Goal: Task Accomplishment & Management: Complete application form

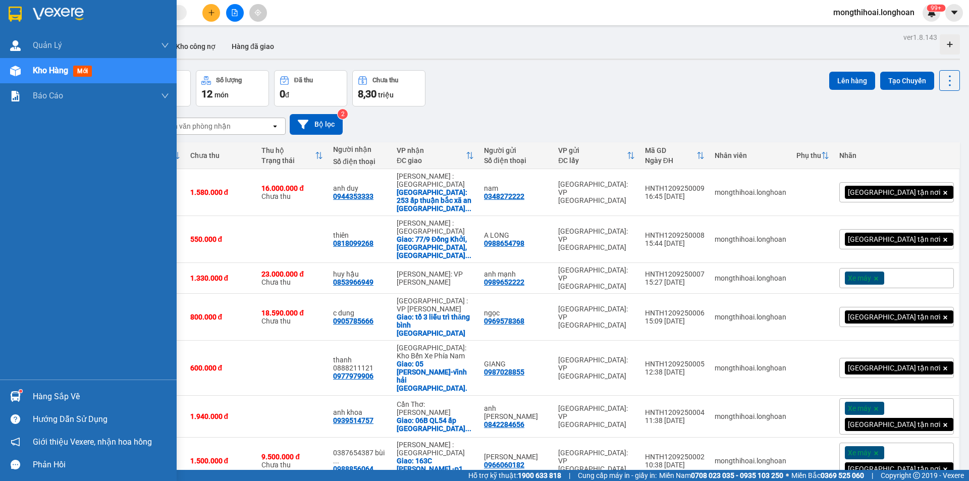
click at [1, 10] on div at bounding box center [88, 16] width 177 height 33
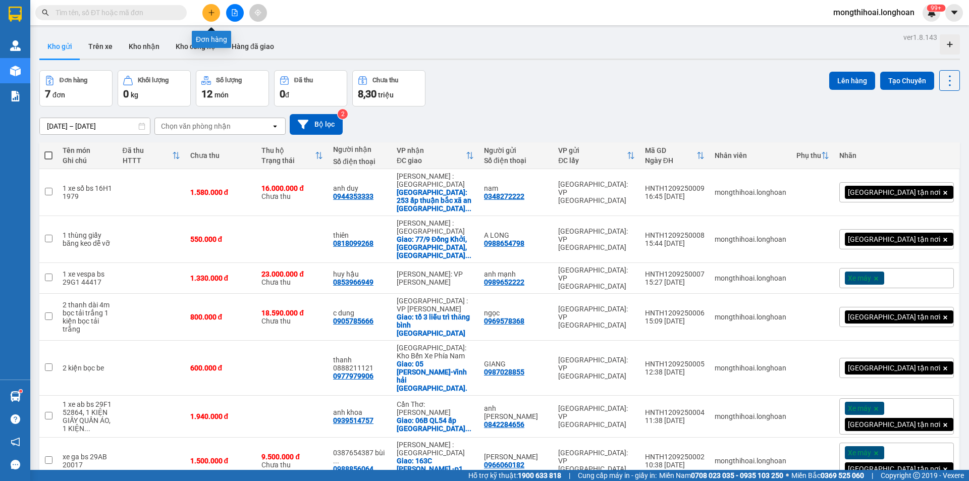
click at [209, 17] on button at bounding box center [211, 13] width 18 height 18
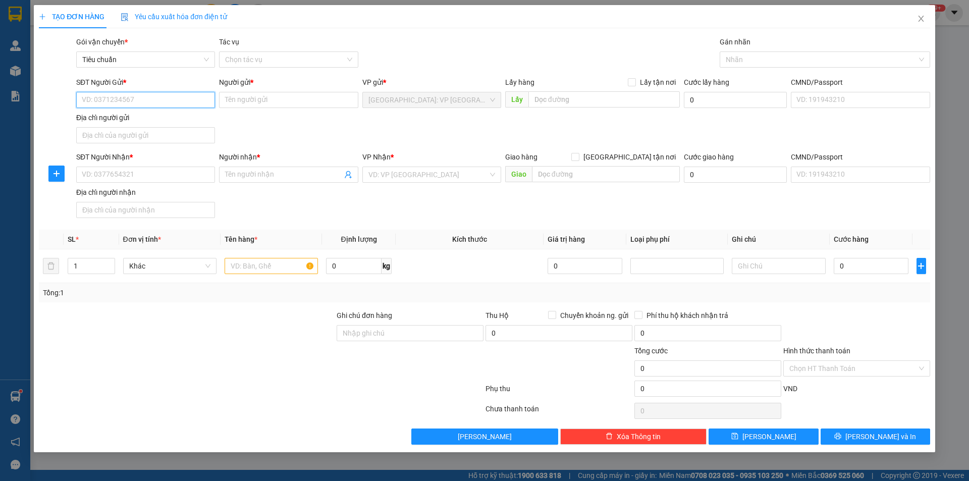
click at [189, 94] on input "SĐT Người Gửi *" at bounding box center [145, 100] width 139 height 16
type input "0905262661"
click at [242, 98] on input "Người gửi *" at bounding box center [288, 100] width 139 height 16
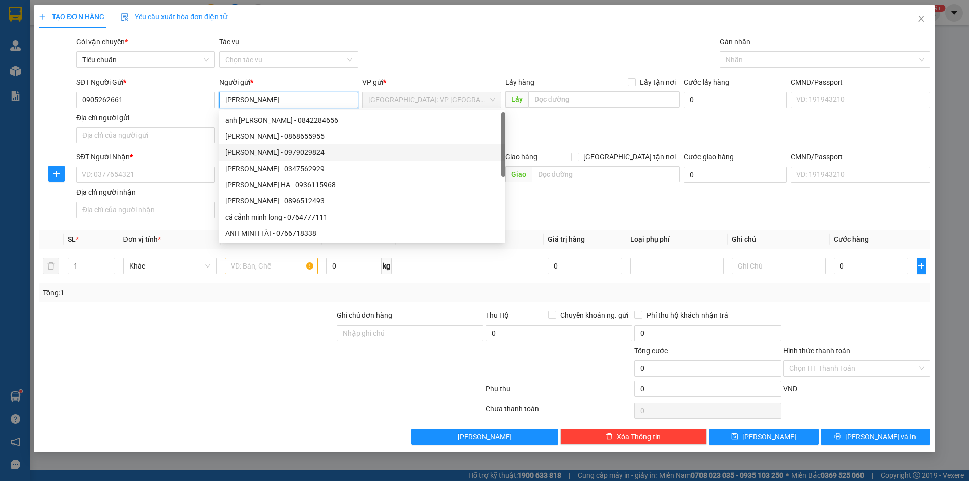
type input "[PERSON_NAME]"
click at [185, 158] on div "SĐT Người Nhận *" at bounding box center [145, 156] width 139 height 11
click at [185, 167] on input "SĐT Người Nhận *" at bounding box center [145, 175] width 139 height 16
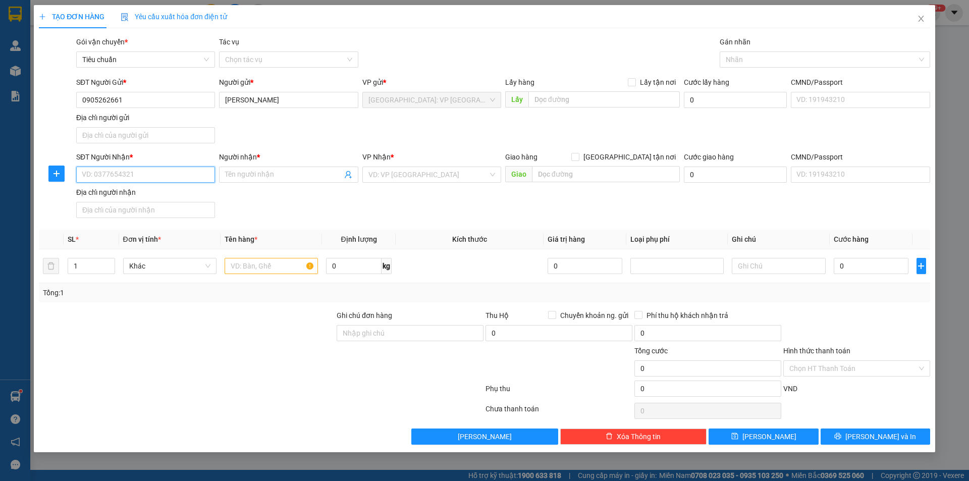
click at [184, 177] on input "SĐT Người Nhận *" at bounding box center [145, 175] width 139 height 16
type input "0775782702"
click at [262, 178] on input "Người nhận *" at bounding box center [283, 174] width 117 height 11
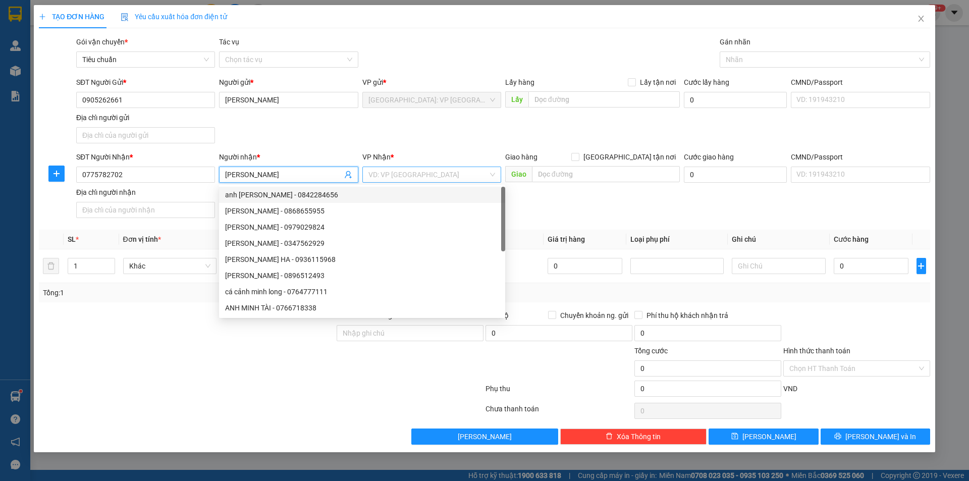
type input "[PERSON_NAME]"
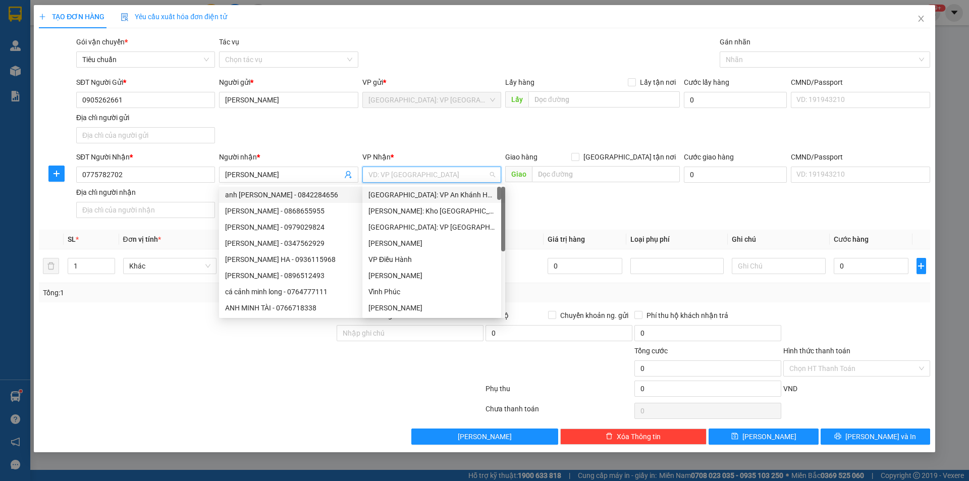
click at [400, 173] on input "search" at bounding box center [429, 174] width 120 height 15
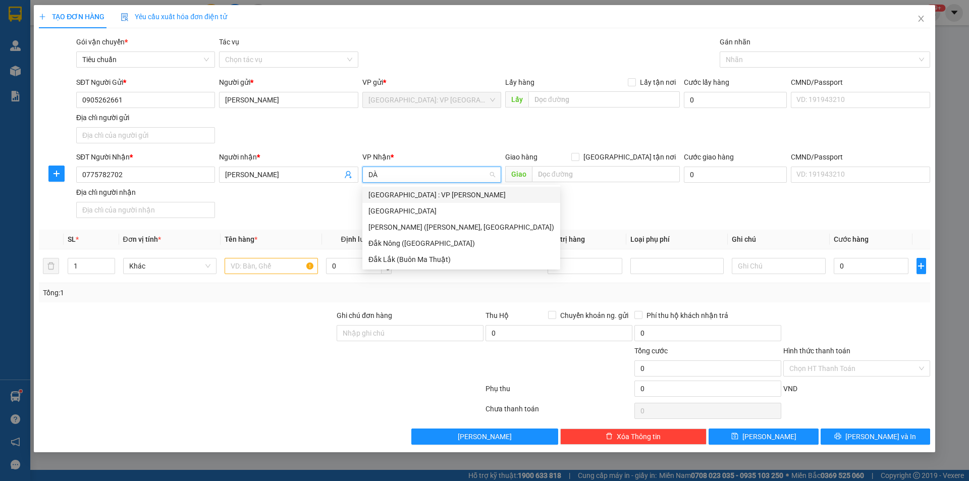
type input "DÀ"
drag, startPoint x: 409, startPoint y: 190, endPoint x: 463, endPoint y: 190, distance: 53.5
click at [410, 190] on div "[GEOGRAPHIC_DATA] : VP [PERSON_NAME]" at bounding box center [462, 194] width 186 height 11
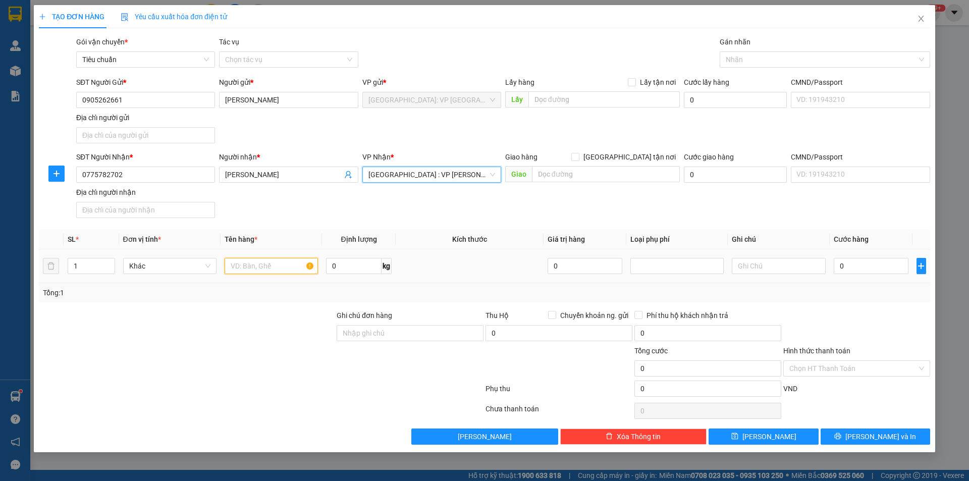
click at [235, 263] on input "text" at bounding box center [271, 266] width 93 height 16
click at [734, 59] on div at bounding box center [820, 60] width 195 height 12
type input "XE GA BS"
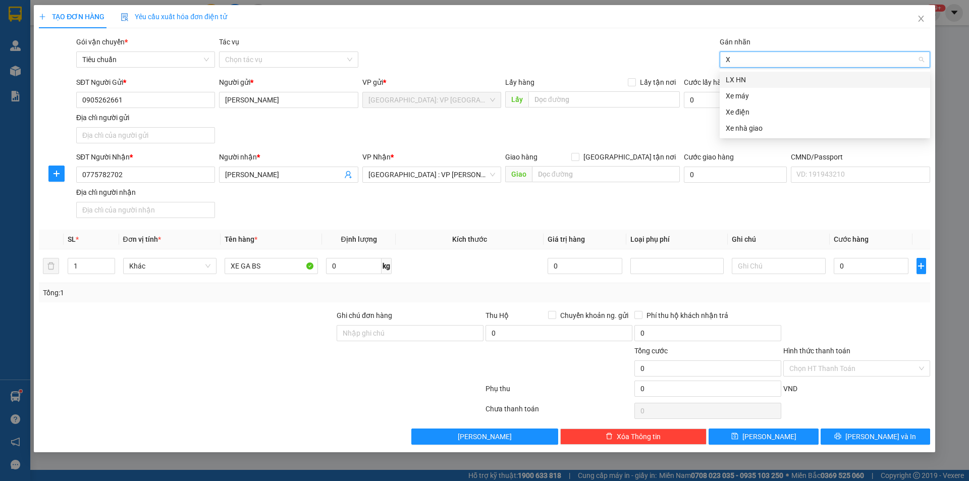
type input "XE"
click at [731, 80] on div "Xe máy" at bounding box center [825, 79] width 198 height 11
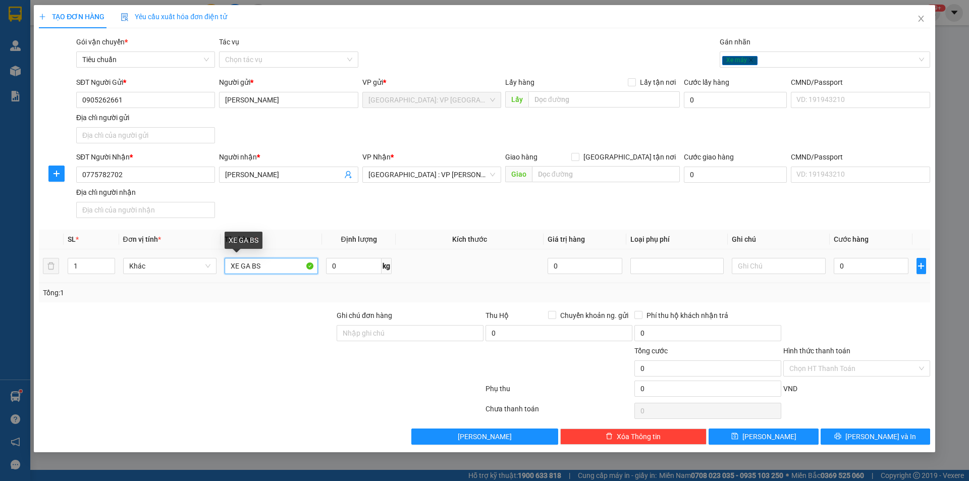
click at [293, 268] on input "XE GA BS" at bounding box center [271, 266] width 93 height 16
type input "XE GA BS 43C1 89812"
drag, startPoint x: 873, startPoint y: 271, endPoint x: 861, endPoint y: 275, distance: 12.8
click at [875, 270] on input "0" at bounding box center [871, 266] width 75 height 16
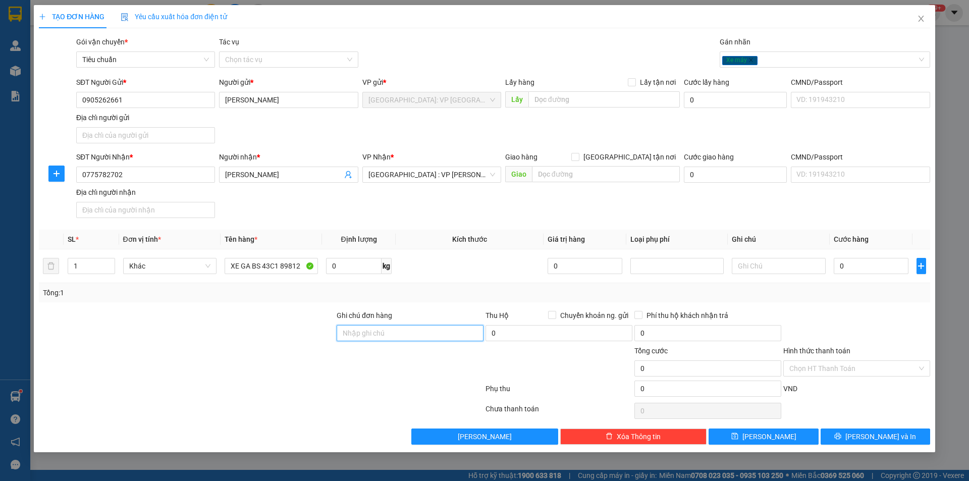
click at [438, 335] on input "Ghi chú đơn hàng" at bounding box center [410, 333] width 147 height 16
type input "1 chìa khoá quấn tay lái"
click at [858, 269] on input "0" at bounding box center [871, 266] width 75 height 16
click at [871, 264] on input "0" at bounding box center [871, 266] width 75 height 16
type input "07"
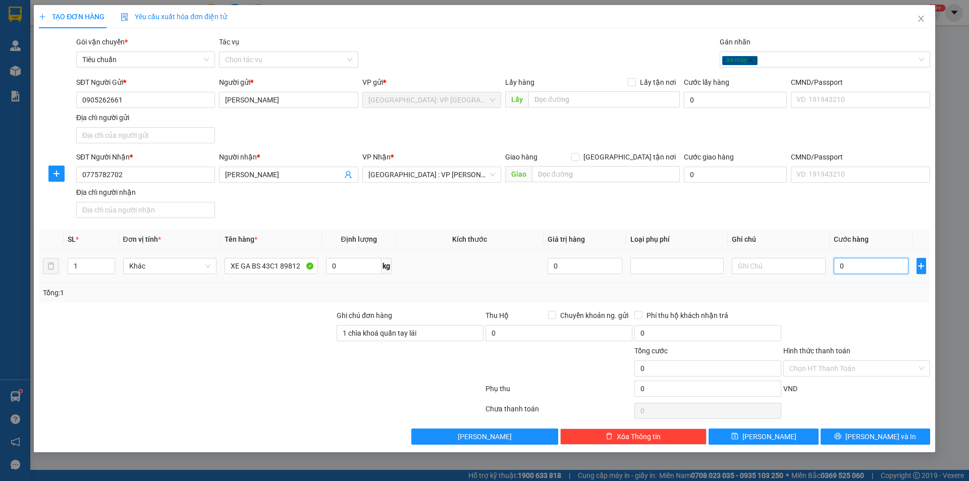
type input "7"
type input "073"
type input "73"
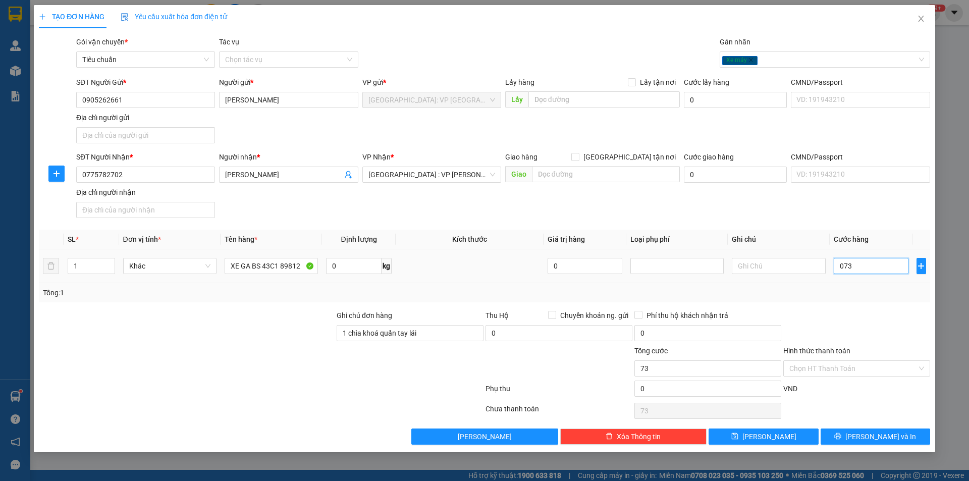
type input "0.730"
type input "730"
type input "07.300"
type input "7.300"
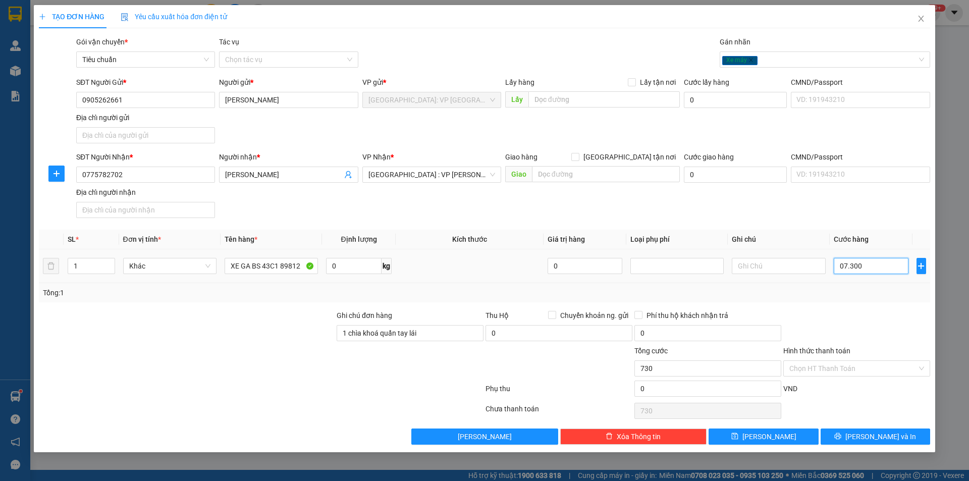
type input "7.300"
type input "073.000"
type input "73.000"
type input "0.730.000"
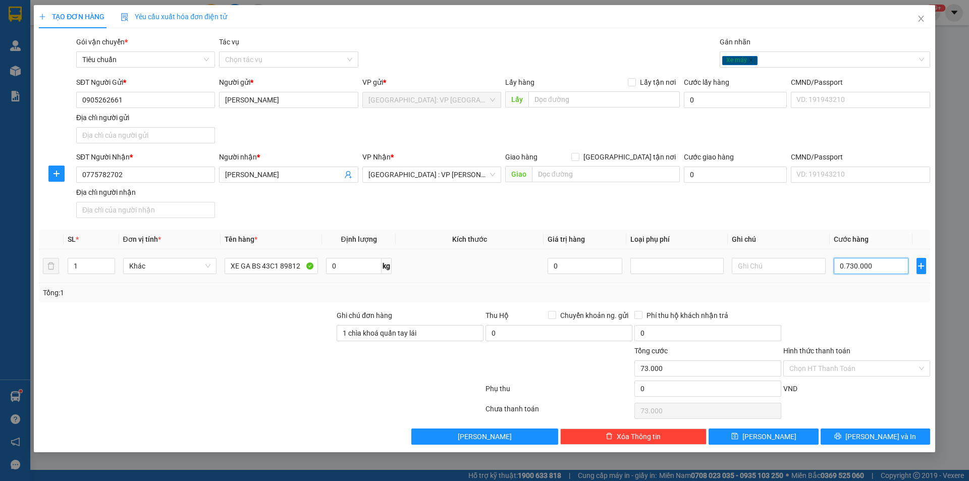
type input "730.000"
type input "07.300.000"
type input "7.300.000"
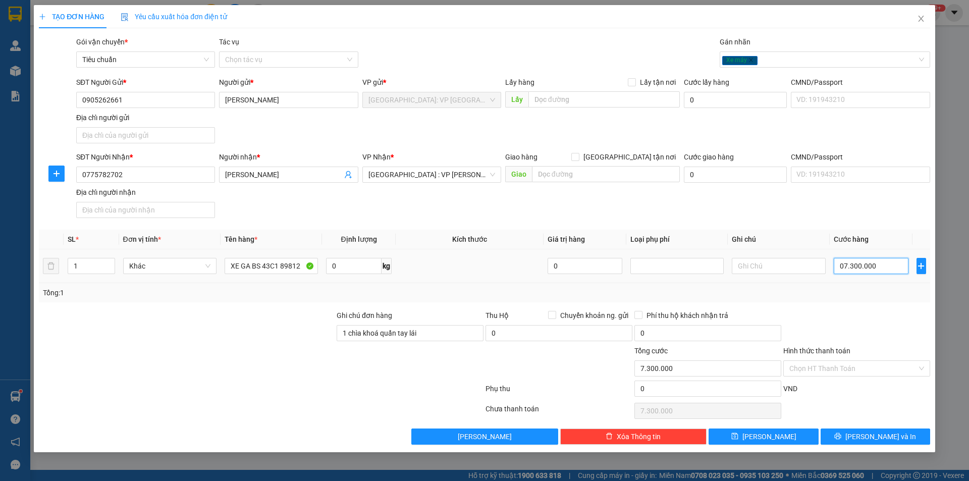
type input "0.730.000"
type input "730.000"
click at [879, 436] on span "Lưu và In" at bounding box center [881, 436] width 71 height 11
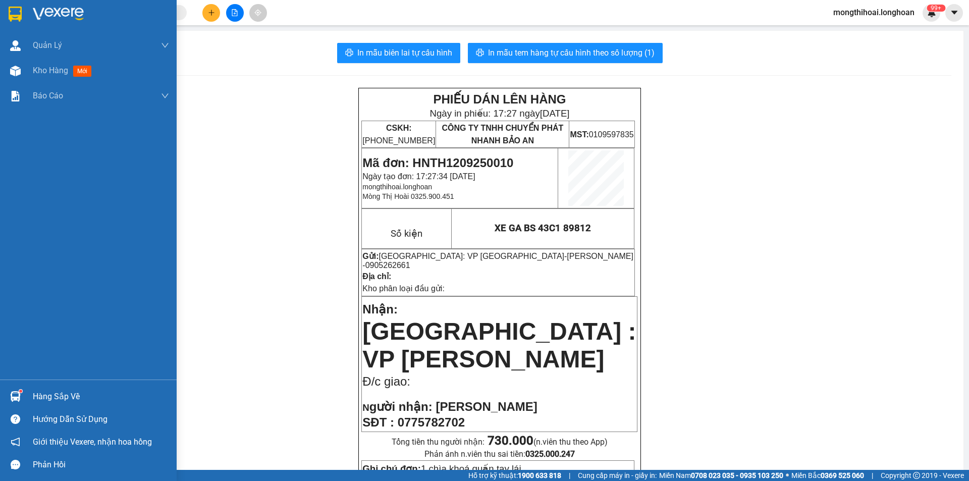
click at [0, 9] on div at bounding box center [88, 16] width 177 height 33
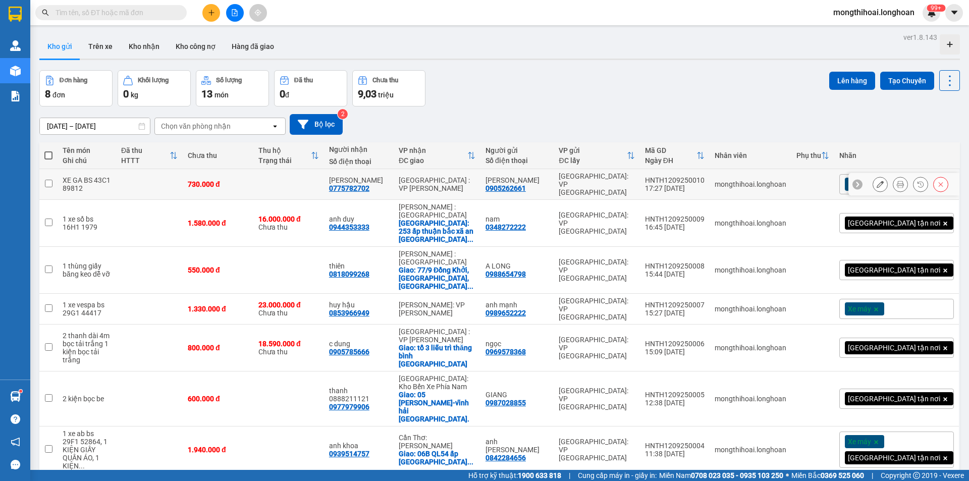
click at [877, 181] on icon at bounding box center [880, 184] width 7 height 7
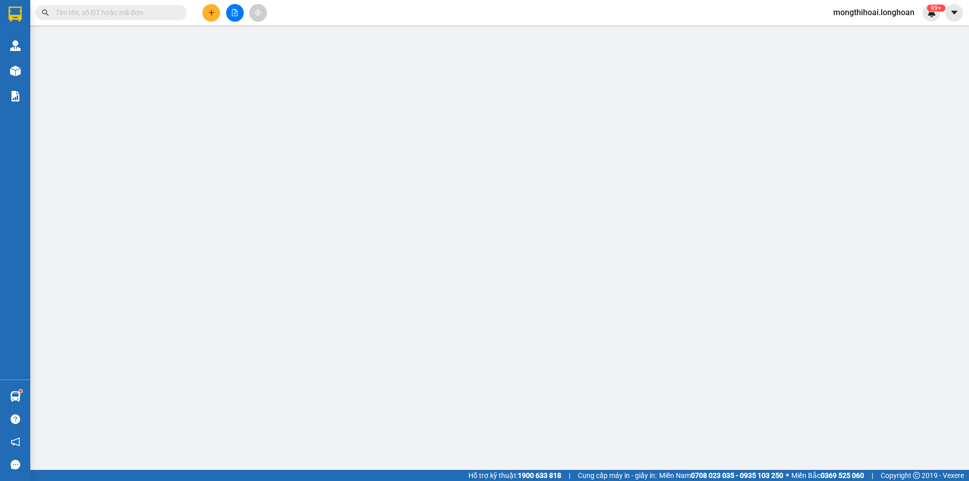
type input "0905262661"
type input "[PERSON_NAME]"
type input "0775782702"
type input "[PERSON_NAME]"
type input "1 chìa khoá quấn tay lái"
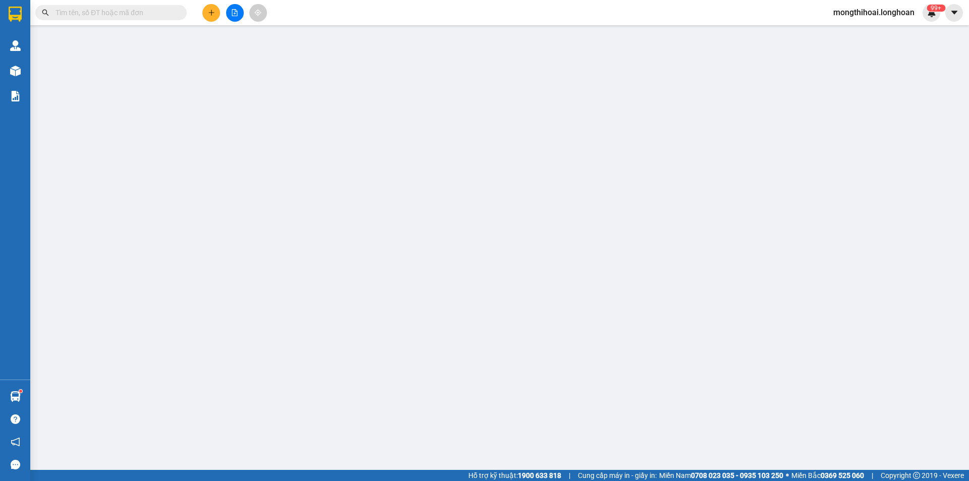
type input "730.000"
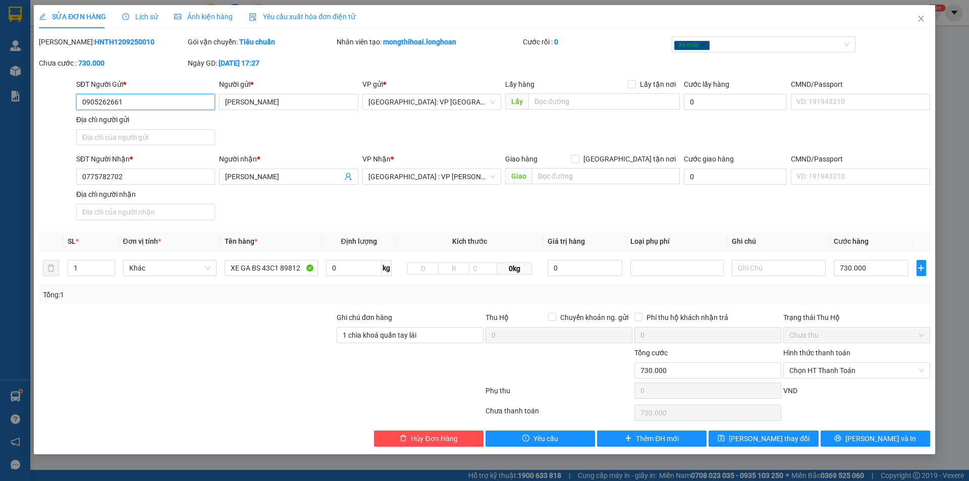
click at [132, 96] on input "0905262661" at bounding box center [145, 102] width 139 height 16
click at [133, 180] on input "0775782702" at bounding box center [145, 177] width 139 height 16
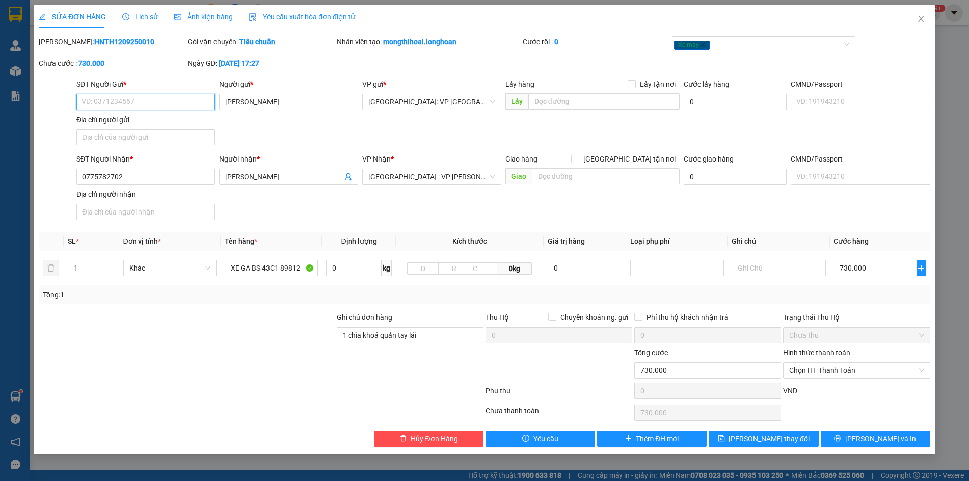
click at [144, 105] on input "SĐT Người Gửi *" at bounding box center [145, 102] width 139 height 16
paste input "0775782702"
type input "0775782702"
click at [302, 209] on div "SĐT Người Nhận * 0775782702 Người nhận * ANH MINH VP Nhận * Đà Nẵng : VP Thanh …" at bounding box center [503, 188] width 858 height 71
click at [857, 368] on span "Chọn HT Thanh Toán" at bounding box center [857, 370] width 135 height 15
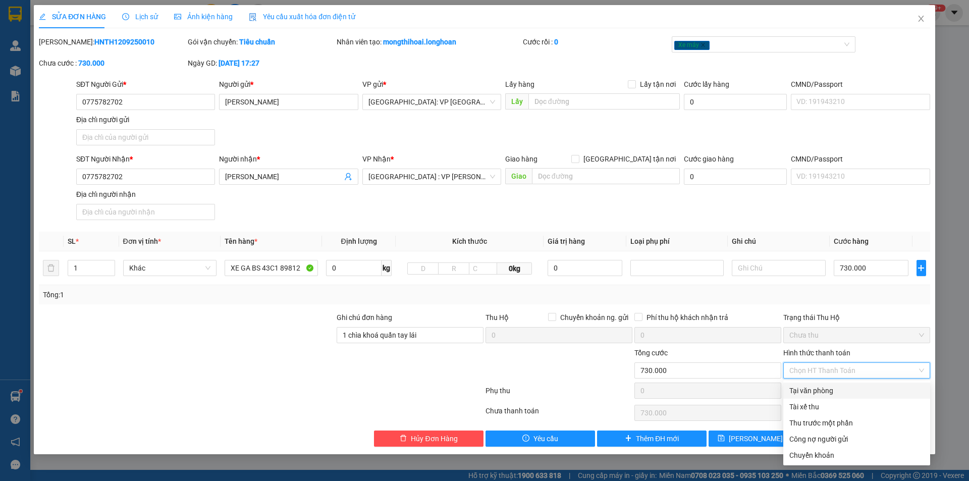
click at [829, 388] on div "Tại văn phòng" at bounding box center [857, 390] width 135 height 11
type input "0"
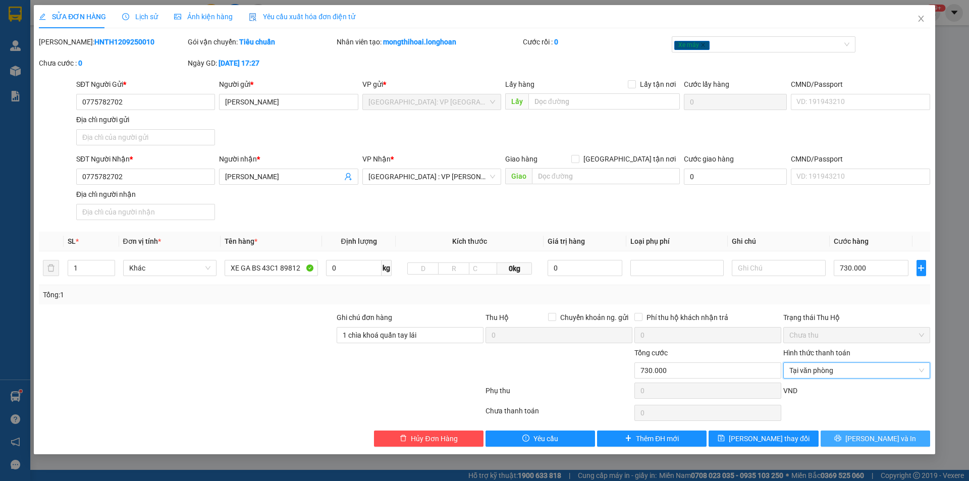
click at [865, 439] on button "Lưu và In" at bounding box center [876, 439] width 110 height 16
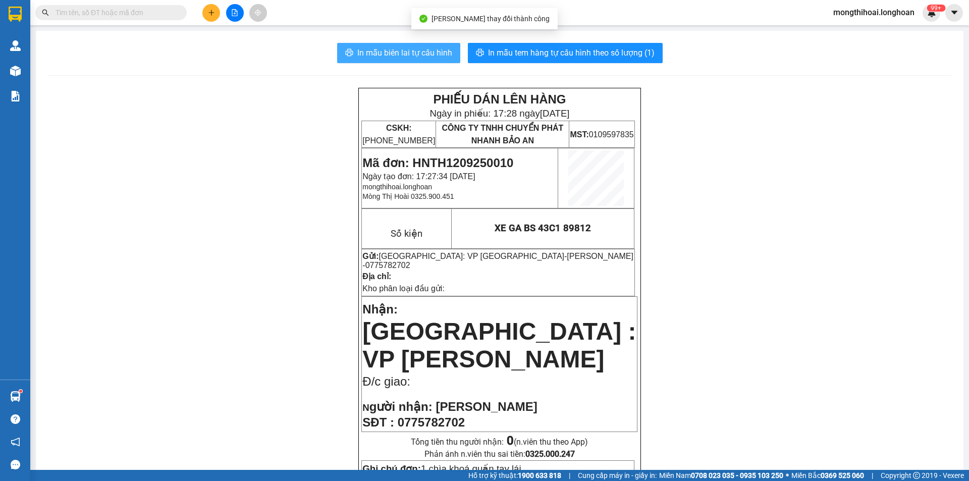
click at [402, 53] on span "In mẫu biên lai tự cấu hình" at bounding box center [404, 52] width 95 height 13
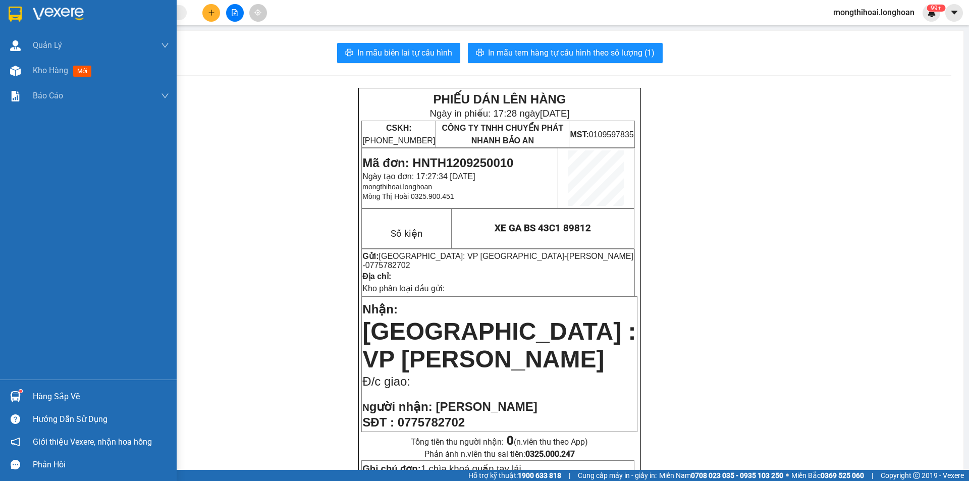
click at [2, 1] on div at bounding box center [88, 16] width 177 height 33
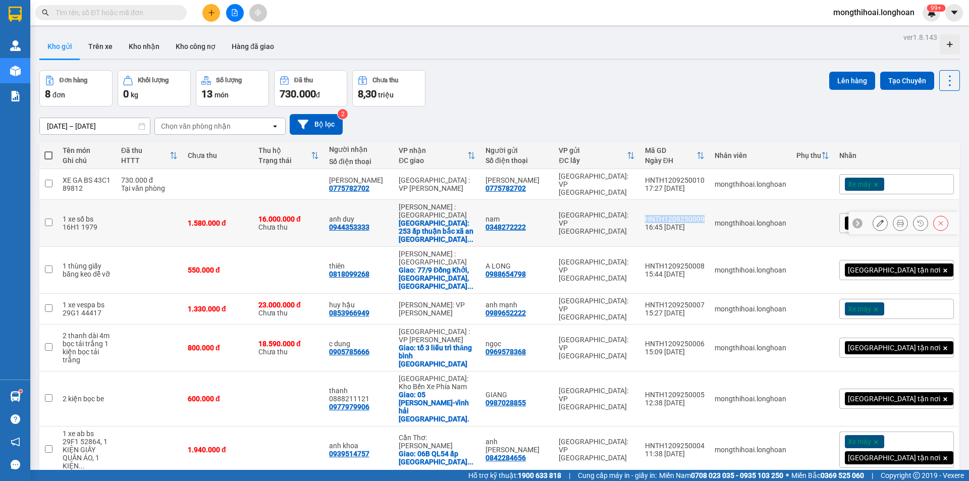
drag, startPoint x: 692, startPoint y: 206, endPoint x: 750, endPoint y: 213, distance: 59.0
click at [710, 212] on td "HNTH1209250009 16:45 12/09" at bounding box center [675, 223] width 70 height 47
checkbox input "true"
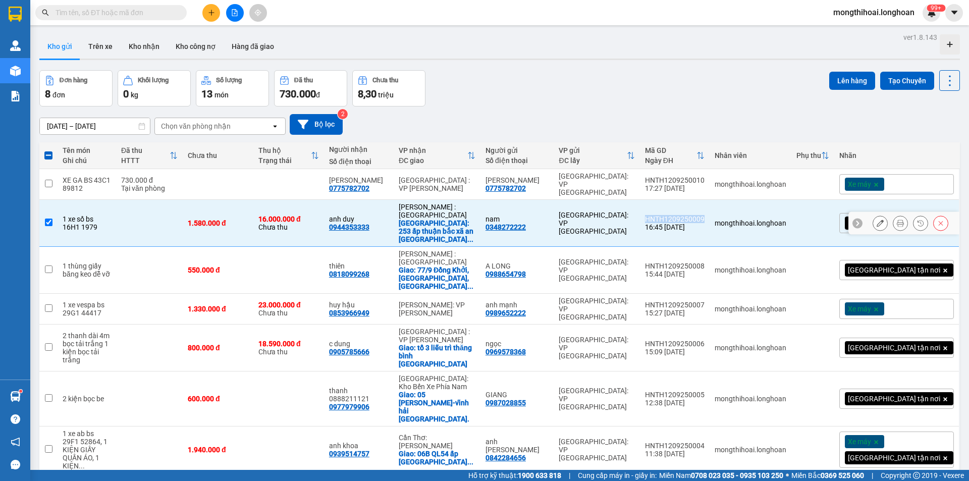
copy div "HNTH1209250009"
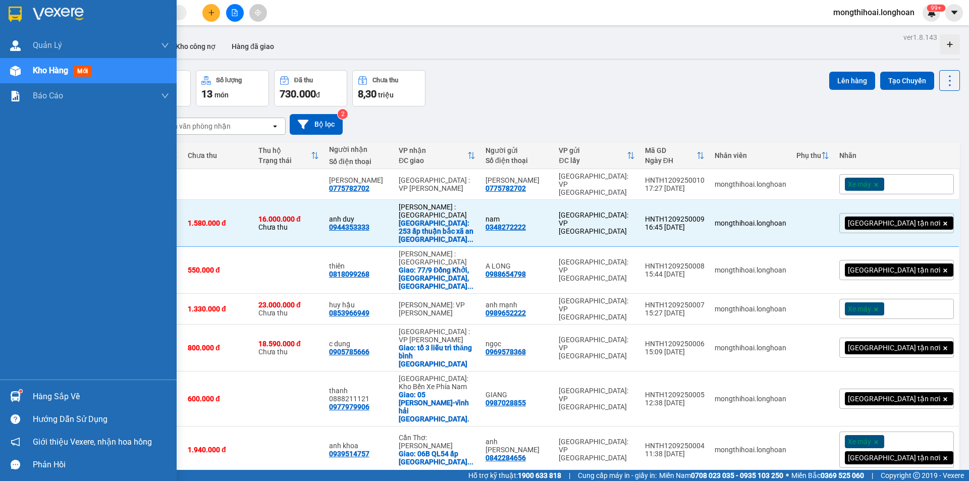
click at [7, 13] on div at bounding box center [16, 14] width 18 height 18
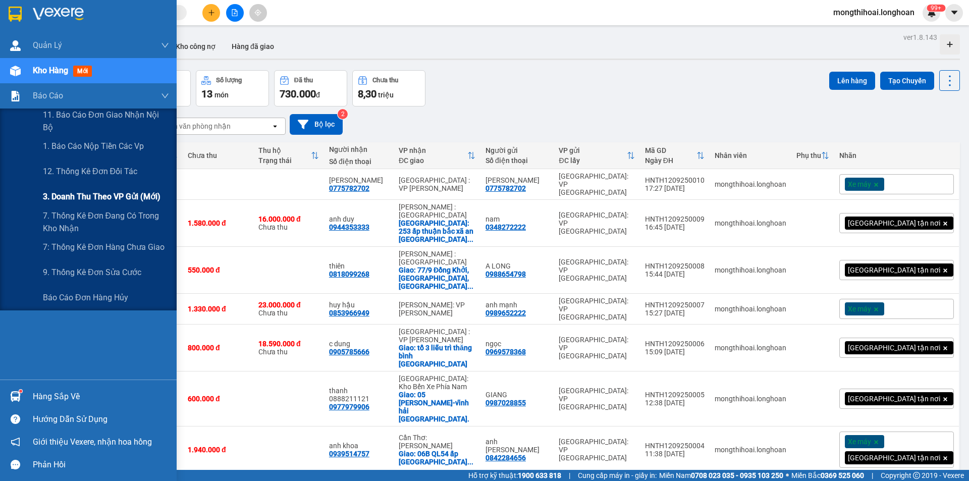
click at [113, 198] on span "3. Doanh Thu theo VP Gửi (mới)" at bounding box center [102, 196] width 118 height 13
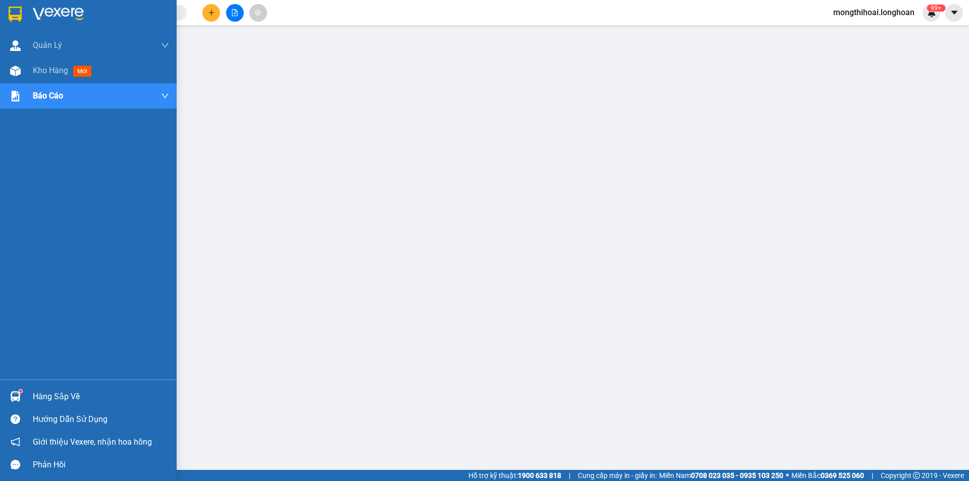
click at [19, 8] on img at bounding box center [15, 14] width 13 height 15
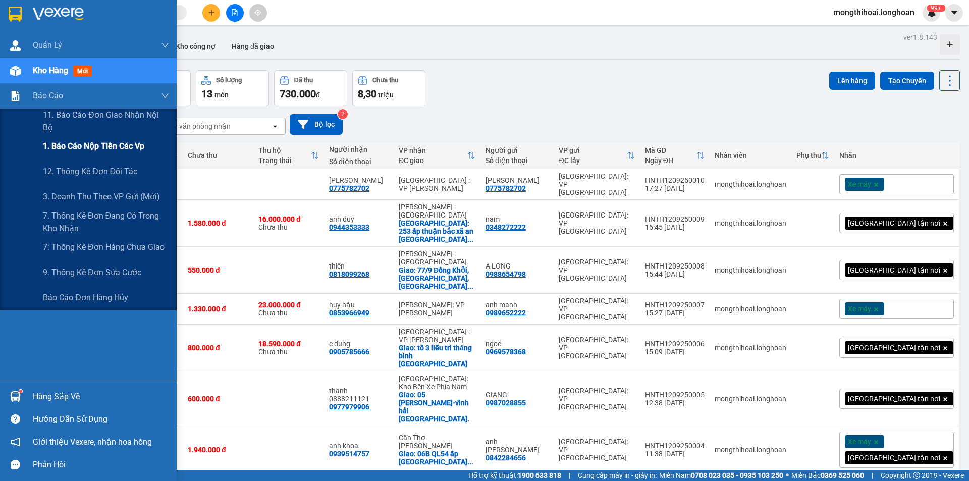
click at [84, 141] on span "1. Báo cáo nộp tiền các vp" at bounding box center [93, 146] width 101 height 13
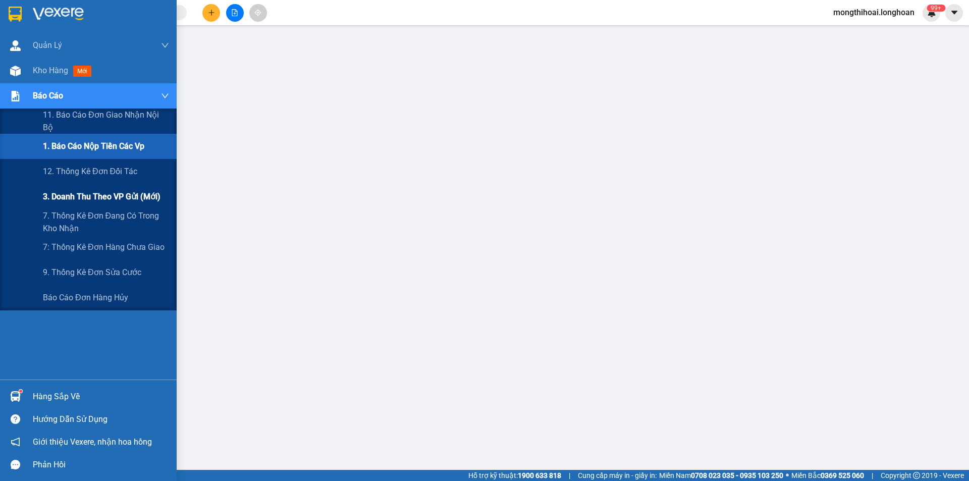
click at [81, 196] on span "3. Doanh Thu theo VP Gửi (mới)" at bounding box center [102, 196] width 118 height 13
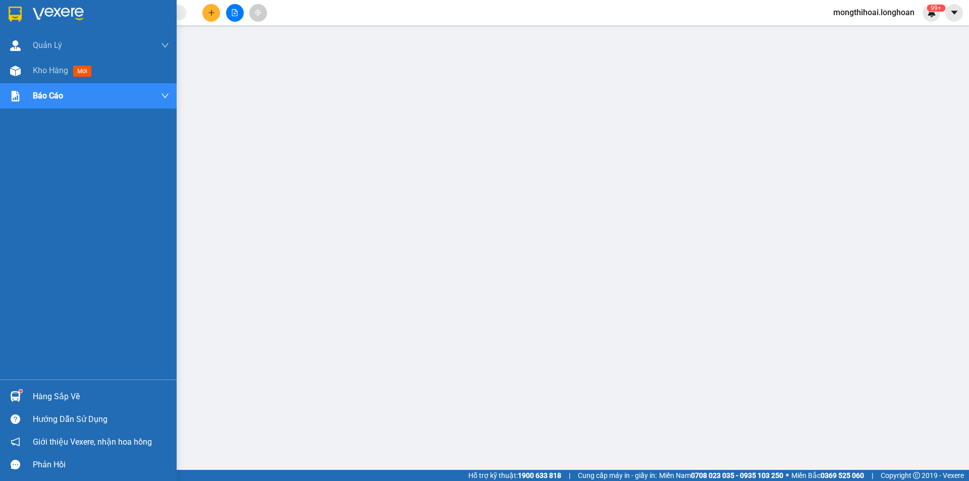
click at [4, 9] on div at bounding box center [88, 16] width 177 height 33
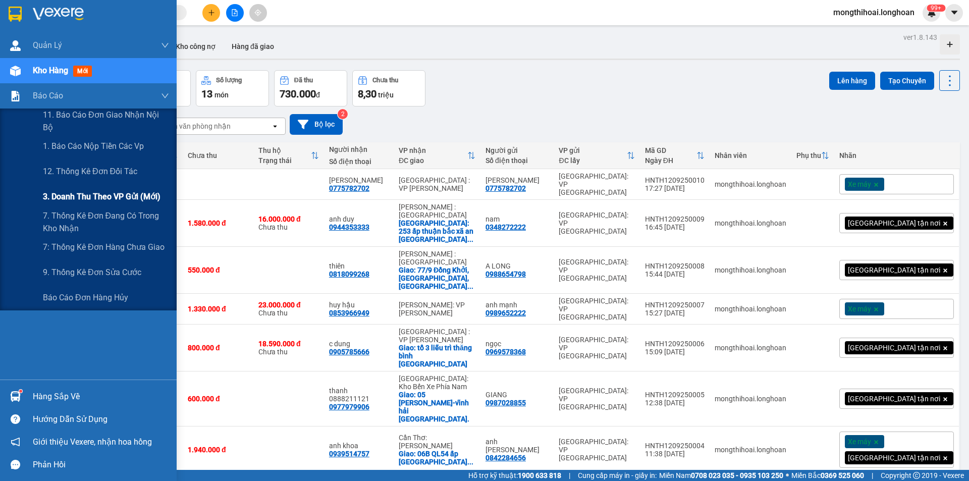
click at [89, 195] on span "3. Doanh Thu theo VP Gửi (mới)" at bounding box center [102, 196] width 118 height 13
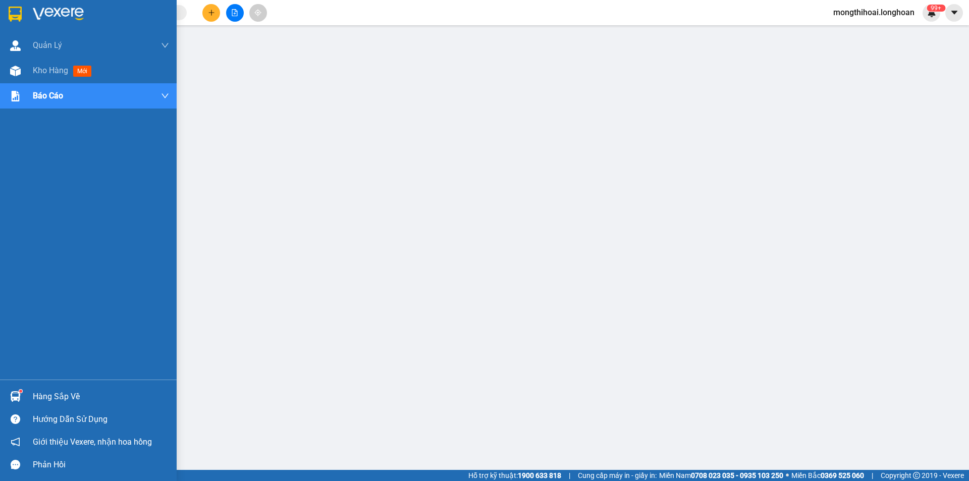
drag, startPoint x: 8, startPoint y: 11, endPoint x: 406, endPoint y: 479, distance: 615.0
click at [8, 11] on div at bounding box center [16, 14] width 18 height 18
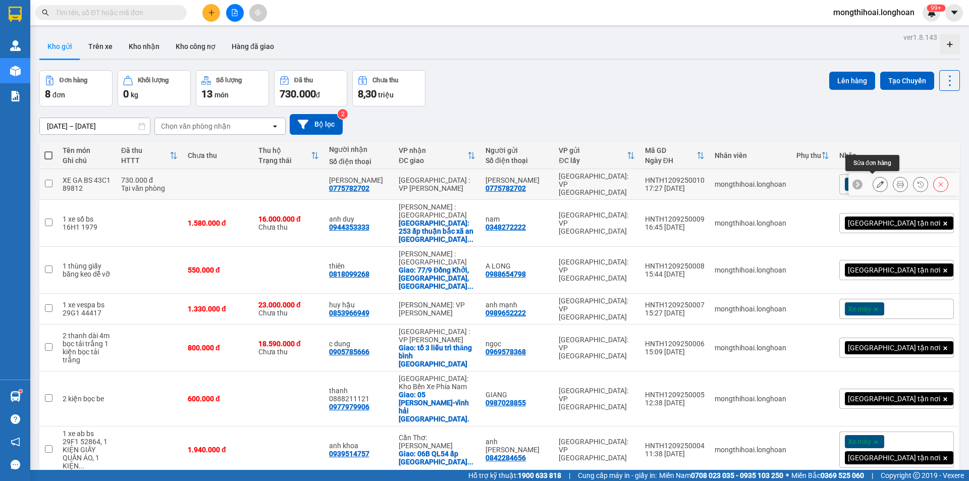
click at [877, 181] on icon at bounding box center [880, 184] width 7 height 7
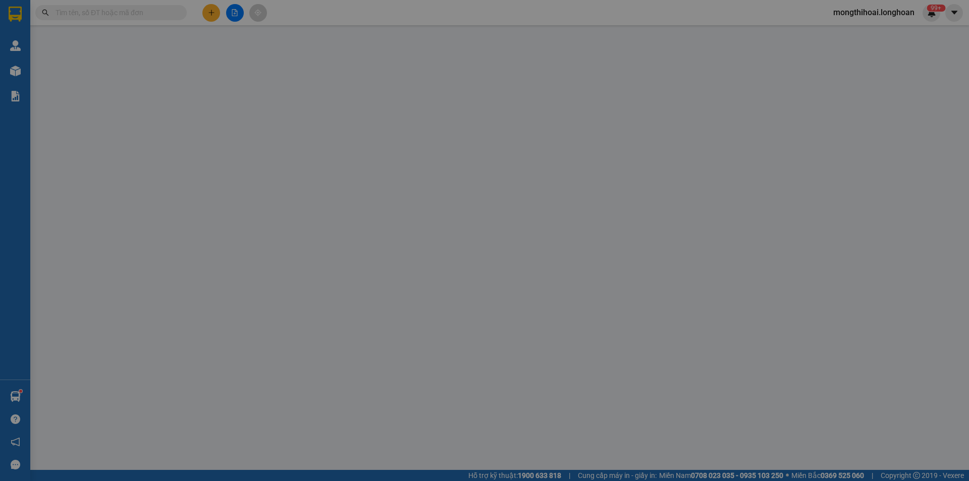
type input "0775782702"
type input "[PERSON_NAME]"
type input "0775782702"
type input "[PERSON_NAME]"
type input "1 chìa khoá quấn tay lái"
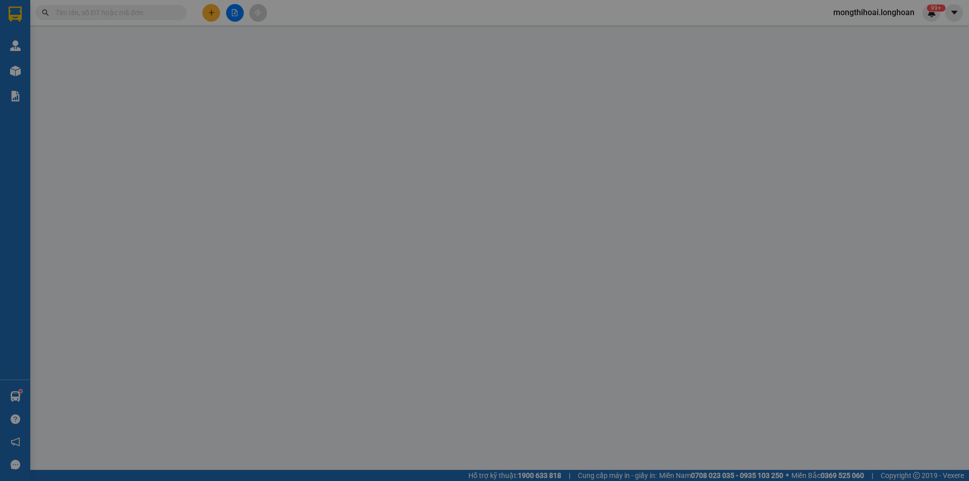
type input "730.000"
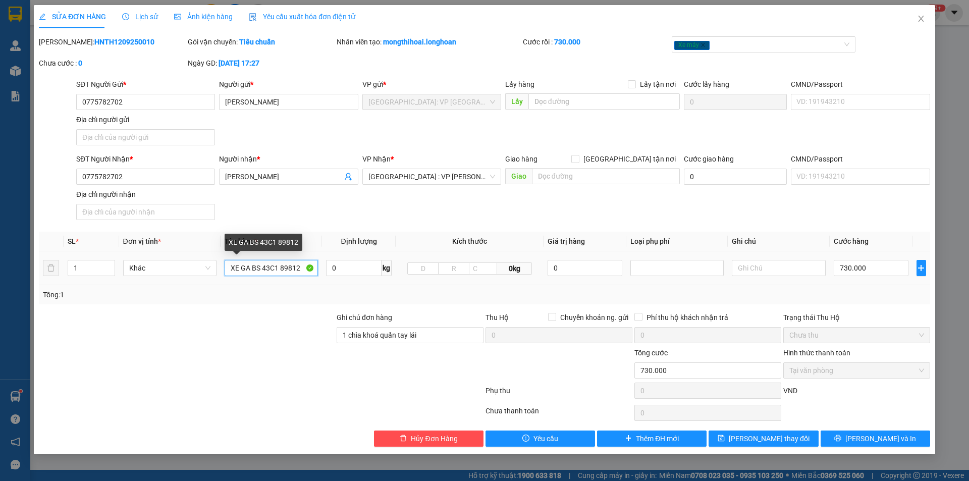
click at [296, 268] on input "XE GA BS 43C1 89812" at bounding box center [271, 268] width 93 height 16
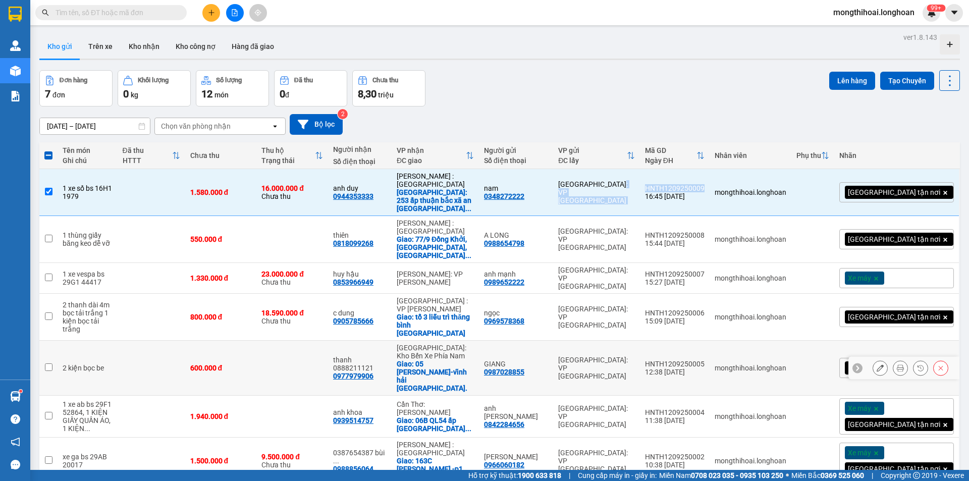
scroll to position [46, 0]
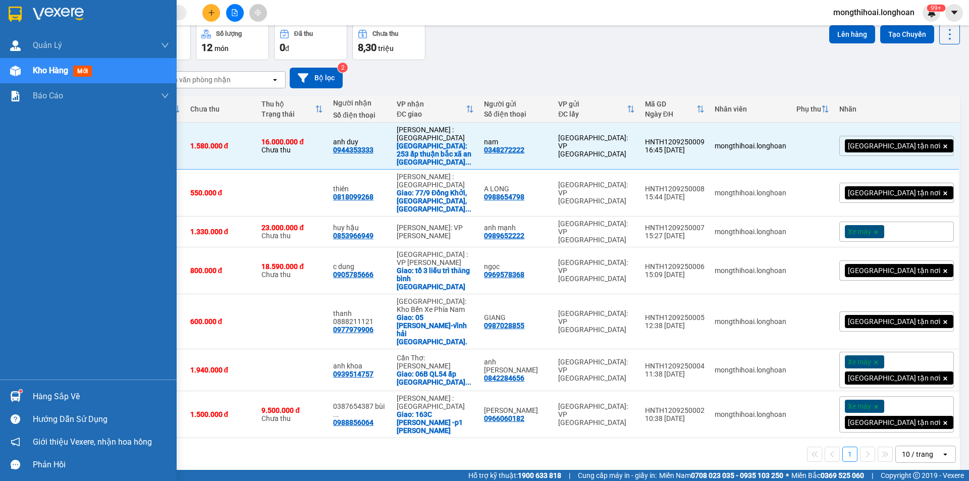
click at [4, 11] on div at bounding box center [88, 16] width 177 height 33
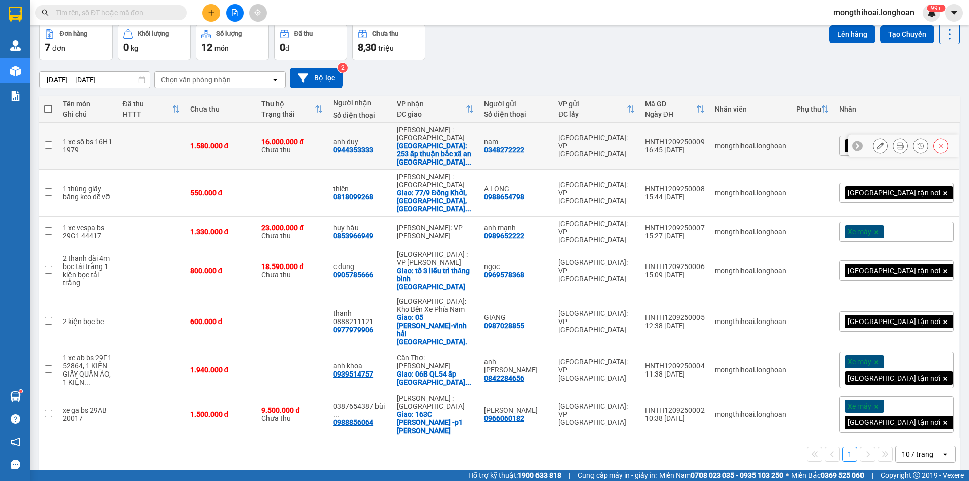
click at [877, 143] on icon at bounding box center [880, 145] width 7 height 7
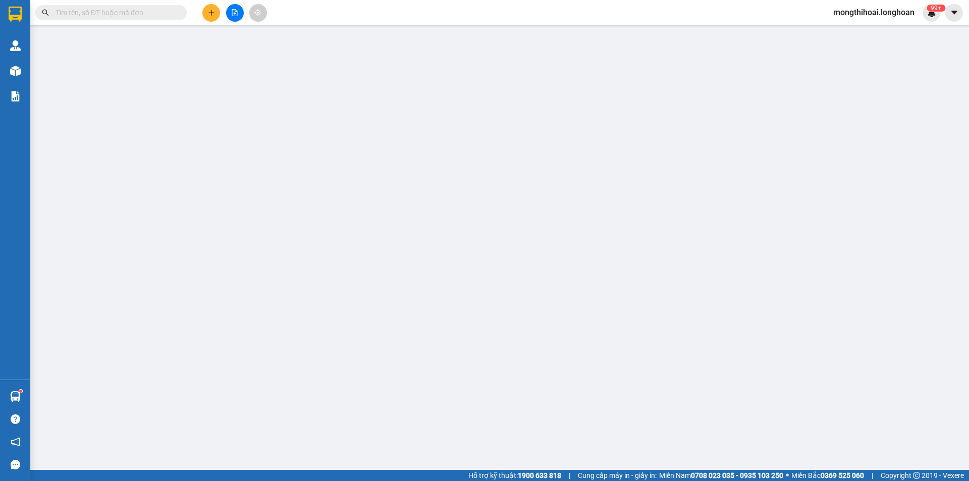
type input "0348272222"
type input "nam"
type input "0944353333"
type input "anh duy"
checkbox input "true"
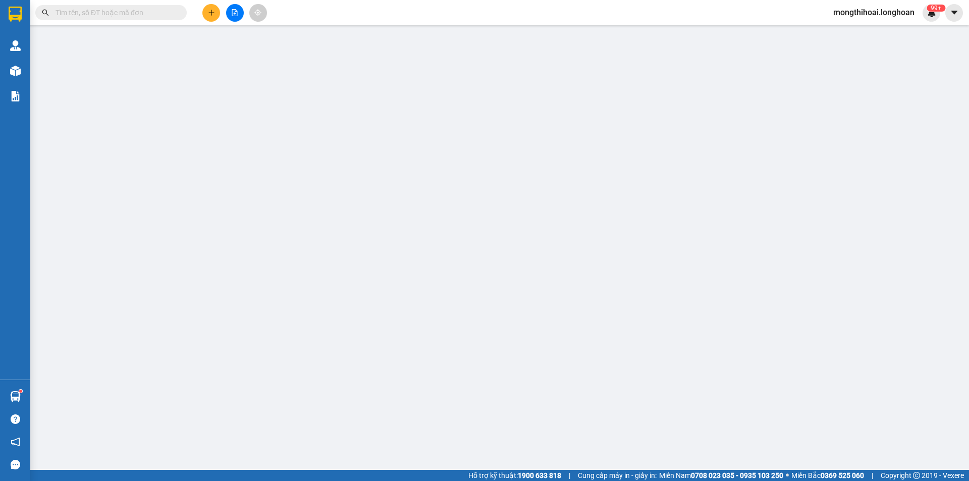
type input "253 ấp thuận bắc xã an thành cần giuộc long an"
type input "1 chìa khoá quấn tay lái , 1 CAVET ĐỂ CỐP"
type input "1.580.000"
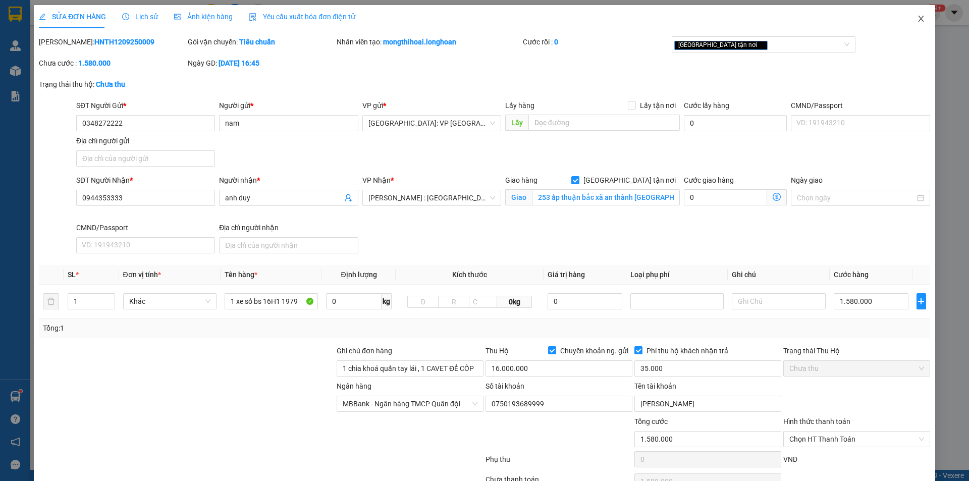
click at [907, 19] on span "Close" at bounding box center [921, 19] width 28 height 28
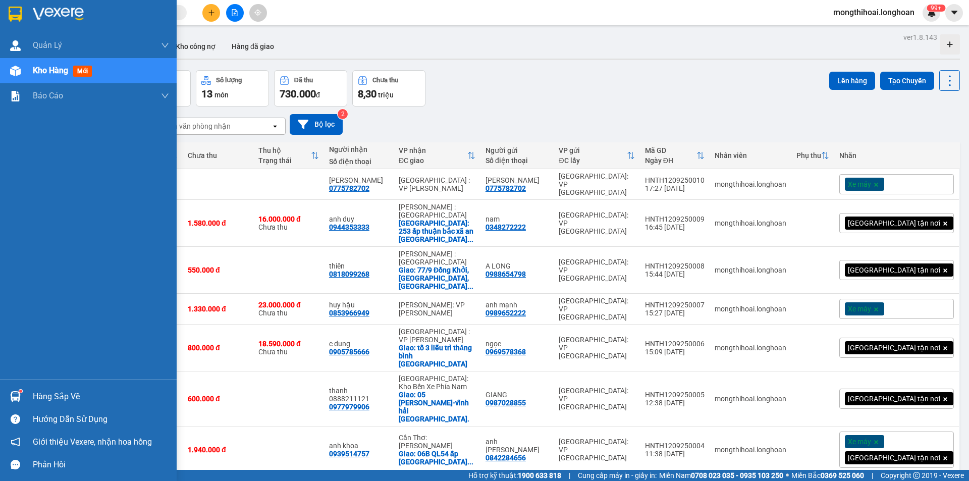
click at [6, 6] on div at bounding box center [88, 16] width 177 height 33
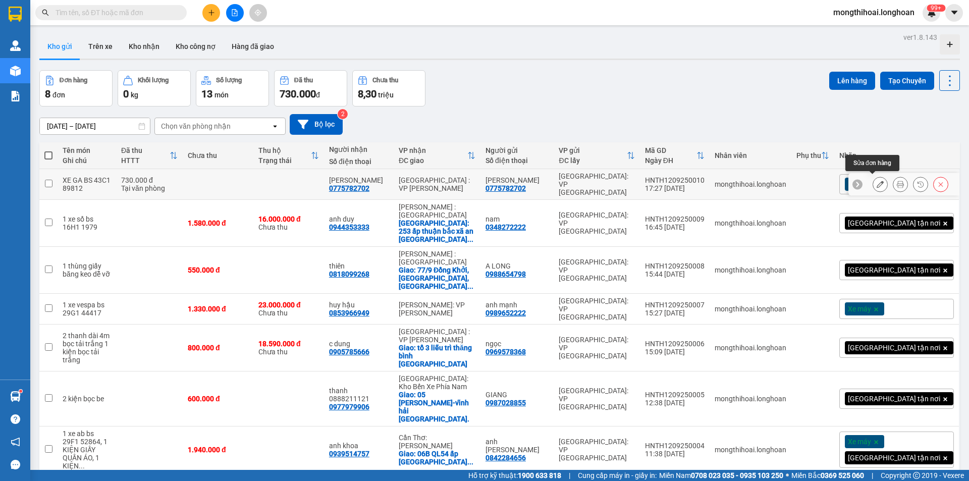
click at [879, 182] on button at bounding box center [881, 185] width 14 height 18
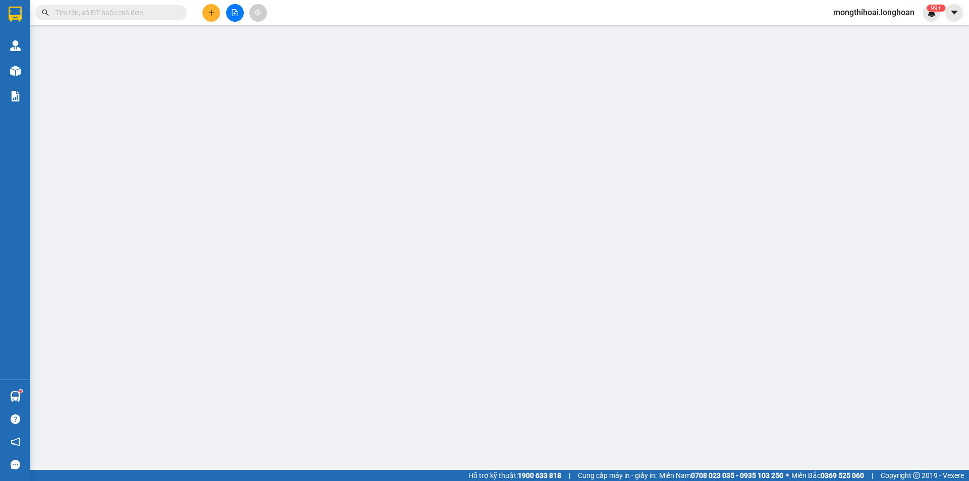
type input "0775782702"
type input "[PERSON_NAME]"
type input "0775782702"
type input "[PERSON_NAME]"
type input "1 chìa khoá quấn tay lái"
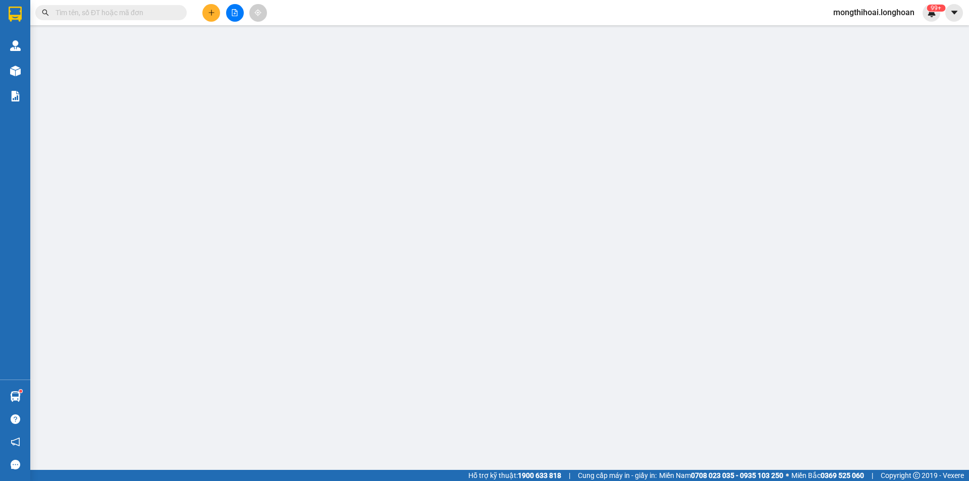
type input "730.000"
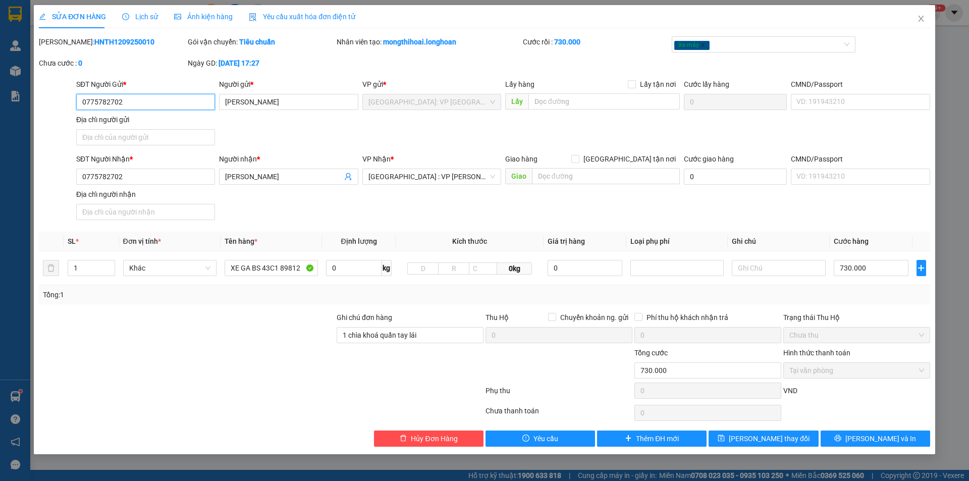
click at [177, 97] on input "0775782702" at bounding box center [145, 102] width 139 height 16
click at [914, 23] on span "Close" at bounding box center [921, 19] width 28 height 28
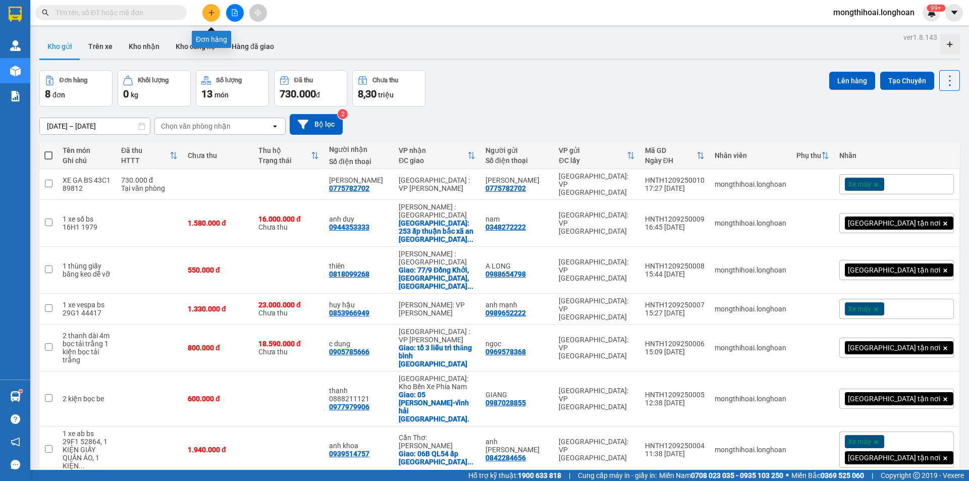
click at [216, 10] on button at bounding box center [211, 13] width 18 height 18
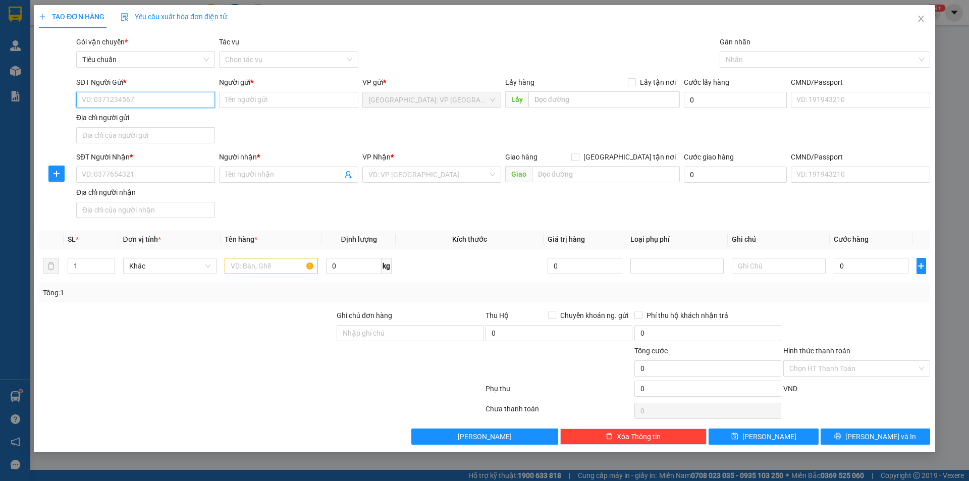
click at [189, 95] on input "SĐT Người Gửi *" at bounding box center [145, 100] width 139 height 16
paste input "0775782702"
type input "0775782702"
click at [189, 95] on input "0775782702" at bounding box center [145, 100] width 139 height 16
drag, startPoint x: 155, startPoint y: 119, endPoint x: 189, endPoint y: 123, distance: 34.6
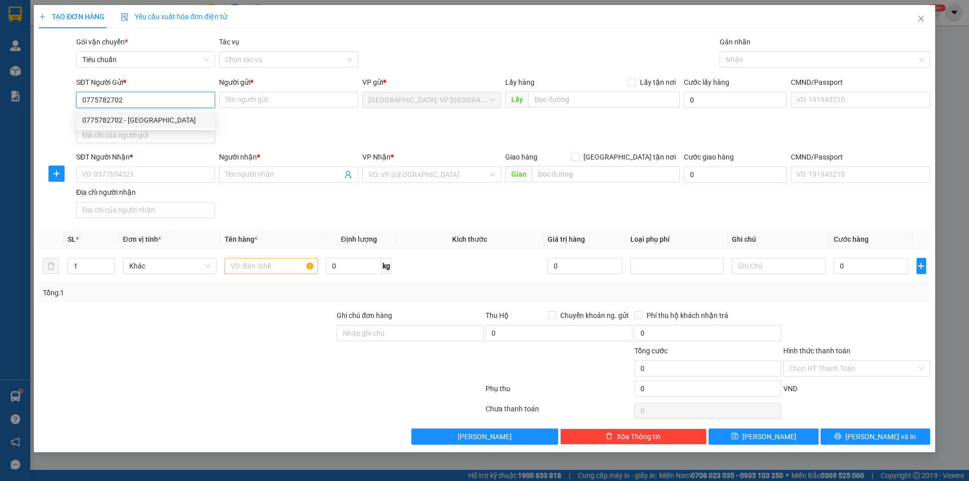
click at [155, 119] on div "0775782702 - ANH MINH" at bounding box center [145, 120] width 127 height 11
type input "[PERSON_NAME]"
type input "0775782702"
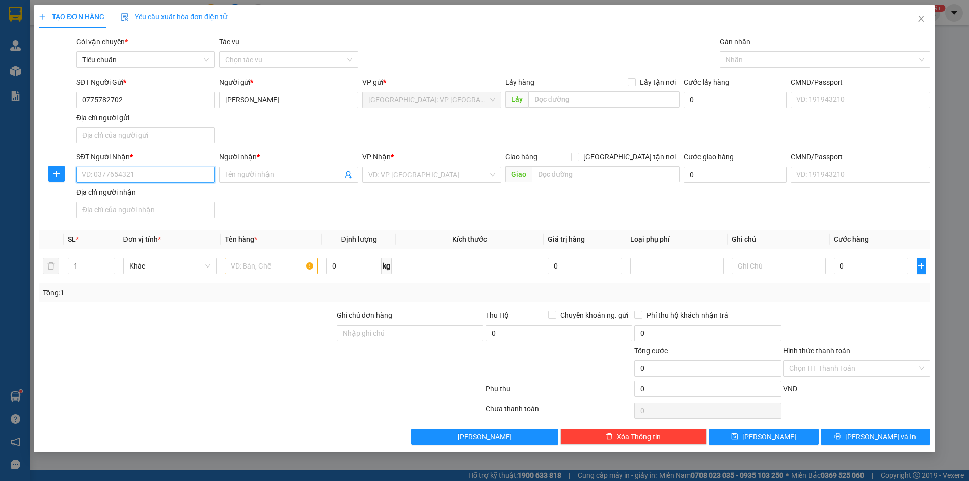
click at [187, 171] on input "SĐT Người Nhận *" at bounding box center [145, 175] width 139 height 16
drag, startPoint x: 141, startPoint y: 193, endPoint x: 155, endPoint y: 189, distance: 14.4
click at [142, 192] on div "0775782702 - ANH MINH" at bounding box center [145, 194] width 127 height 11
type input "0775782702"
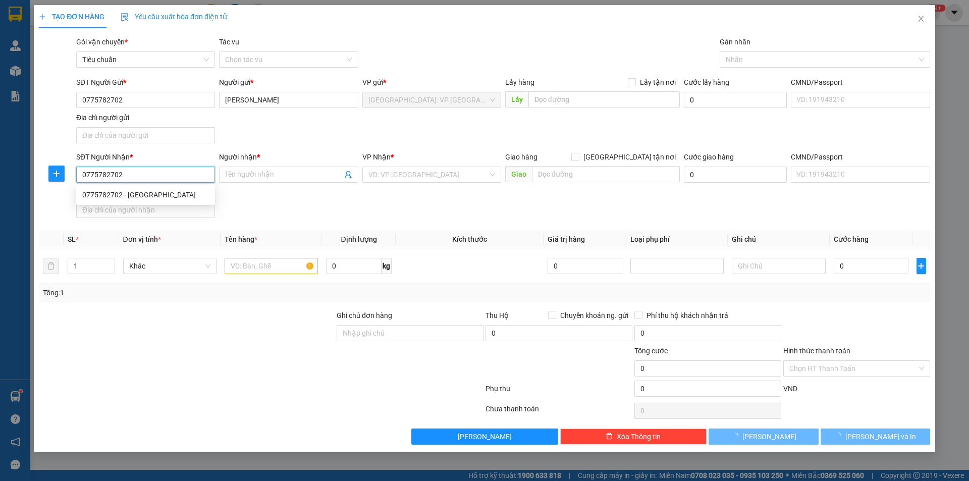
type input "[PERSON_NAME]"
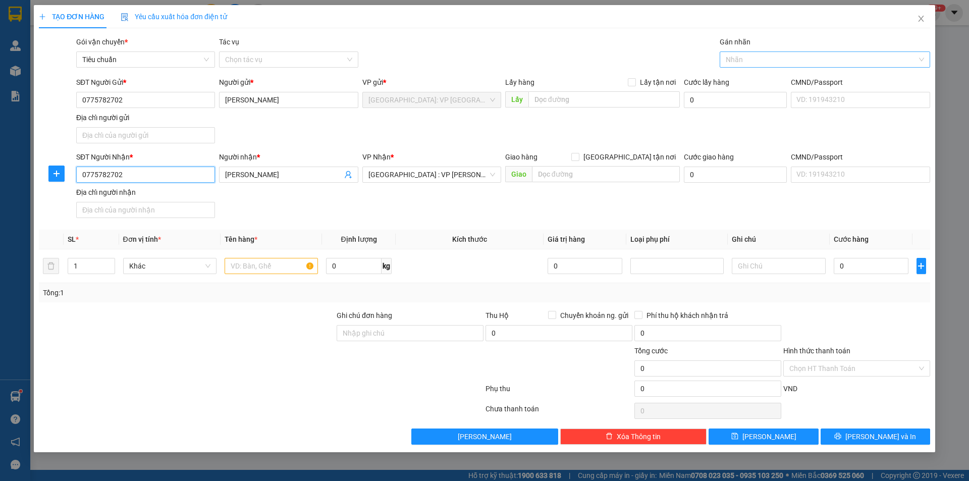
click at [740, 57] on div at bounding box center [820, 60] width 195 height 12
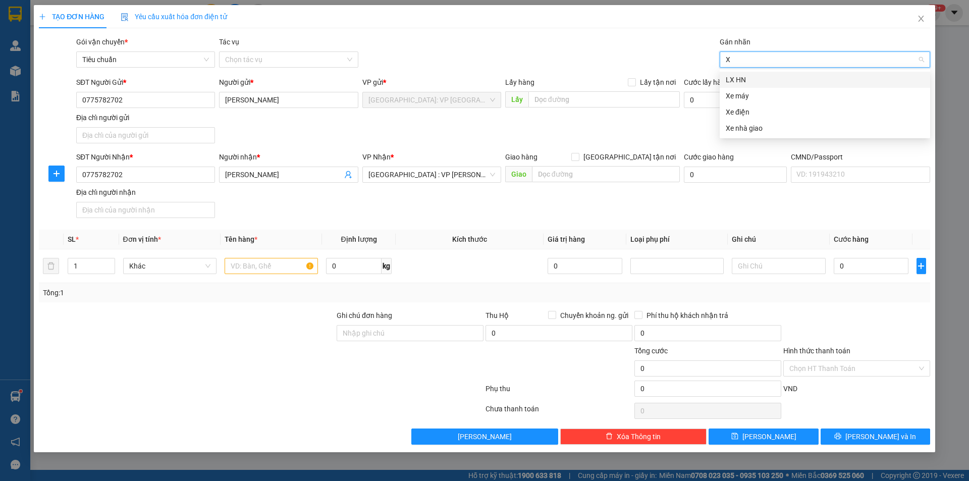
type input "XE"
click at [725, 79] on div "Xe máy" at bounding box center [825, 80] width 211 height 16
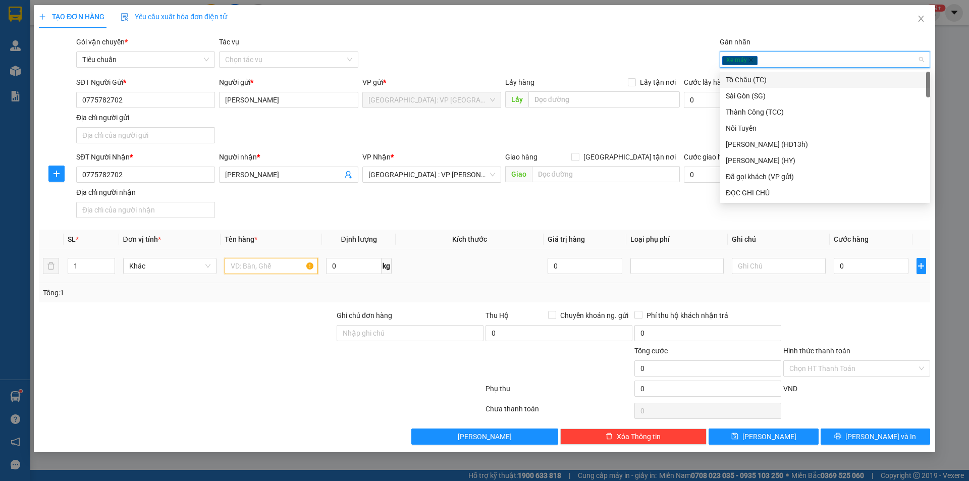
click at [248, 265] on input "text" at bounding box center [271, 266] width 93 height 16
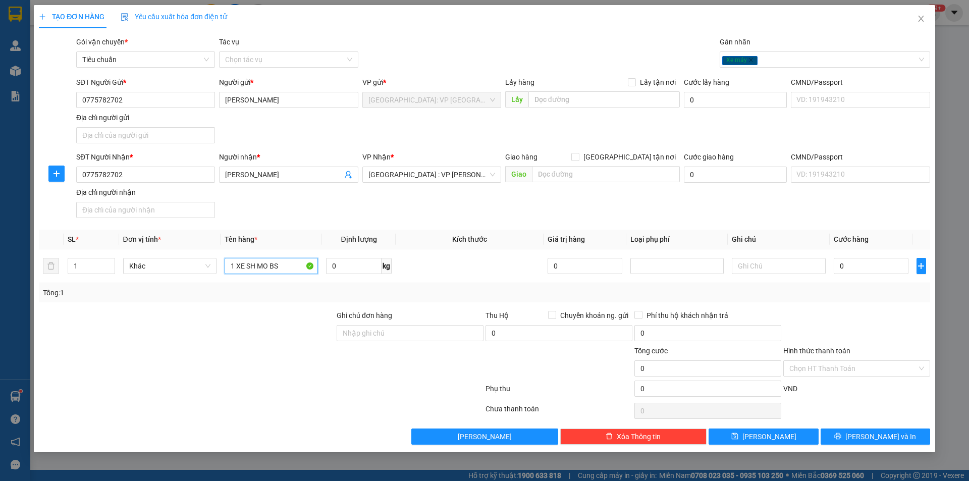
type input "1 XE SH MO BS"
click at [291, 270] on input "1 XE SH MO BS" at bounding box center [271, 266] width 93 height 16
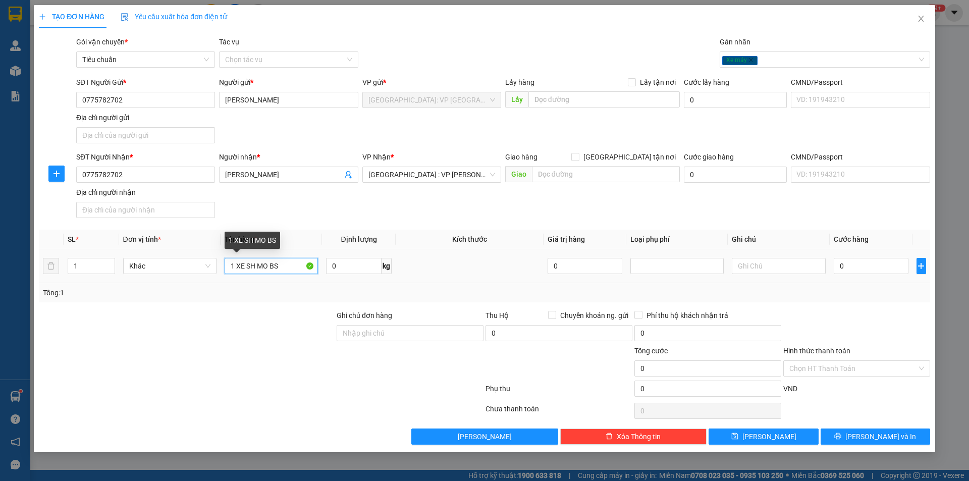
click at [291, 270] on input "1 XE SH MO BS" at bounding box center [271, 266] width 93 height 16
paste input "XE GA BS 43C1 89812"
type input "XE GA BS 43C1 89812"
drag, startPoint x: 866, startPoint y: 268, endPoint x: 665, endPoint y: 312, distance: 205.2
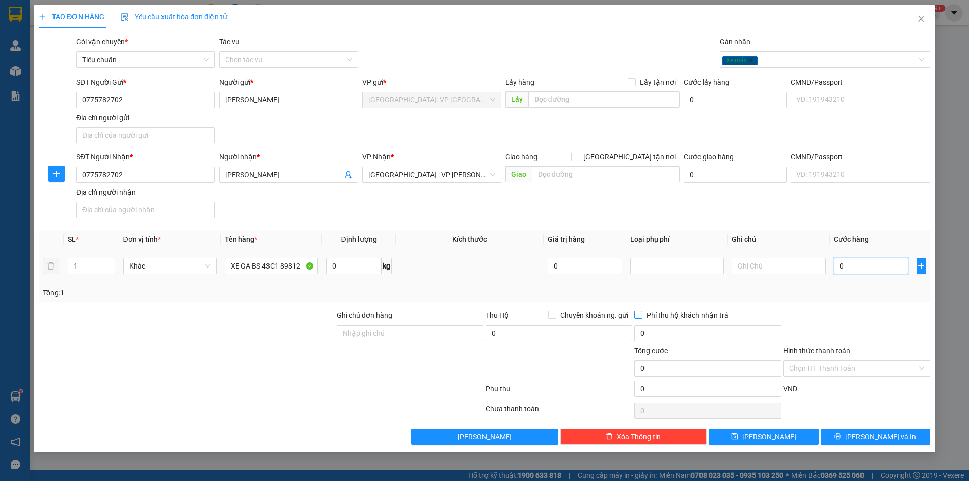
click at [867, 267] on input "0" at bounding box center [871, 266] width 75 height 16
type input "9"
type input "93"
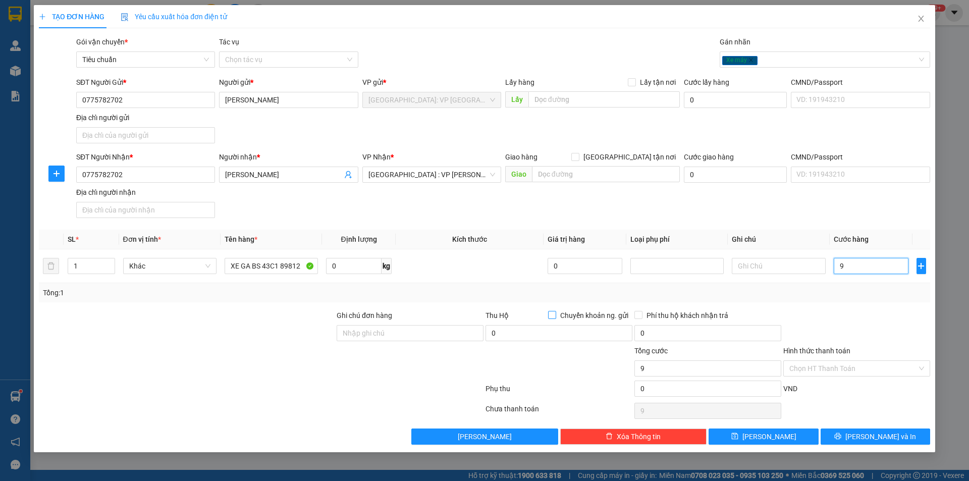
type input "93"
type input "930"
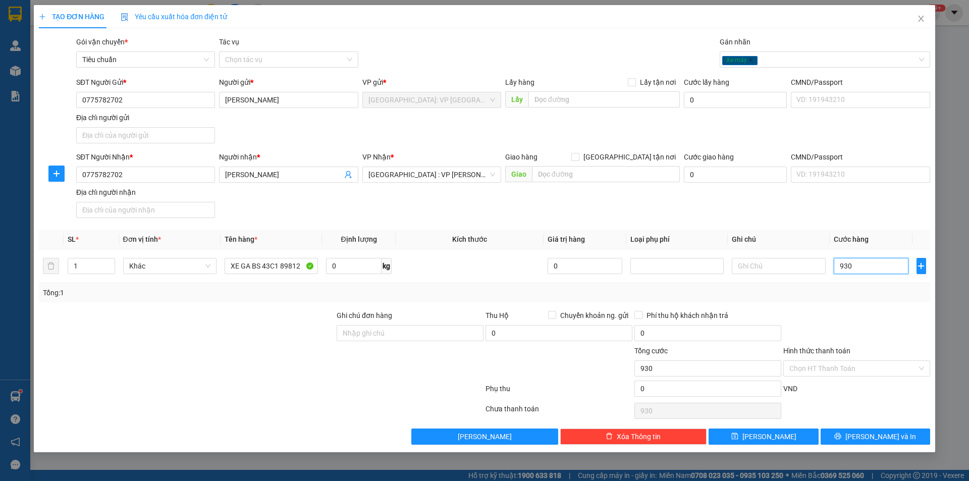
type input "9.300"
type input "93.000"
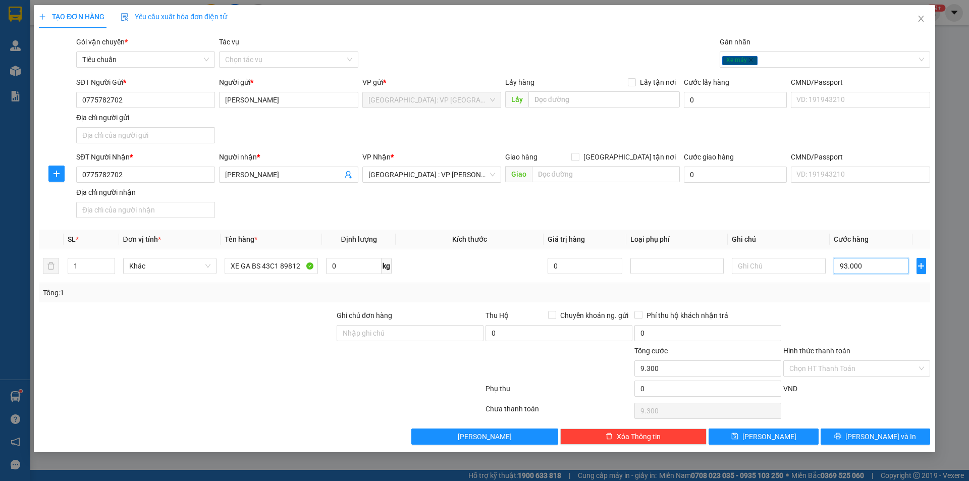
type input "93.000"
type input "930.000"
type input "9.300.000"
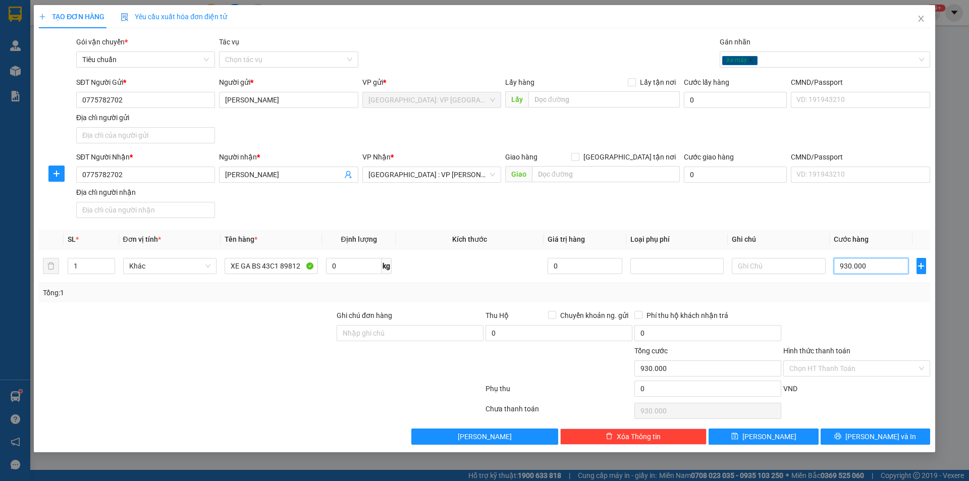
type input "9.300.000"
type input "930.000"
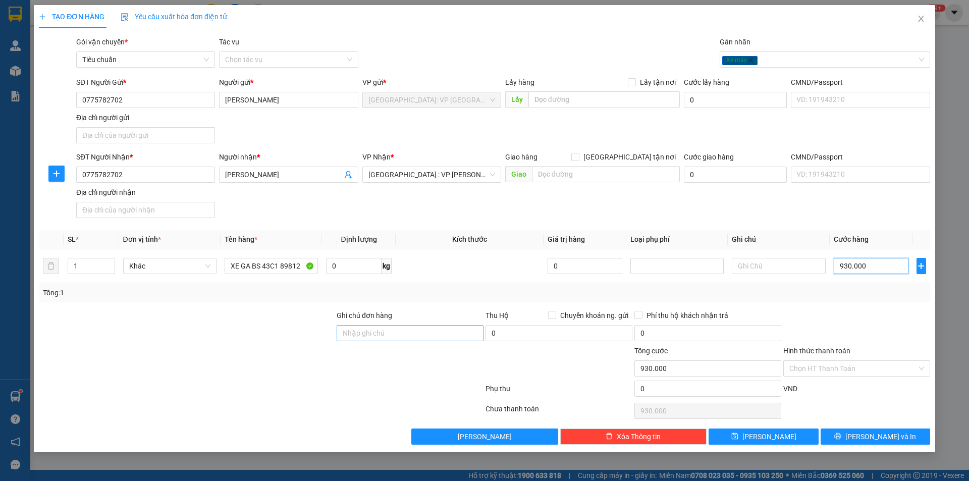
type input "930.000"
click at [430, 333] on input "Ghi chú đơn hàng" at bounding box center [410, 333] width 147 height 16
type input "1 chìa khoá quấn tay lái"
click at [855, 368] on input "Hình thức thanh toán" at bounding box center [854, 368] width 128 height 15
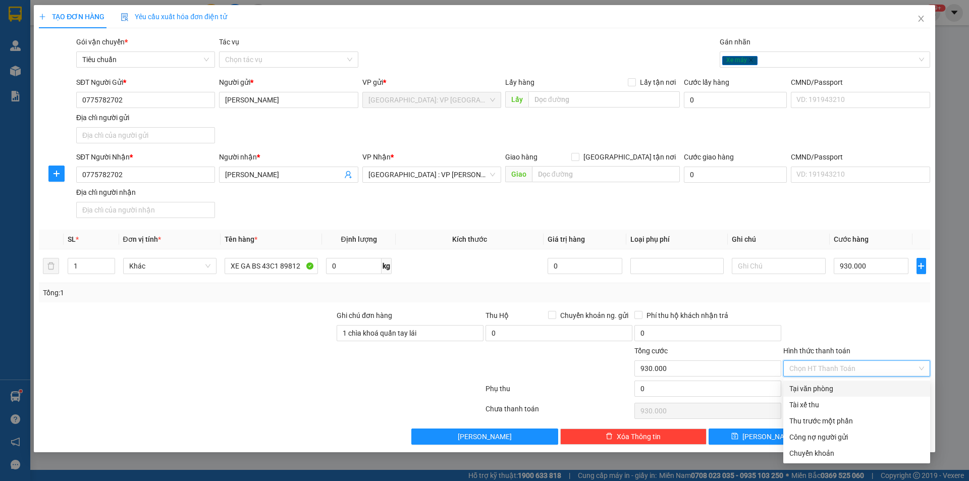
click at [823, 392] on div "Tại văn phòng" at bounding box center [857, 388] width 135 height 11
type input "0"
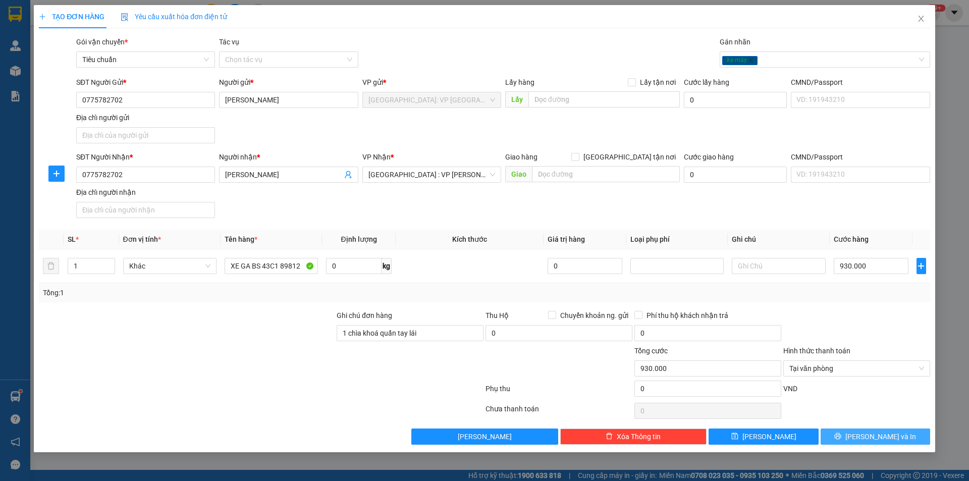
click at [865, 438] on button "Lưu và In" at bounding box center [876, 437] width 110 height 16
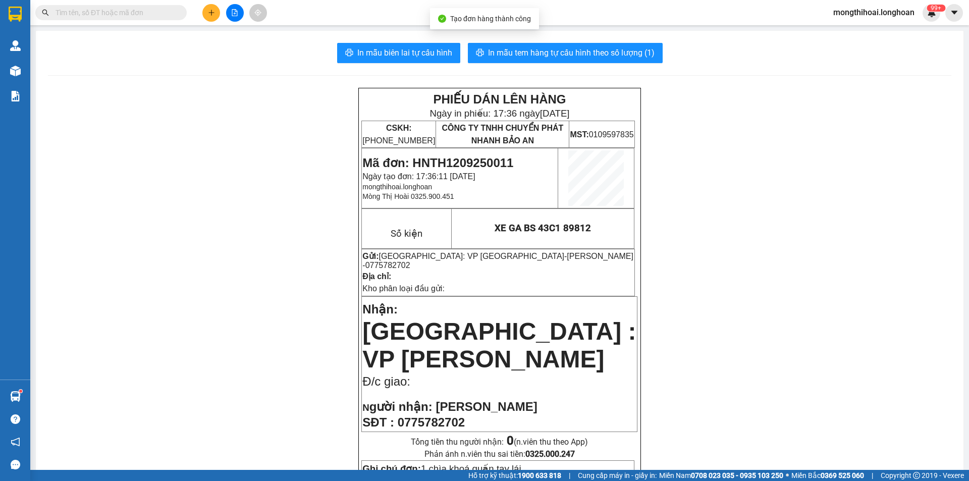
scroll to position [151, 0]
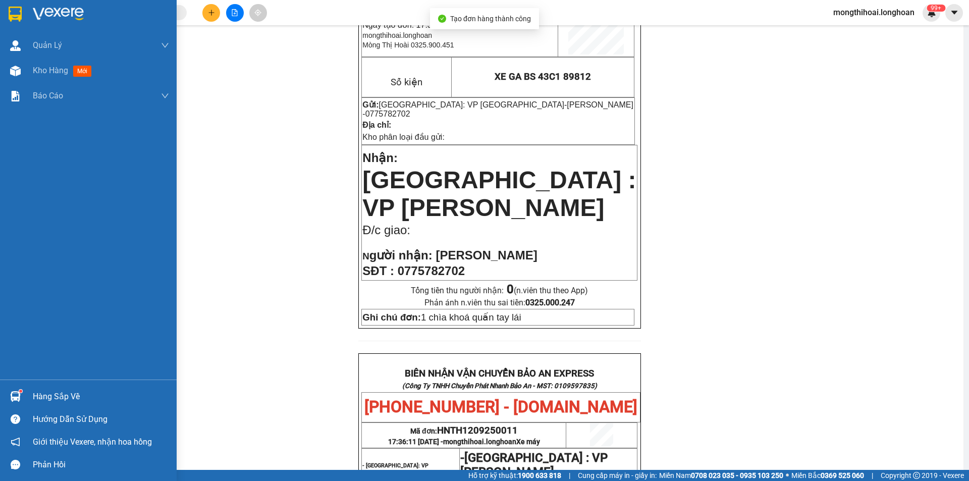
click at [0, 3] on div at bounding box center [88, 16] width 177 height 33
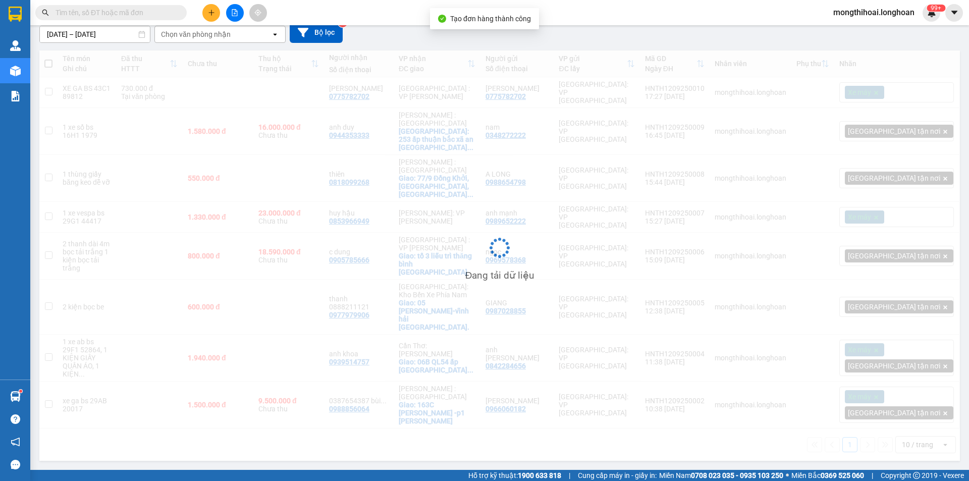
scroll to position [46, 0]
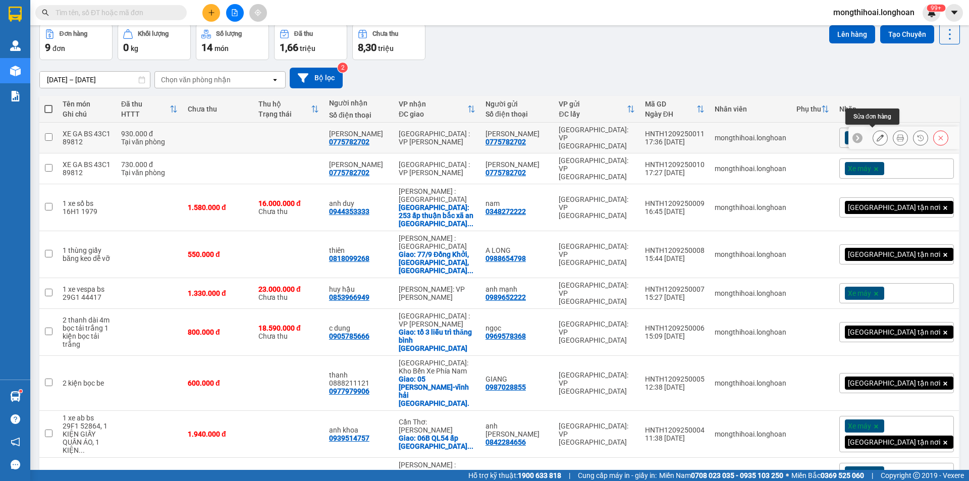
click at [877, 134] on icon at bounding box center [880, 137] width 7 height 7
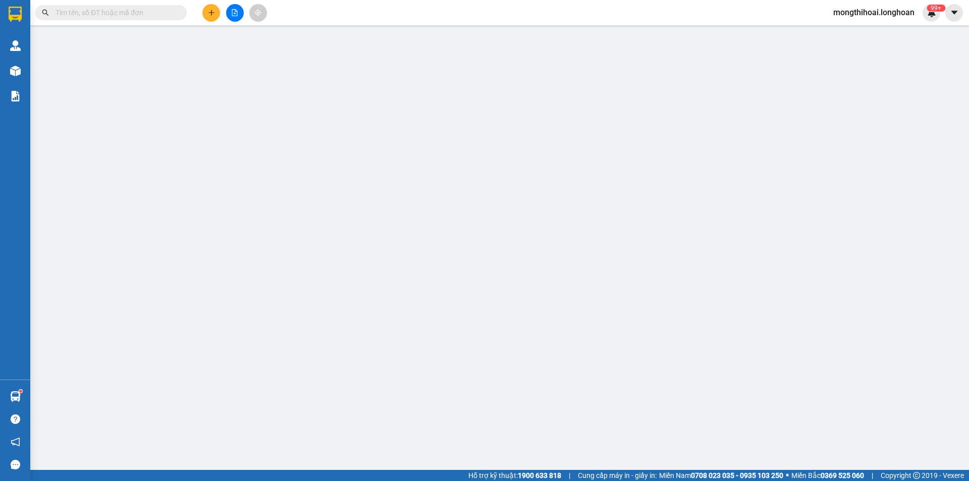
type input "0775782702"
type input "[PERSON_NAME]"
type input "0775782702"
type input "[PERSON_NAME]"
type input "1 chìa khoá quấn tay lái"
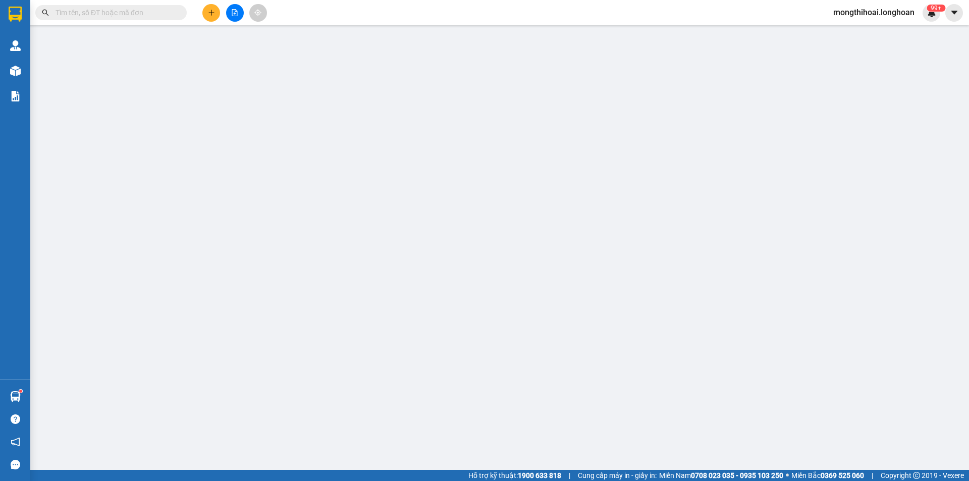
type input "930.000"
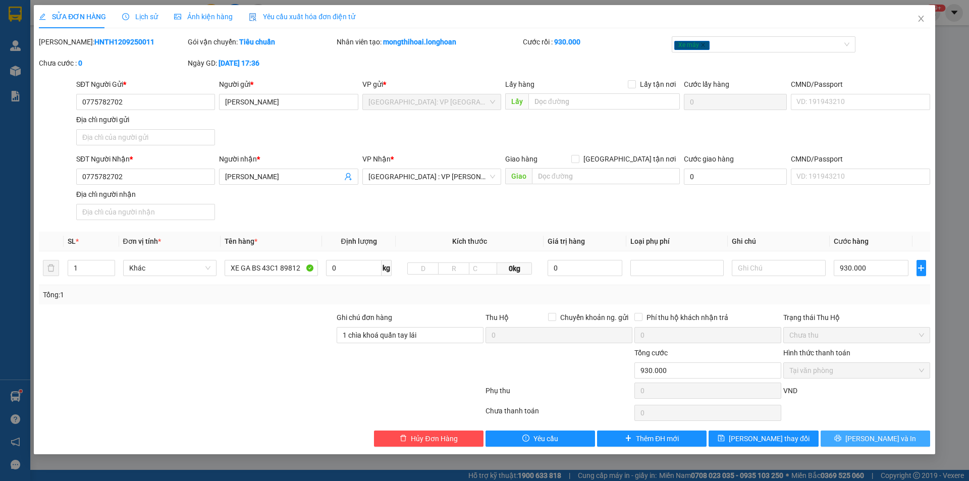
click at [889, 438] on span "Lưu và In" at bounding box center [881, 438] width 71 height 11
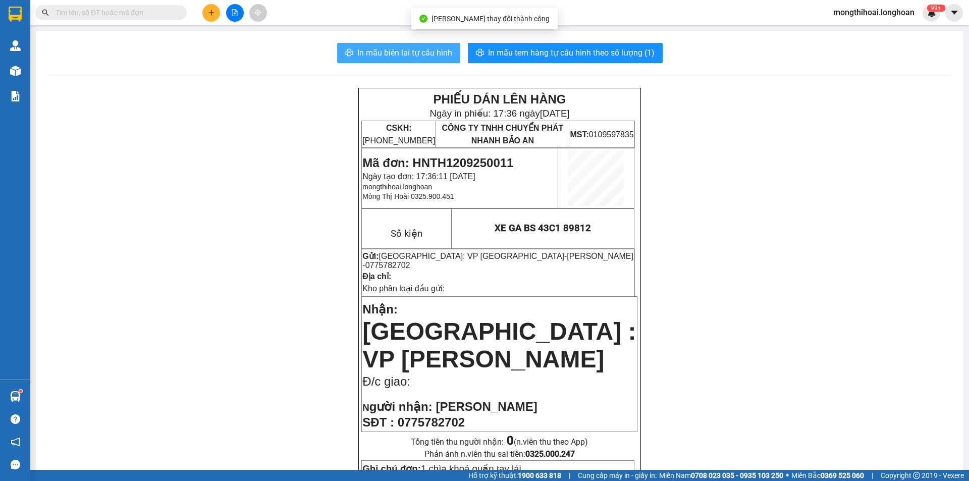
click at [436, 49] on span "In mẫu biên lai tự cấu hình" at bounding box center [404, 52] width 95 height 13
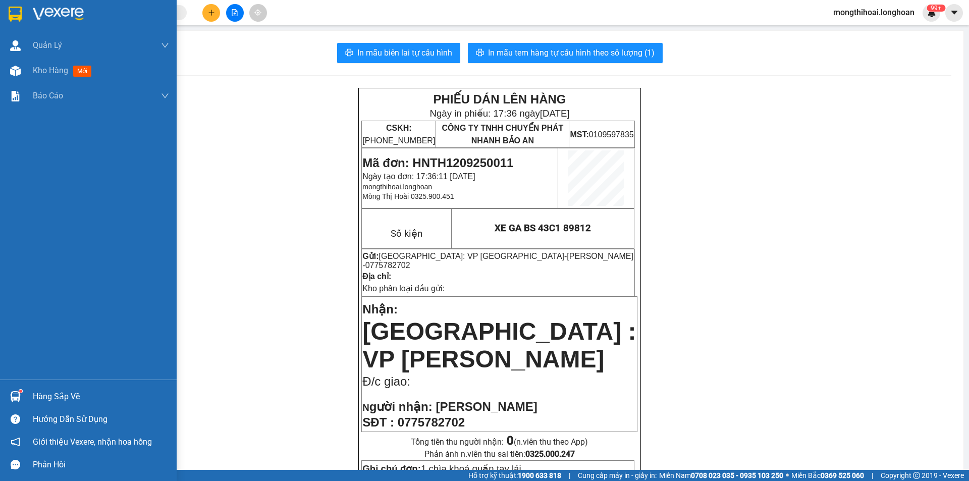
click at [3, 12] on div at bounding box center [88, 16] width 177 height 33
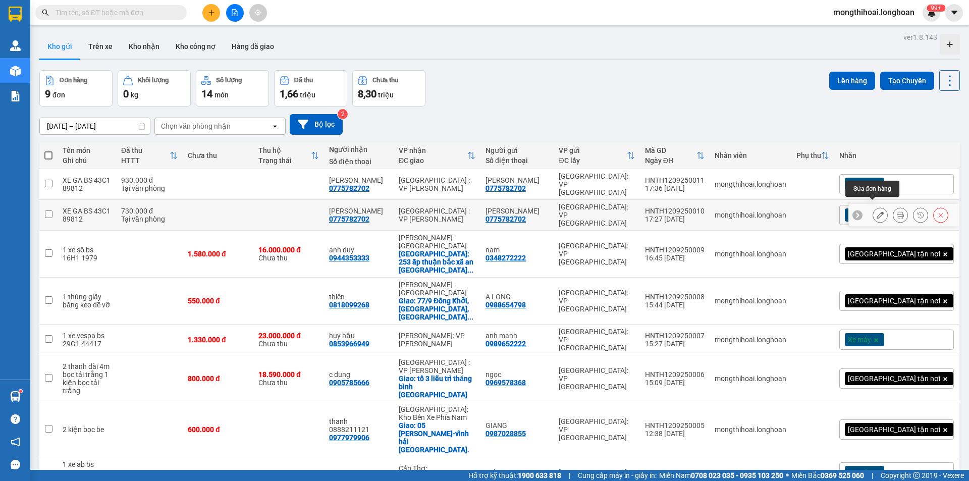
click at [877, 212] on icon at bounding box center [880, 215] width 7 height 7
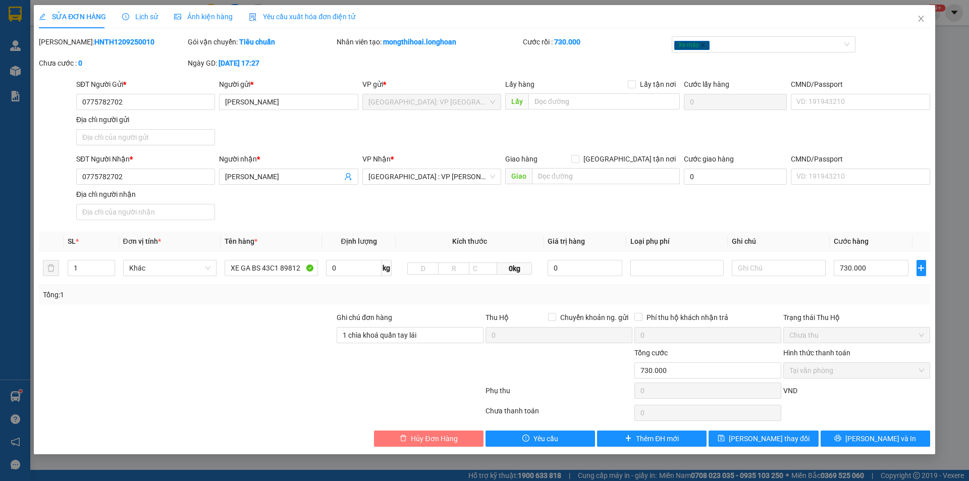
click at [401, 443] on span "delete" at bounding box center [403, 439] width 7 height 8
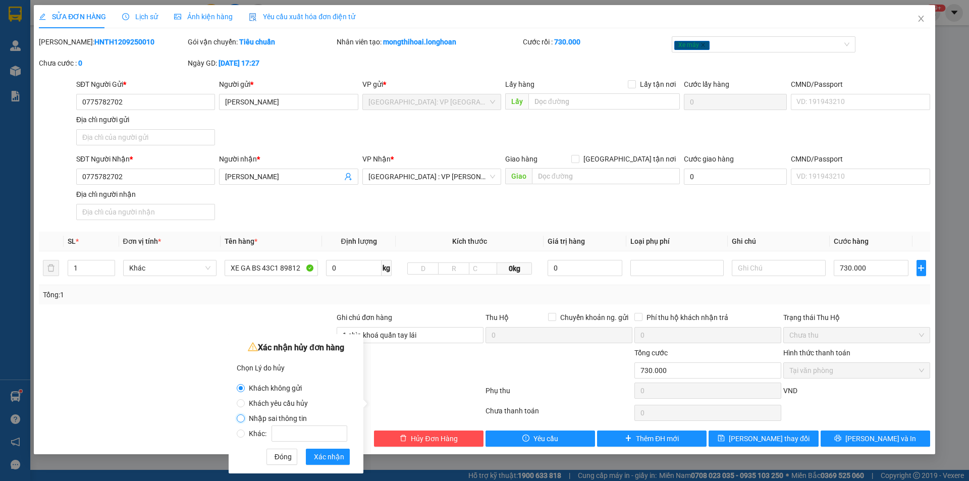
click at [240, 417] on input "Nhập sai thông tin" at bounding box center [241, 419] width 8 height 8
radio input "true"
radio input "false"
click at [322, 454] on span "Xác nhận" at bounding box center [329, 456] width 30 height 11
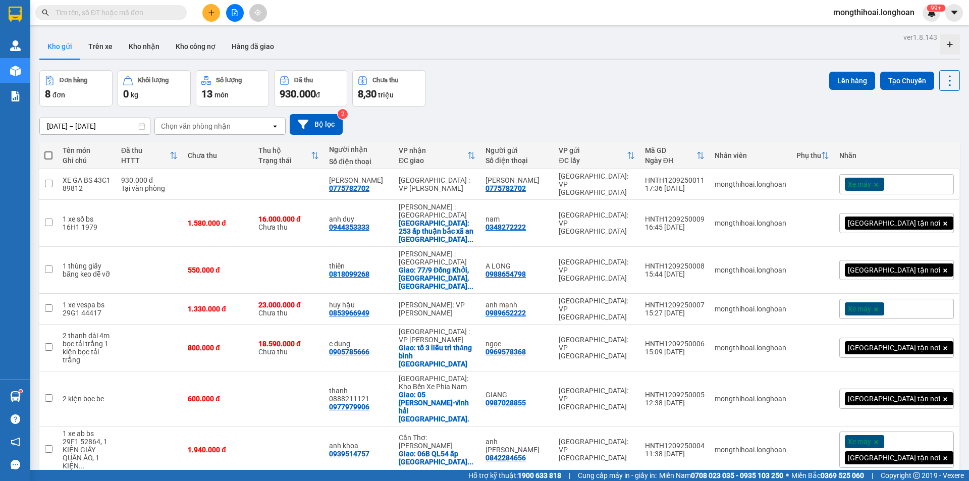
click at [217, 13] on button at bounding box center [211, 13] width 18 height 18
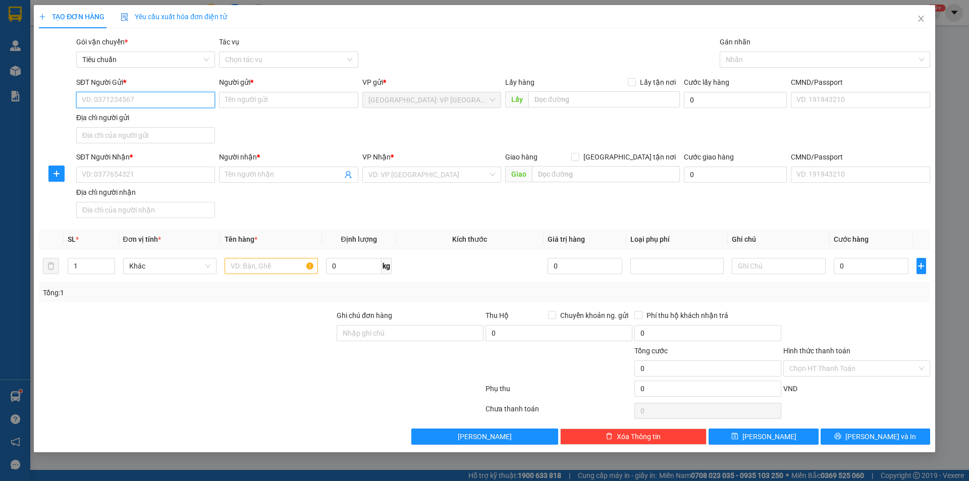
click at [197, 103] on input "SĐT Người Gửi *" at bounding box center [145, 100] width 139 height 16
type input "0983841707"
click at [138, 125] on div "0983841707 - C Huyền" at bounding box center [145, 120] width 127 height 11
type input "C Huyền"
type input "460 thuỵ khuê tây hồ hn"
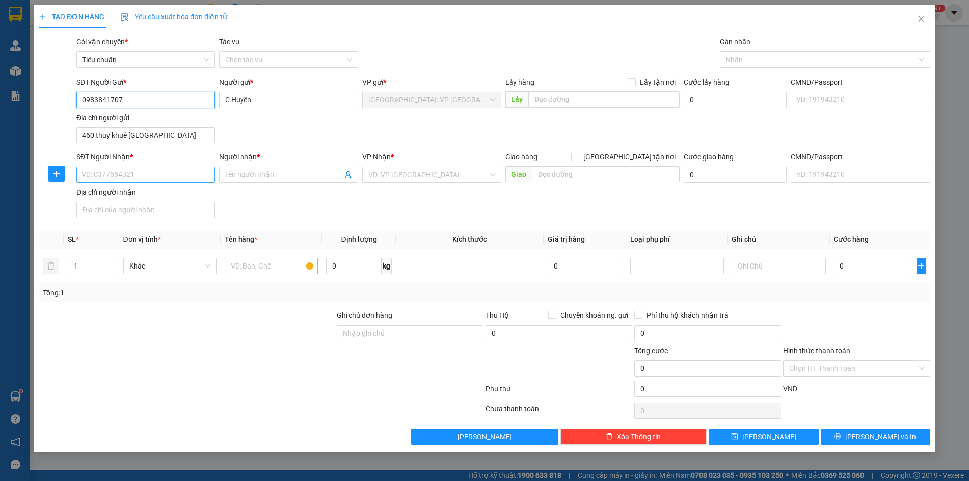
type input "0983841707"
click at [181, 178] on input "SĐT Người Nhận *" at bounding box center [145, 175] width 139 height 16
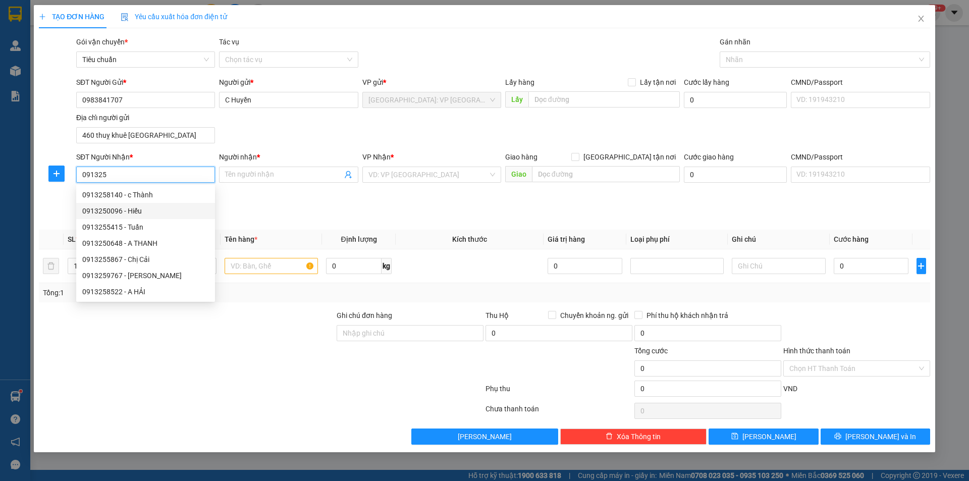
click at [110, 214] on div "0913250096 - Hiếu" at bounding box center [145, 211] width 127 height 11
type input "0913250096"
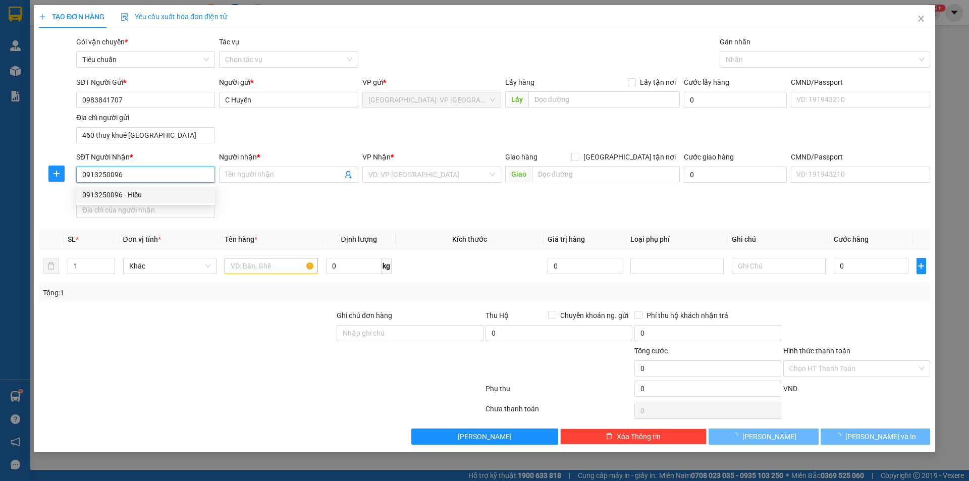
type input "Hiếu"
checkbox input "true"
type input "82 [PERSON_NAME],[GEOGRAPHIC_DATA],[GEOGRAPHIC_DATA]"
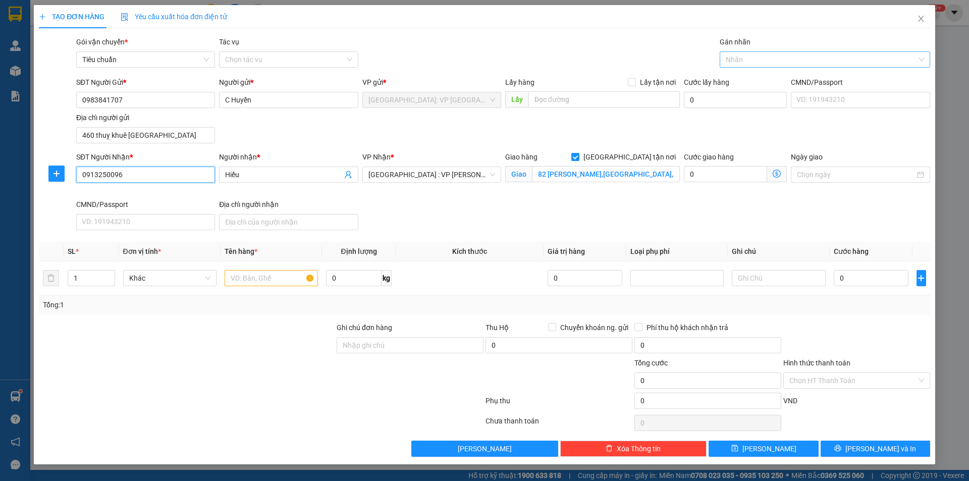
click at [747, 57] on div at bounding box center [820, 60] width 195 height 12
type input "0913250096"
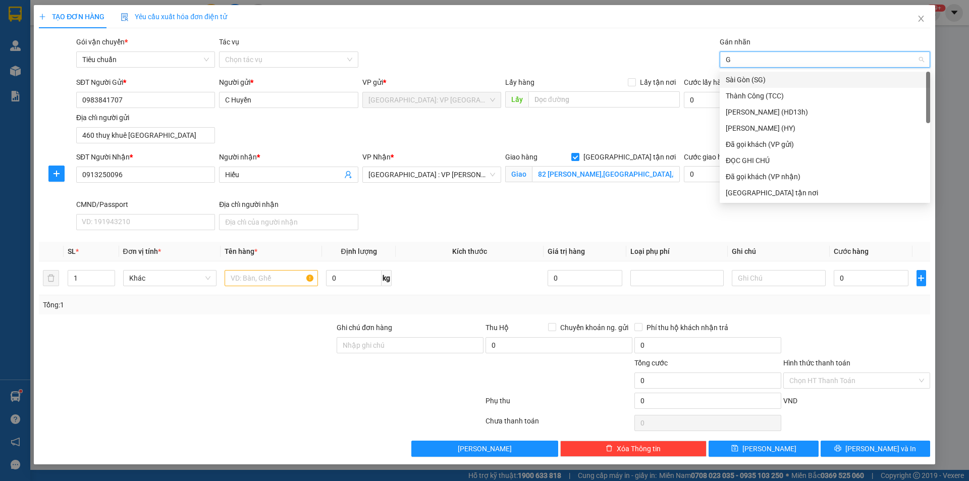
type input "GI"
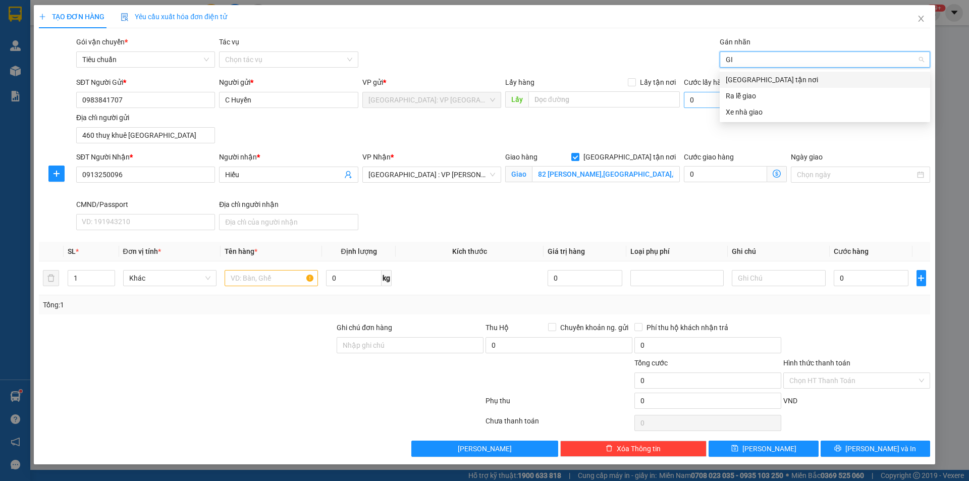
drag, startPoint x: 742, startPoint y: 81, endPoint x: 686, endPoint y: 94, distance: 57.1
click at [742, 80] on div "[GEOGRAPHIC_DATA] tận nơi" at bounding box center [825, 79] width 198 height 11
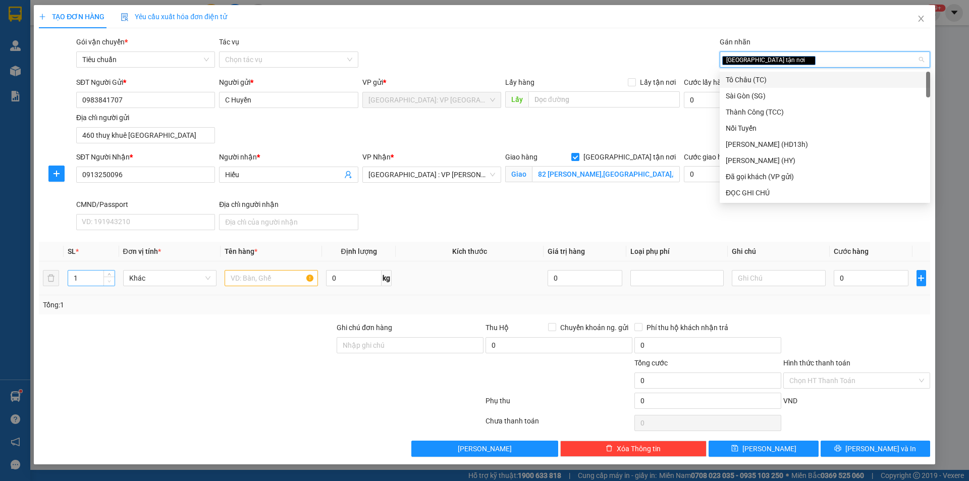
click at [112, 277] on span "Decrease Value" at bounding box center [109, 281] width 11 height 9
type input "2"
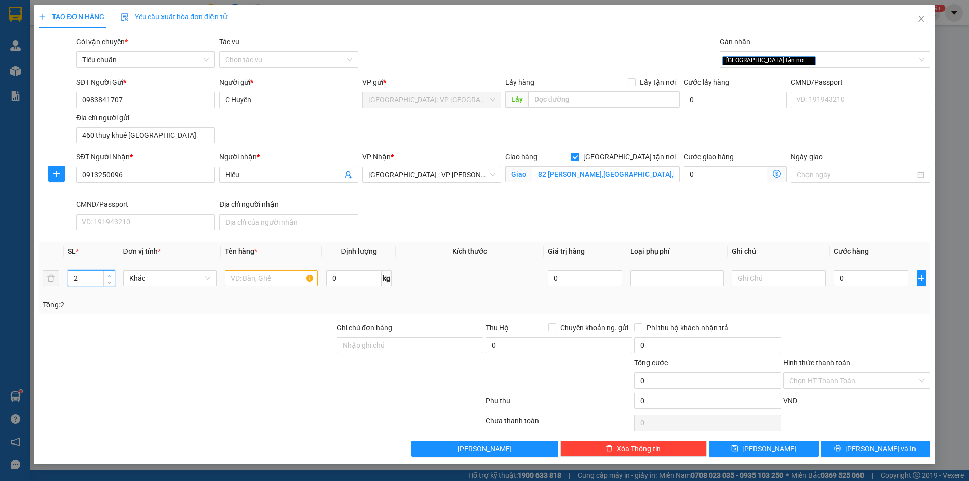
click at [105, 273] on span "Increase Value" at bounding box center [109, 275] width 11 height 9
click at [244, 280] on input "text" at bounding box center [271, 278] width 93 height 16
type input "1 BAO TẢI XANH, 1 BAO TẢI TRẮNG"
click at [868, 274] on input "0" at bounding box center [871, 278] width 75 height 16
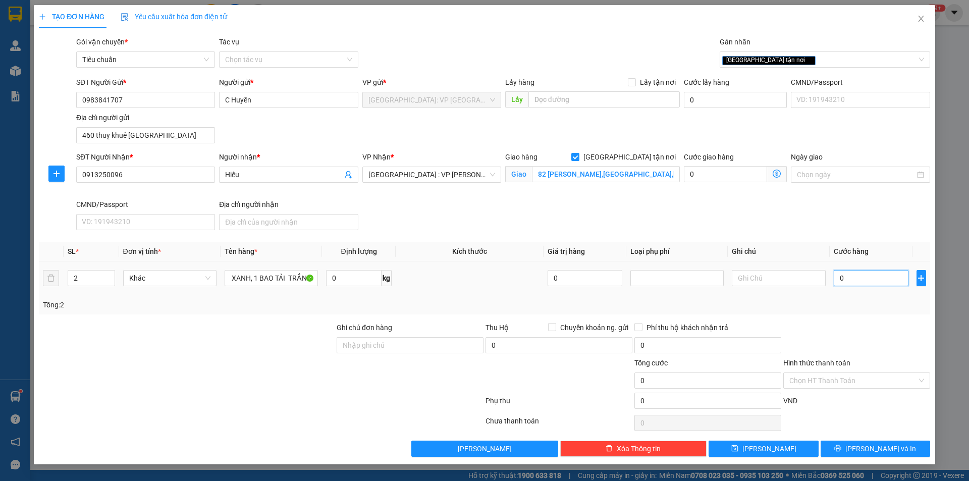
scroll to position [0, 0]
type input "2"
type input "22"
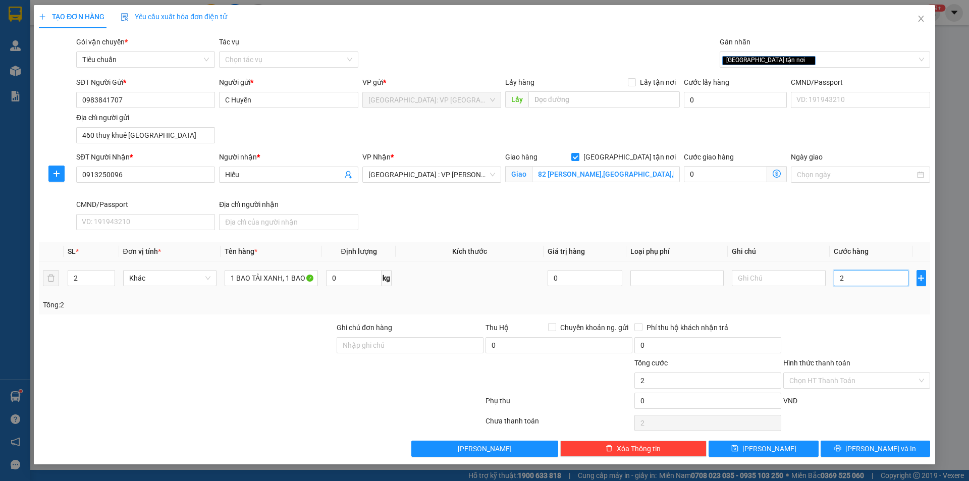
type input "22"
type input "220"
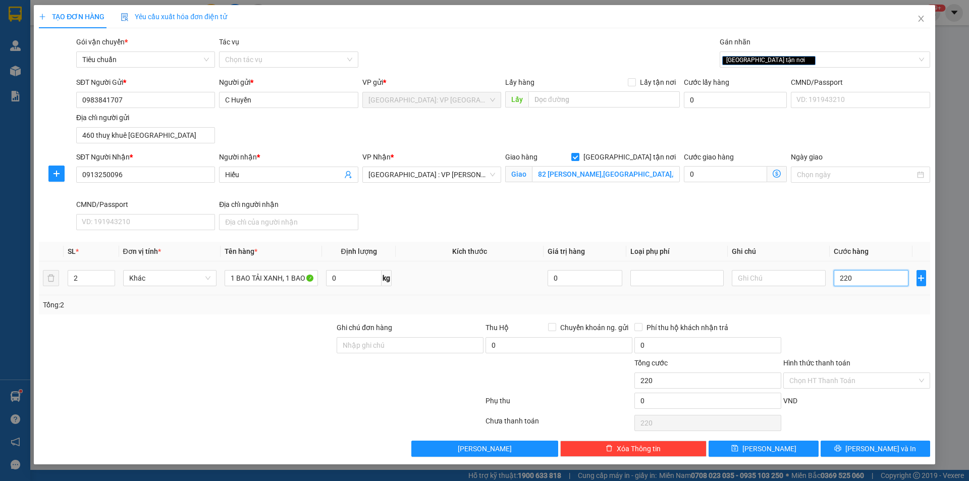
type input "2.200"
type input "22.000"
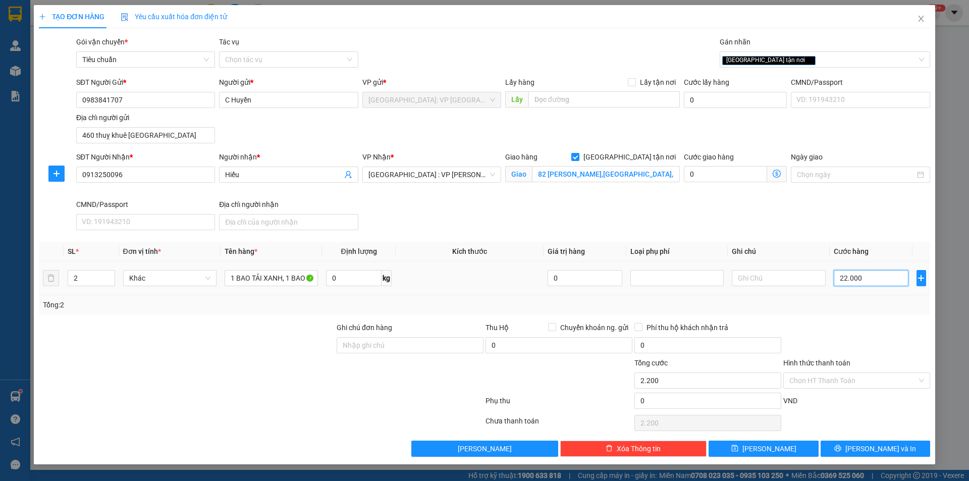
type input "22.000"
type input "220.000"
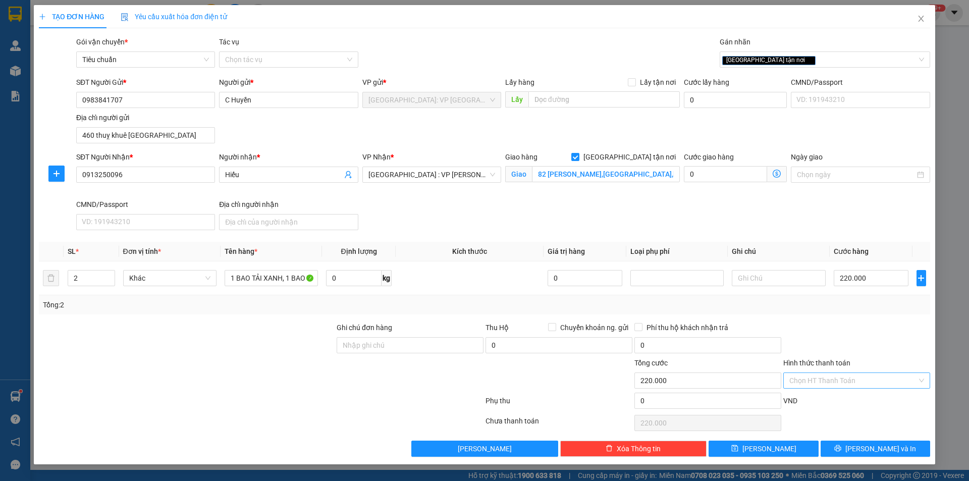
click at [835, 380] on input "Hình thức thanh toán" at bounding box center [854, 380] width 128 height 15
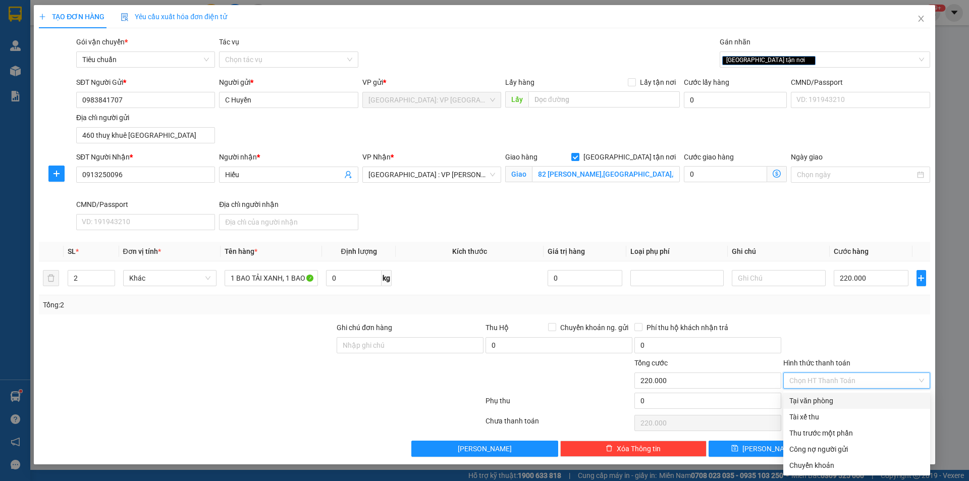
click at [813, 402] on div "Tại văn phòng" at bounding box center [857, 400] width 135 height 11
type input "0"
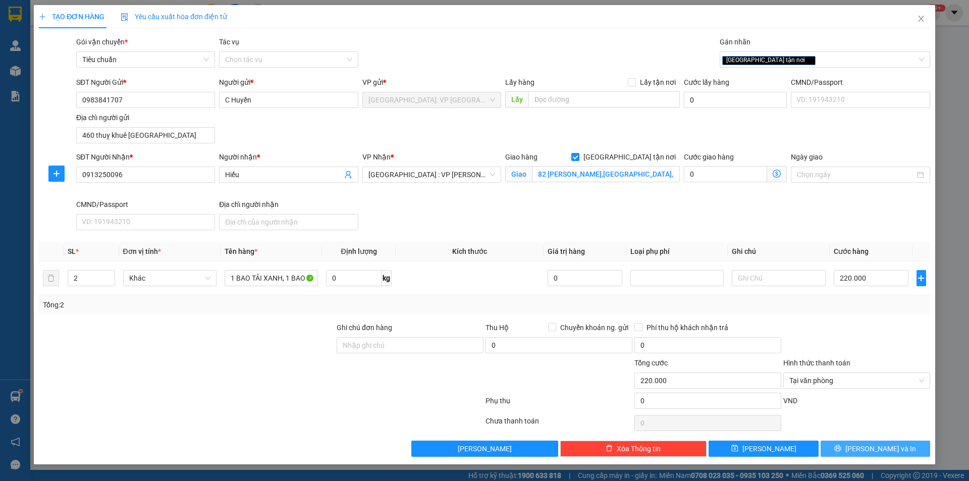
click at [871, 446] on span "Lưu và In" at bounding box center [881, 448] width 71 height 11
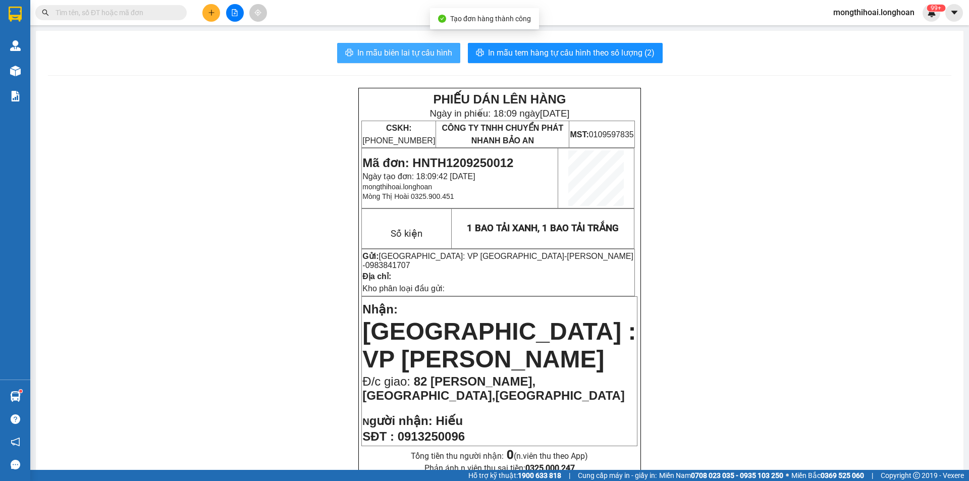
click at [423, 49] on span "In mẫu biên lai tự cấu hình" at bounding box center [404, 52] width 95 height 13
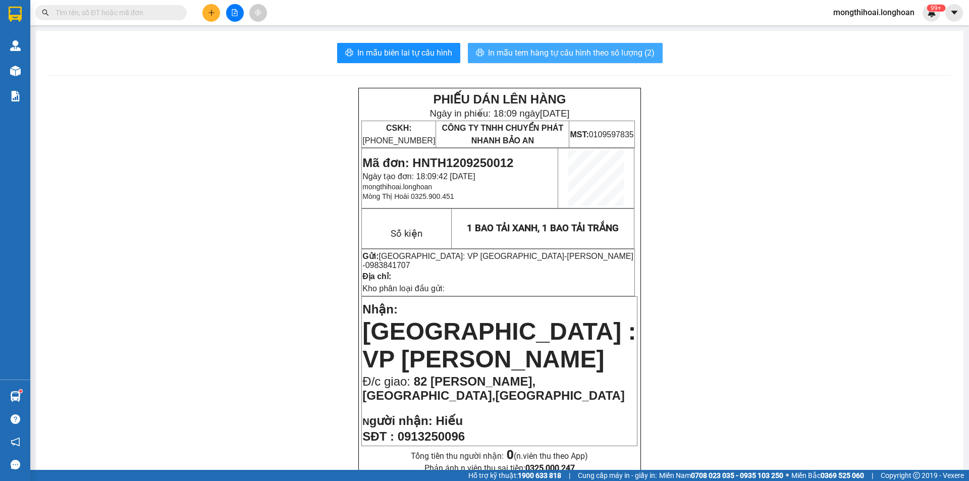
drag, startPoint x: 572, startPoint y: 54, endPoint x: 587, endPoint y: 72, distance: 23.7
click at [573, 53] on span "In mẫu tem hàng tự cấu hình theo số lượng (2)" at bounding box center [571, 52] width 167 height 13
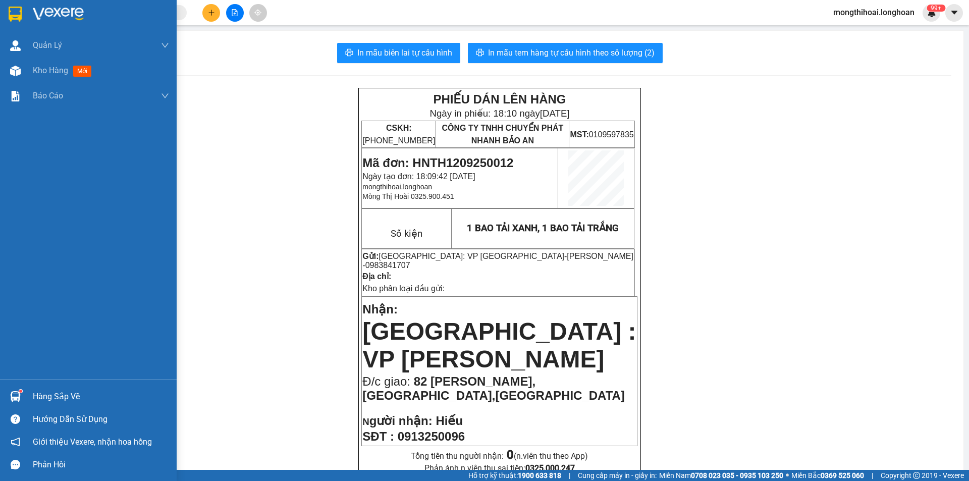
click at [0, 16] on div at bounding box center [88, 16] width 177 height 33
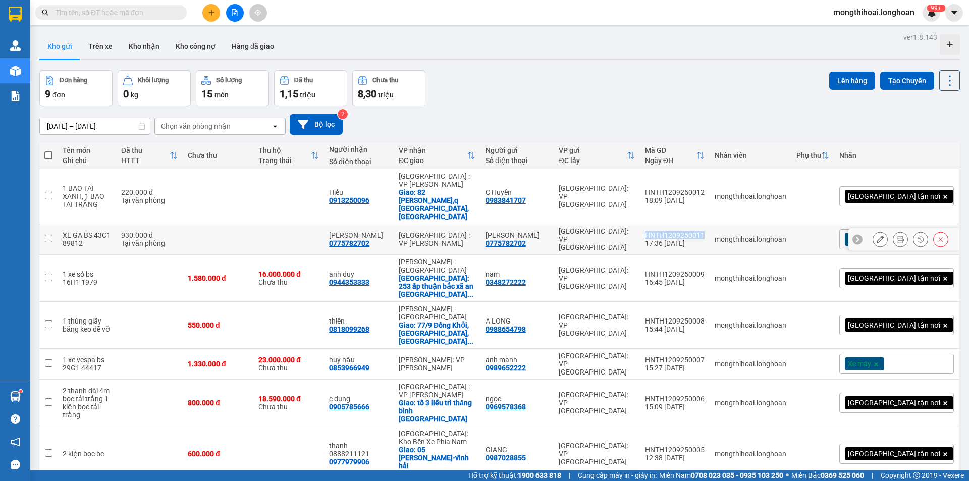
drag, startPoint x: 727, startPoint y: 210, endPoint x: 750, endPoint y: 210, distance: 22.7
click at [710, 224] on td "HNTH1209250011 17:36 12/09" at bounding box center [675, 239] width 70 height 31
checkbox input "true"
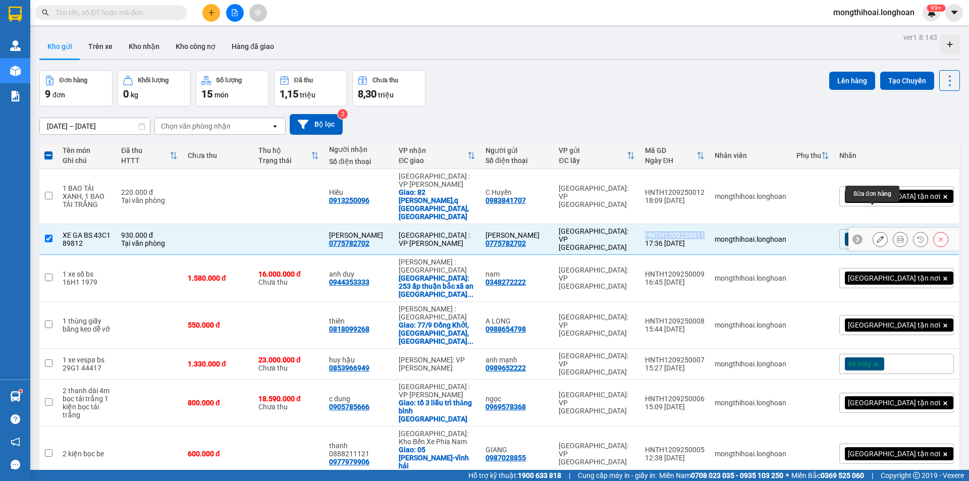
click at [877, 236] on icon at bounding box center [880, 239] width 7 height 7
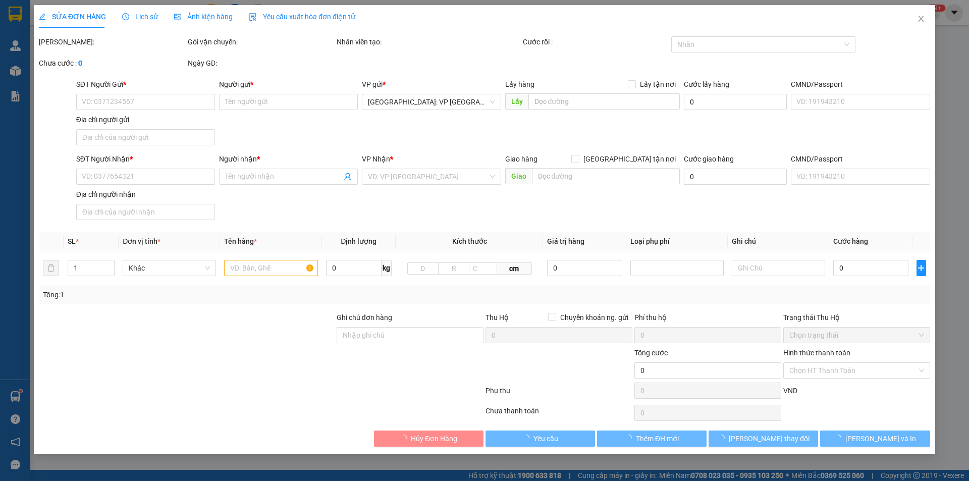
type input "0775782702"
type input "[PERSON_NAME]"
type input "0775782702"
type input "[PERSON_NAME]"
type input "1 chìa khoá quấn tay lái"
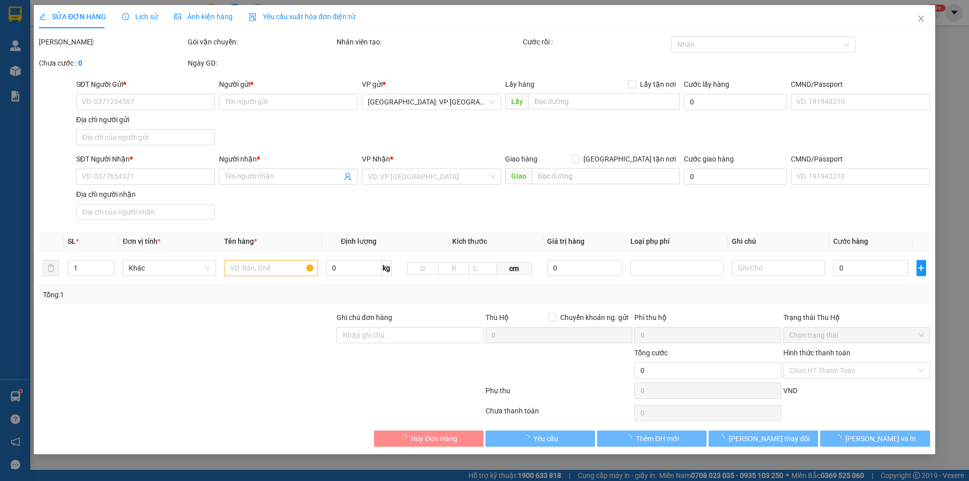
type input "930.000"
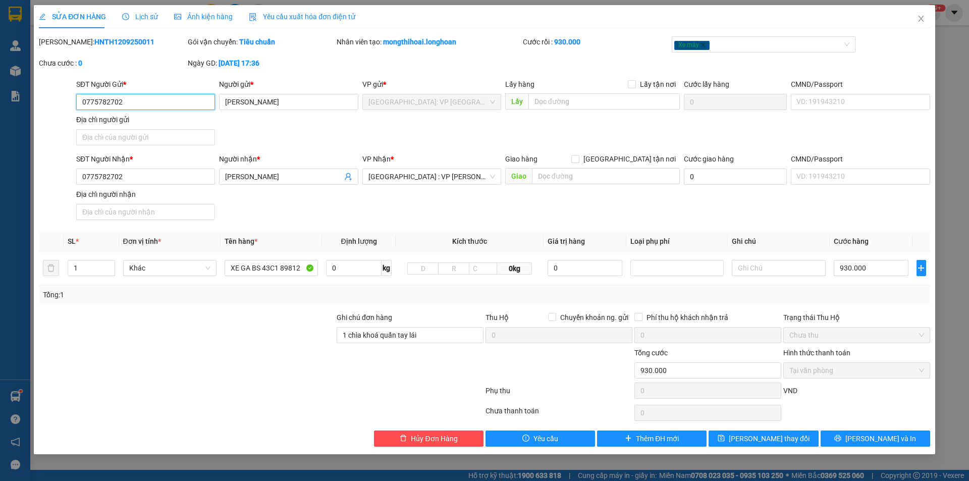
click at [153, 106] on input "0775782702" at bounding box center [145, 102] width 139 height 16
click at [171, 181] on input "0775782702" at bounding box center [145, 177] width 139 height 16
click at [919, 17] on icon "close" at bounding box center [921, 19] width 6 height 6
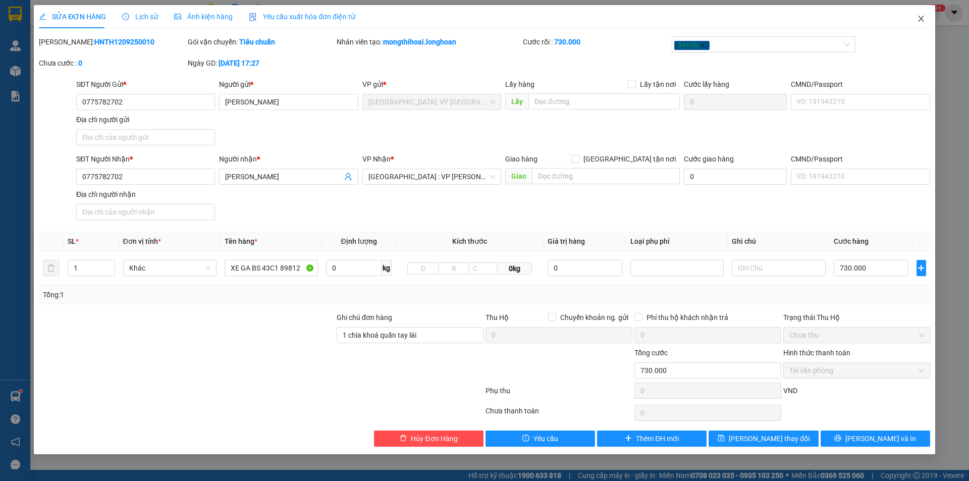
click at [915, 13] on span "Close" at bounding box center [921, 19] width 28 height 28
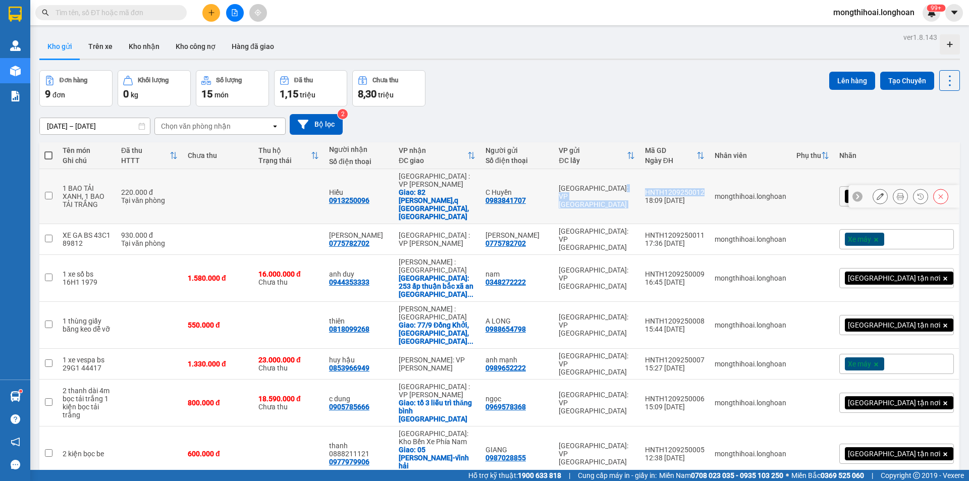
drag, startPoint x: 688, startPoint y: 174, endPoint x: 756, endPoint y: 178, distance: 67.8
click at [756, 178] on tr "1 BAO TẢI XANH, 1 BAO TẢI TRẮNG 220.000 đ Tại văn phòng Hiếu 0913250096 Đà Nẵng…" at bounding box center [499, 196] width 921 height 55
checkbox input "true"
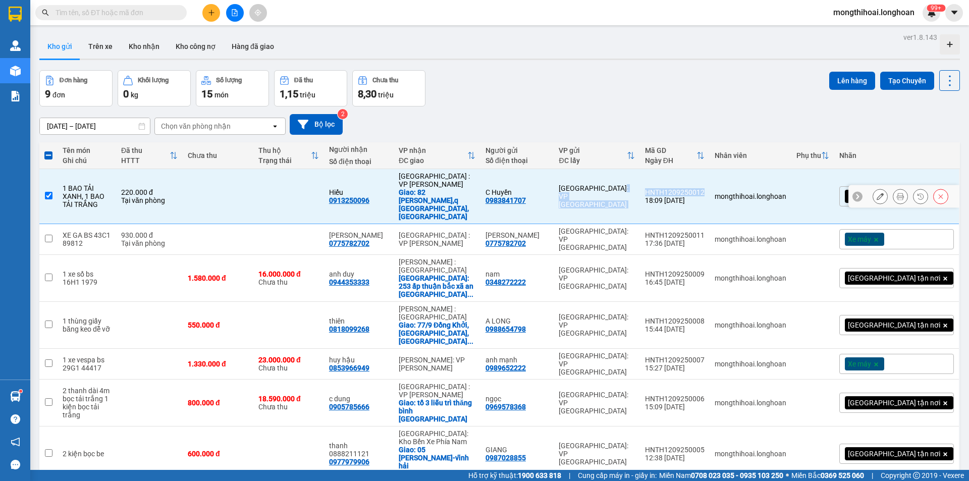
copy tr "Hà Nội: VP Tây Hồ HNTH1209250012"
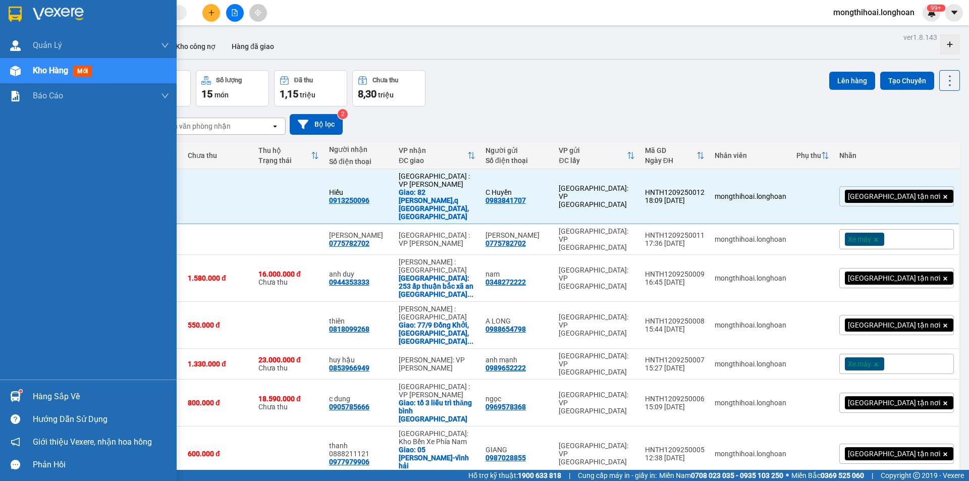
click at [2, 0] on div at bounding box center [88, 16] width 177 height 33
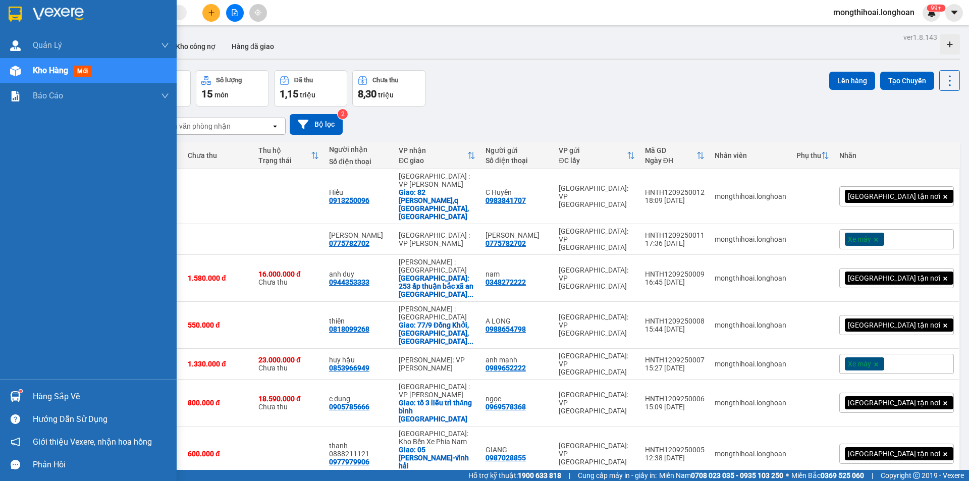
click at [7, 8] on div at bounding box center [88, 16] width 177 height 33
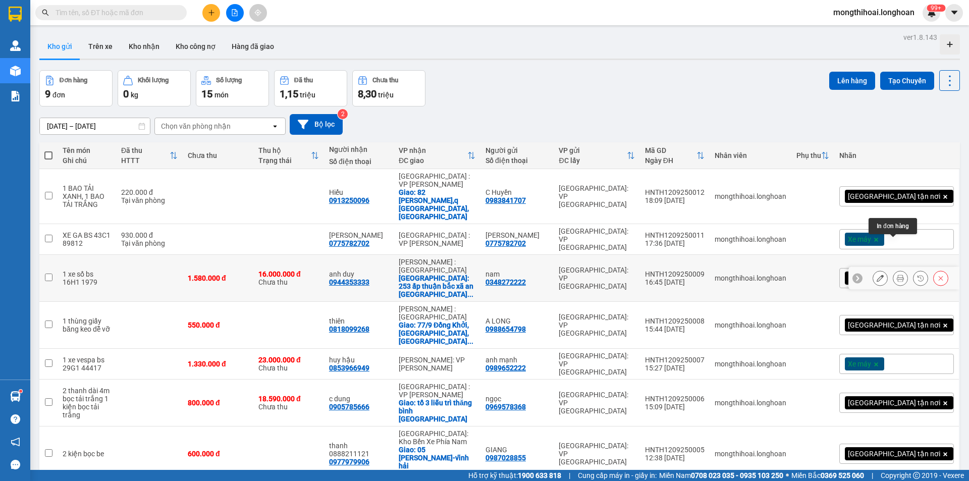
click at [894, 270] on button at bounding box center [901, 279] width 14 height 18
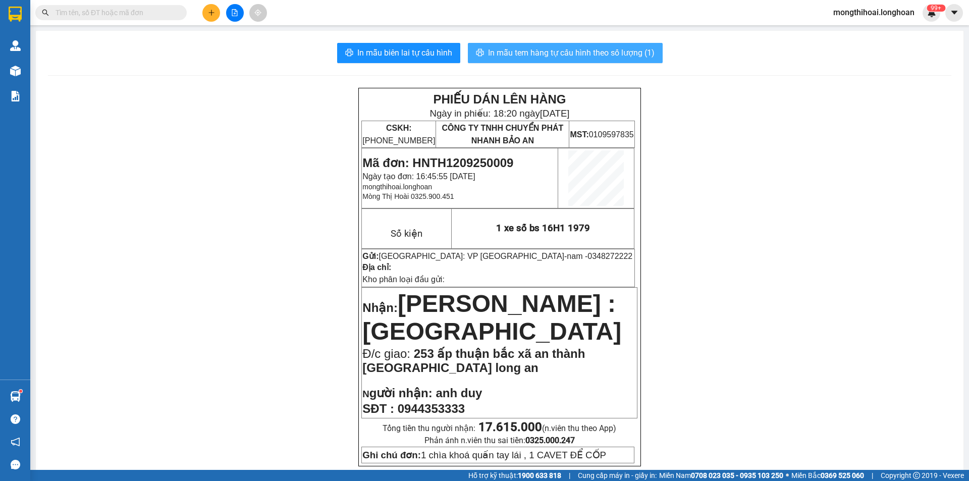
click at [578, 49] on span "In mẫu tem hàng tự cấu hình theo số lượng (1)" at bounding box center [571, 52] width 167 height 13
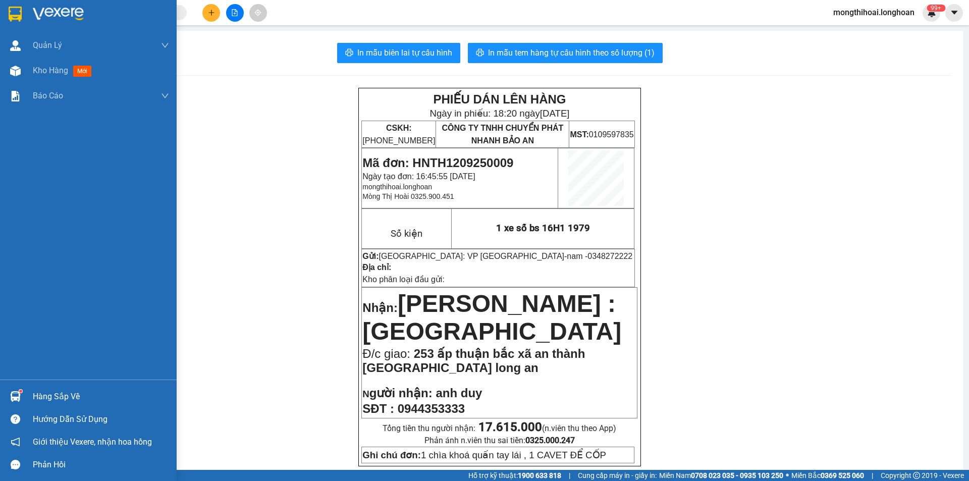
drag, startPoint x: 0, startPoint y: 13, endPoint x: 362, endPoint y: 475, distance: 586.6
click at [1, 13] on div at bounding box center [88, 16] width 177 height 33
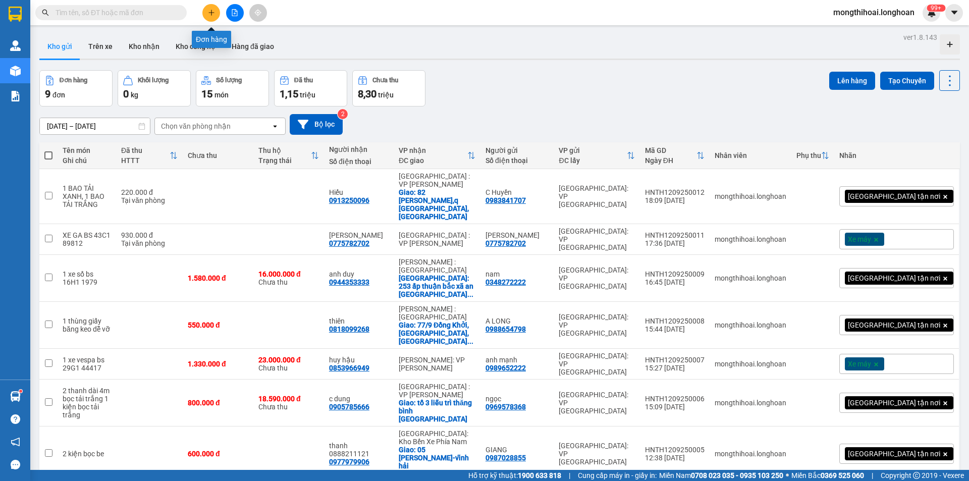
click at [212, 14] on icon "plus" at bounding box center [211, 13] width 1 height 6
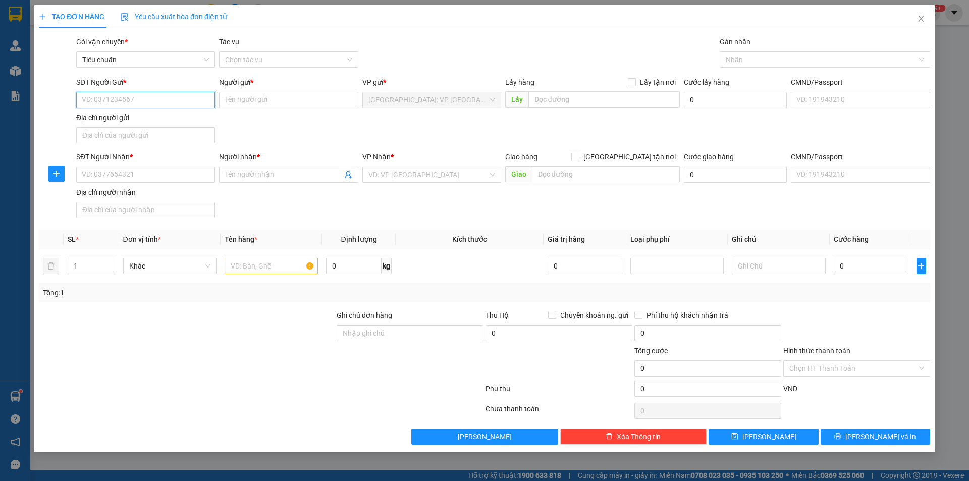
click at [199, 102] on input "SĐT Người Gửi *" at bounding box center [145, 100] width 139 height 16
click at [179, 111] on div "SĐT Người Gửi * VD: 0371234567" at bounding box center [145, 94] width 139 height 35
click at [182, 102] on input "SĐT Người Gửi *" at bounding box center [145, 100] width 139 height 16
click at [192, 100] on input "SĐT Người Gửi *" at bounding box center [145, 100] width 139 height 16
click at [162, 98] on input "SĐT Người Gửi *" at bounding box center [145, 100] width 139 height 16
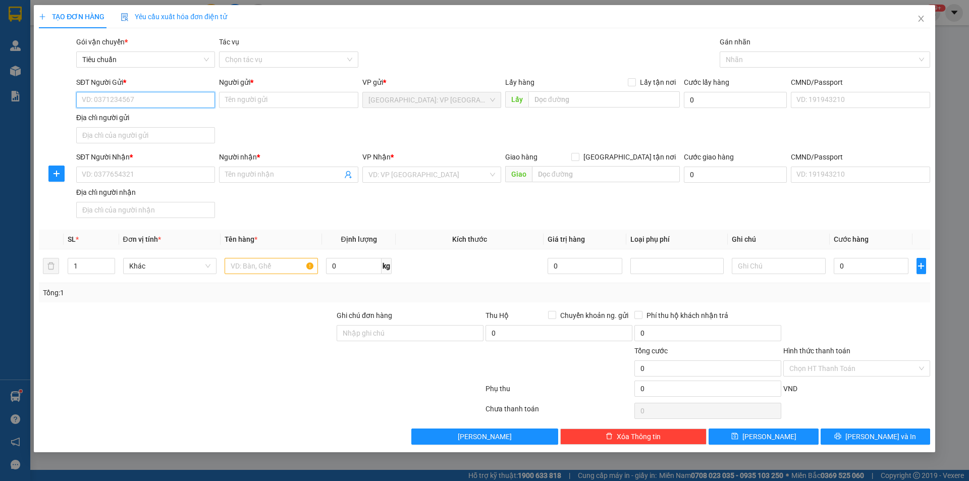
paste input "0975489997"
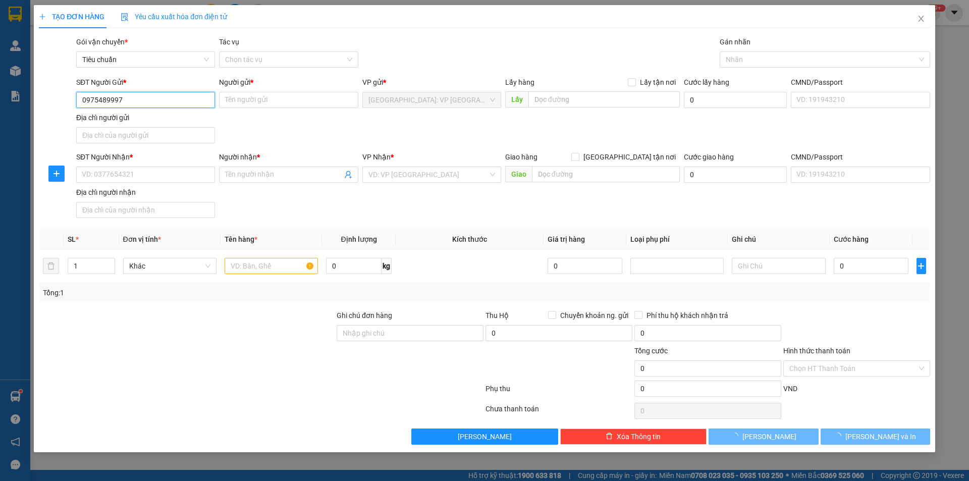
click at [162, 98] on input "0975489997" at bounding box center [145, 100] width 139 height 16
click at [158, 107] on input "0975489997" at bounding box center [145, 100] width 139 height 16
click at [169, 104] on input "0975489997" at bounding box center [145, 100] width 139 height 16
type input "0975489997"
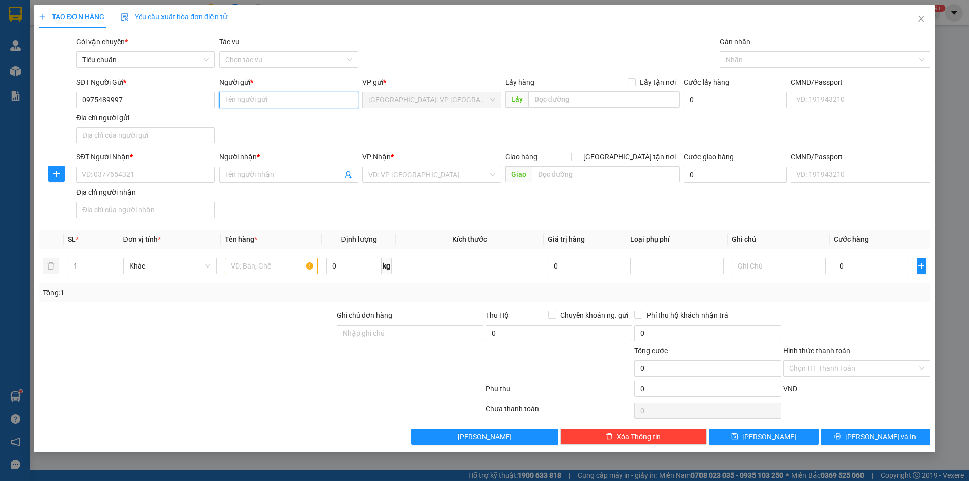
click at [247, 96] on input "Người gửi *" at bounding box center [288, 100] width 139 height 16
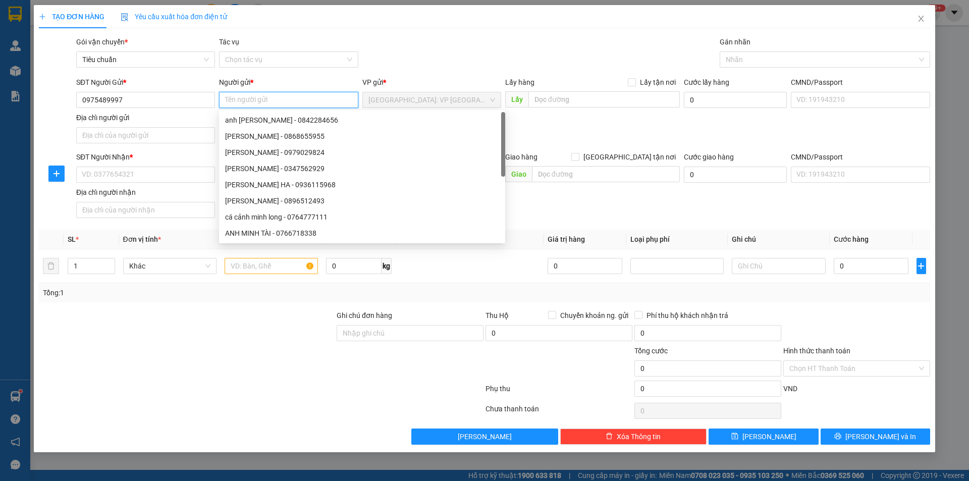
paste input "[PERSON_NAME]"
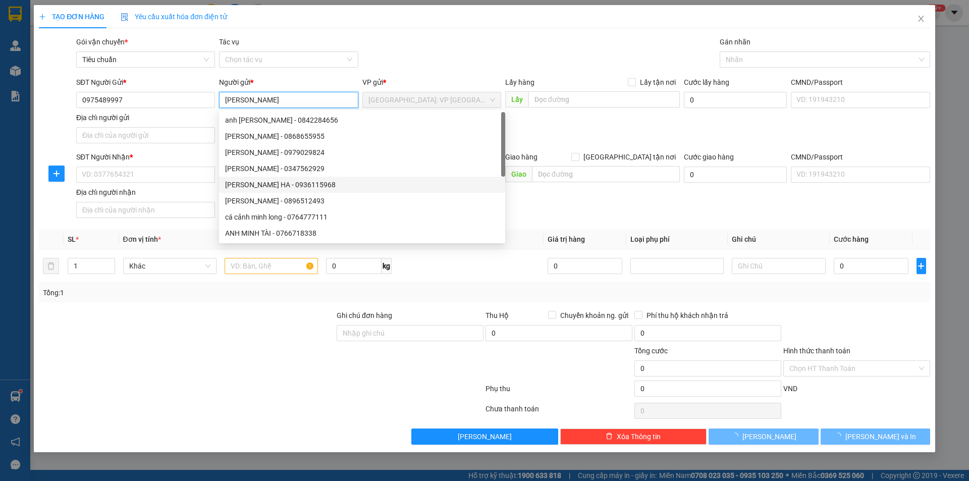
type input "[PERSON_NAME]"
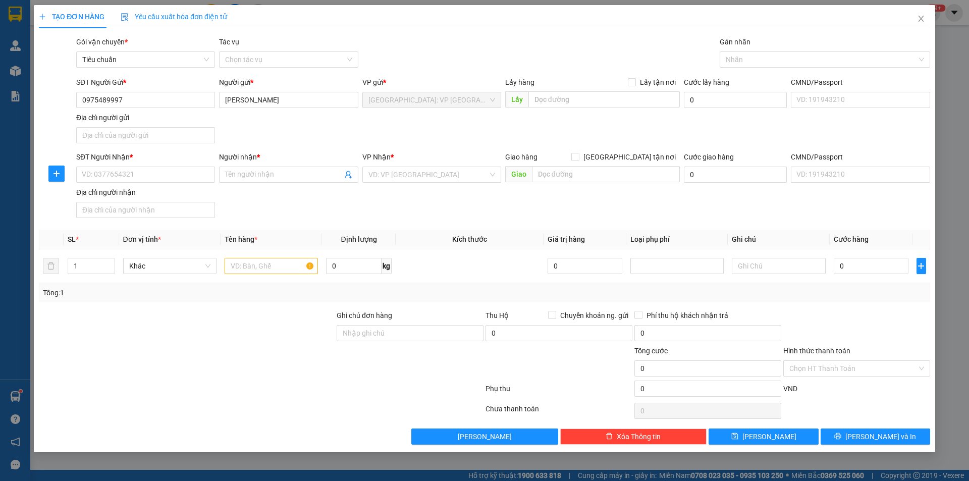
click at [179, 166] on div "SĐT Người Nhận *" at bounding box center [145, 158] width 139 height 15
click at [166, 180] on input "SĐT Người Nhận *" at bounding box center [145, 175] width 139 height 16
type input "0888090987"
click at [144, 193] on div "0888090987 - Hiệp" at bounding box center [145, 194] width 127 height 11
type input "Hiệp"
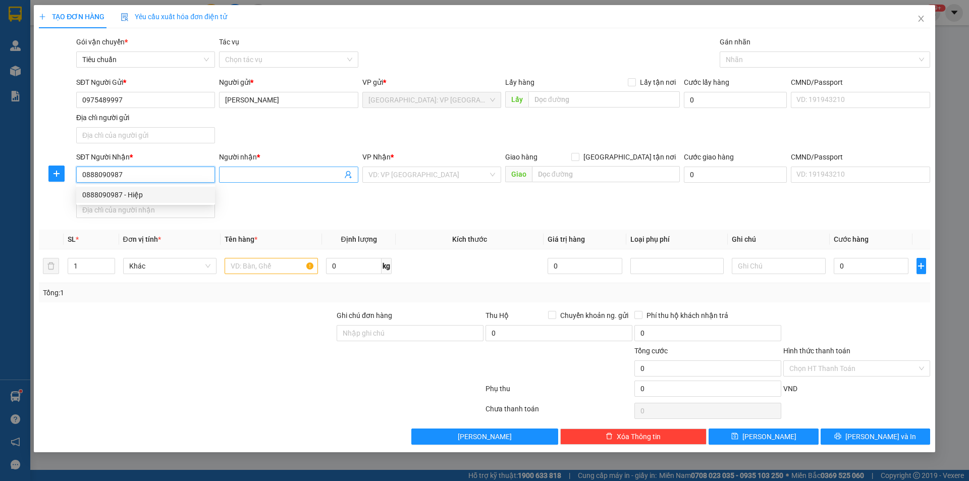
checkbox input "true"
type input "số 1097 khu vực 11 châu văn liêm ô môn cần thơ ( nhà nghỉ kim thơ )"
checkbox input "true"
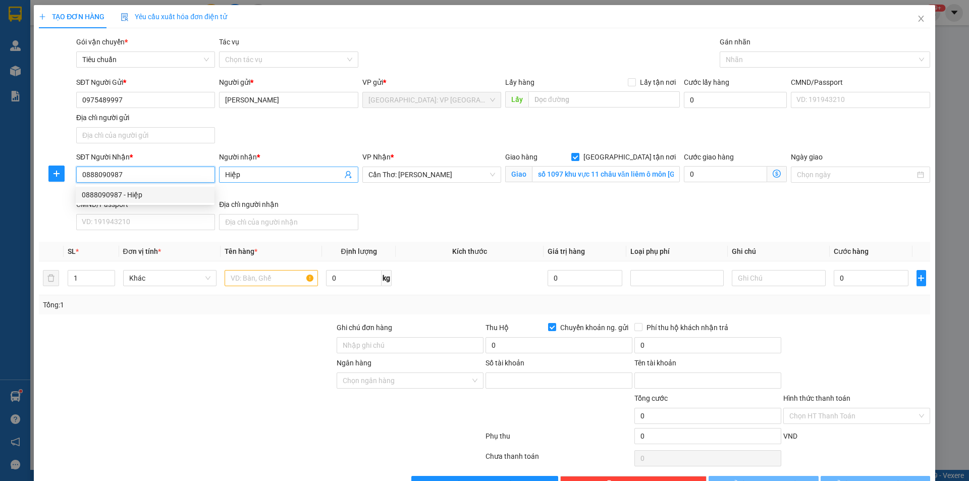
type input "106867753848"
type input "Nhữ Thị Lan Hoa"
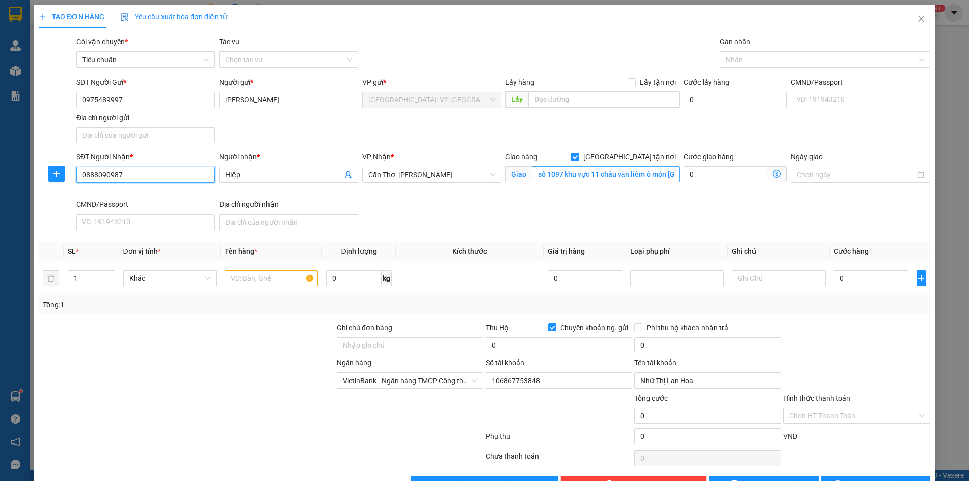
type input "0888090987"
click at [610, 177] on input "số 1097 khu vực 11 châu văn liêm ô môn cần thơ ( nhà nghỉ kim thơ )" at bounding box center [606, 174] width 148 height 16
click at [617, 174] on input "số 1097 khu vực 11 châu văn liêm ô môn cần thơ ( nhà nghỉ kim thơ )" at bounding box center [606, 174] width 148 height 16
click at [553, 172] on input "số 1097 khu vực 11 châu văn liêm ô môn cần thơ ( nhà nghỉ kim thơ )" at bounding box center [606, 174] width 148 height 16
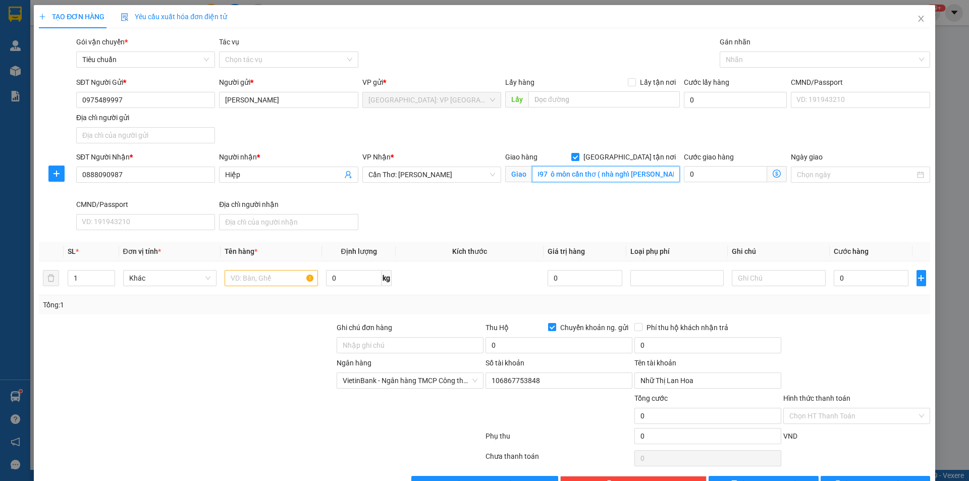
scroll to position [0, 8]
click at [217, 104] on div "Người gửi * nguyen hong hanh" at bounding box center [288, 94] width 143 height 35
click at [168, 181] on input "0888090987" at bounding box center [145, 175] width 139 height 16
click at [168, 178] on input "0888090987" at bounding box center [145, 175] width 139 height 16
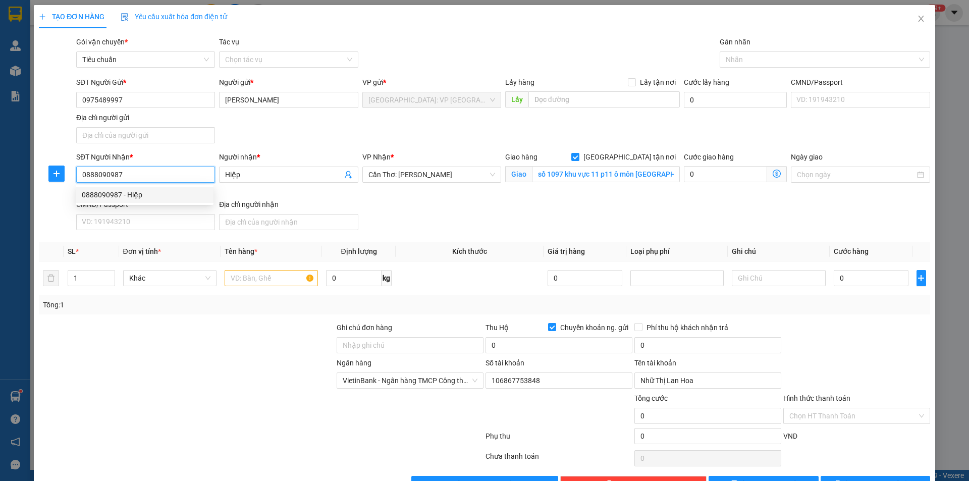
click at [168, 178] on input "0888090987" at bounding box center [145, 175] width 139 height 16
click at [457, 382] on span "VietinBank - Ngân hàng TMCP Công thương Việt Nam" at bounding box center [410, 380] width 135 height 15
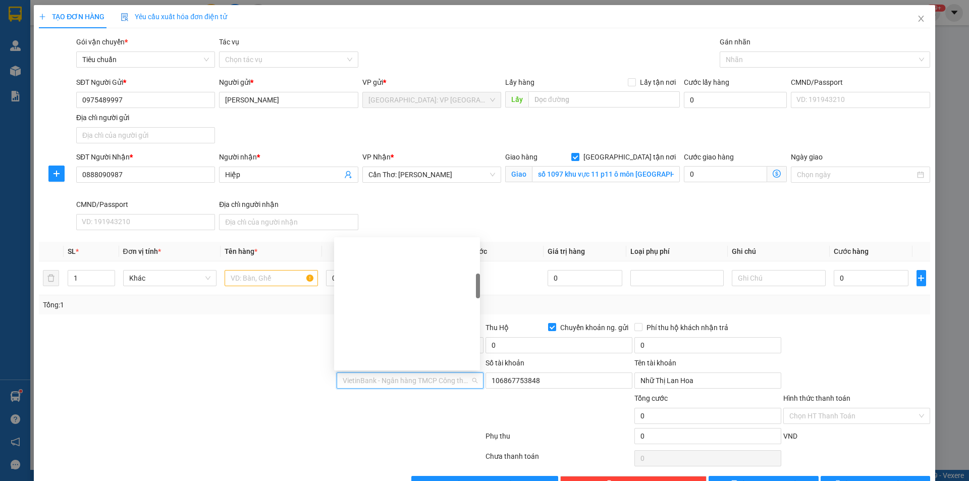
scroll to position [194, 0]
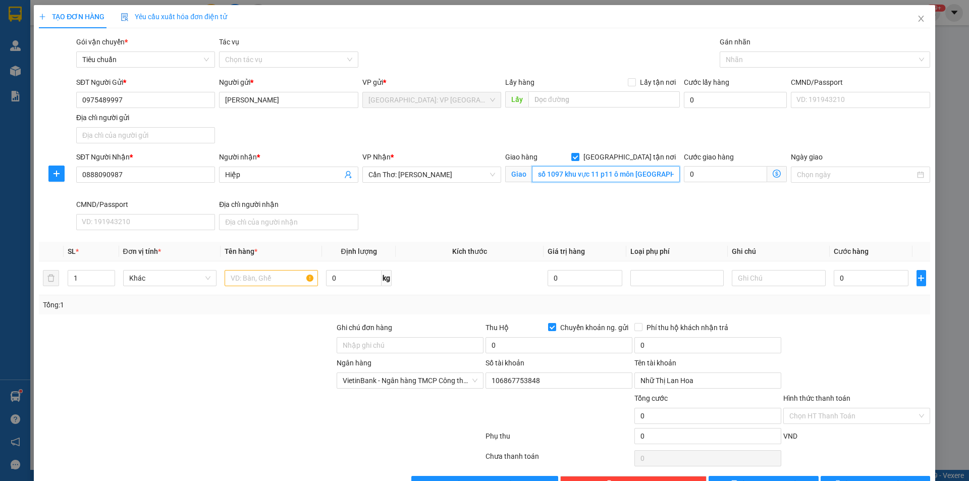
click at [601, 172] on input "số 1097 khu vực 11 p11 ô môn cần thơ ( nhà nghỉ kim thơ )" at bounding box center [606, 174] width 148 height 16
click at [606, 170] on input "số 1097 khu vực 11 11 ô môn cần thơ ( nhà nghỉ kim thơ )" at bounding box center [606, 174] width 148 height 16
click at [751, 61] on div at bounding box center [820, 60] width 195 height 12
type input "số 1097 khu vực 11 P ô môn cần thơ ( nhà nghỉ kim thơ )"
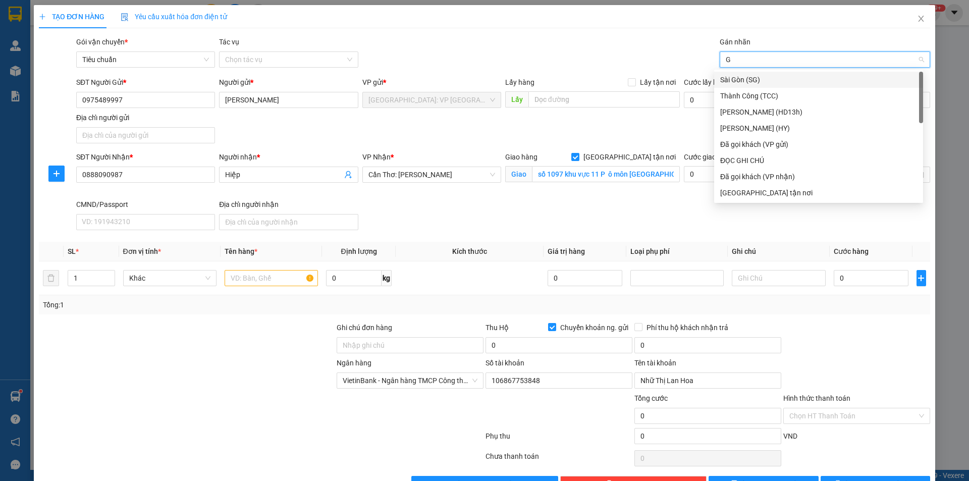
type input "GI"
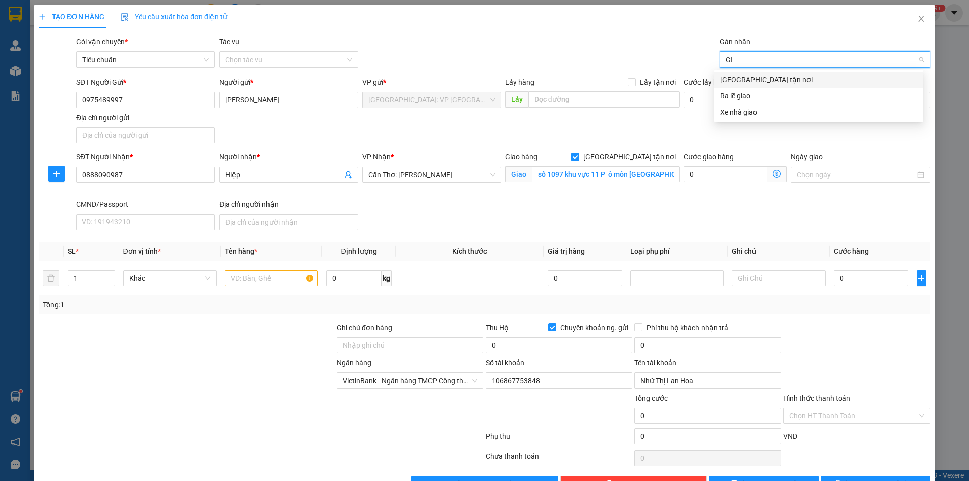
click at [750, 83] on div "[GEOGRAPHIC_DATA] tận nơi" at bounding box center [819, 79] width 197 height 11
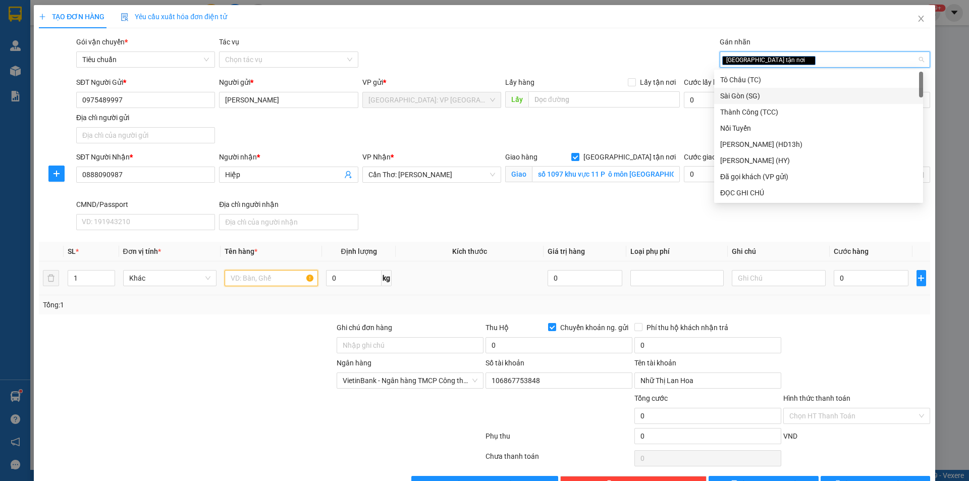
click at [244, 278] on input "text" at bounding box center [271, 278] width 93 height 16
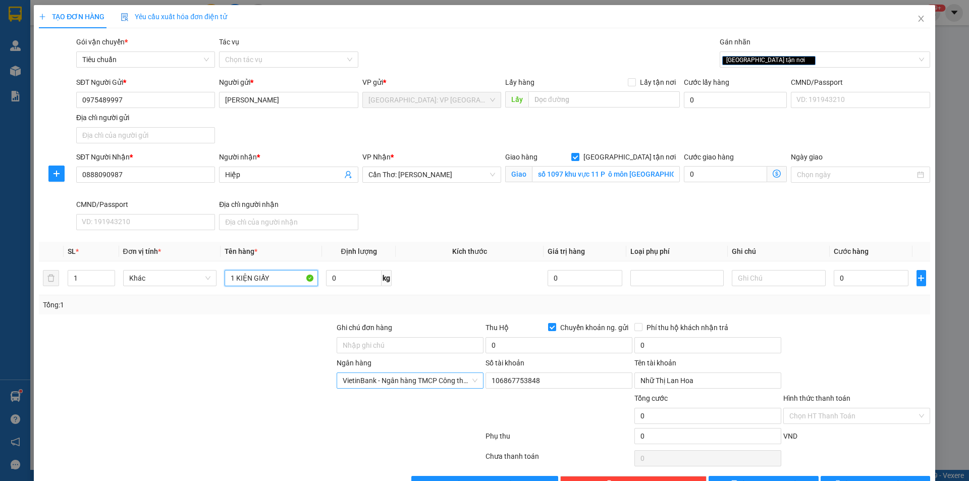
click at [449, 379] on span "VietinBank - Ngân hàng TMCP Công thương Việt Nam" at bounding box center [410, 380] width 135 height 15
type input "1 KIỆN GIẤY"
click at [541, 384] on input "106867753848" at bounding box center [559, 381] width 147 height 16
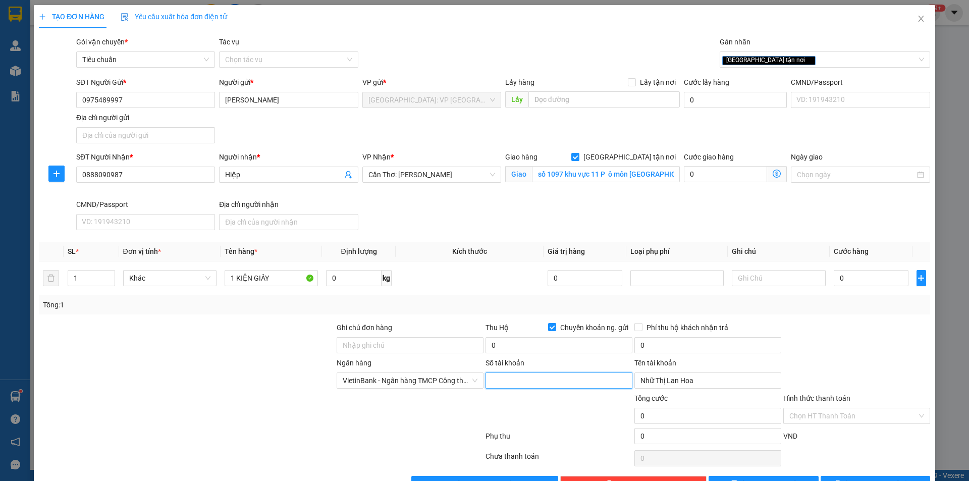
paste input "0021000403599"
click at [446, 381] on span "VietinBank - Ngân hàng TMCP Công thương Việt Nam" at bounding box center [410, 380] width 135 height 15
type input "0021000403599"
click at [446, 381] on span "VietinBank - Ngân hàng TMCP Công thương Việt Nam" at bounding box center [410, 380] width 135 height 15
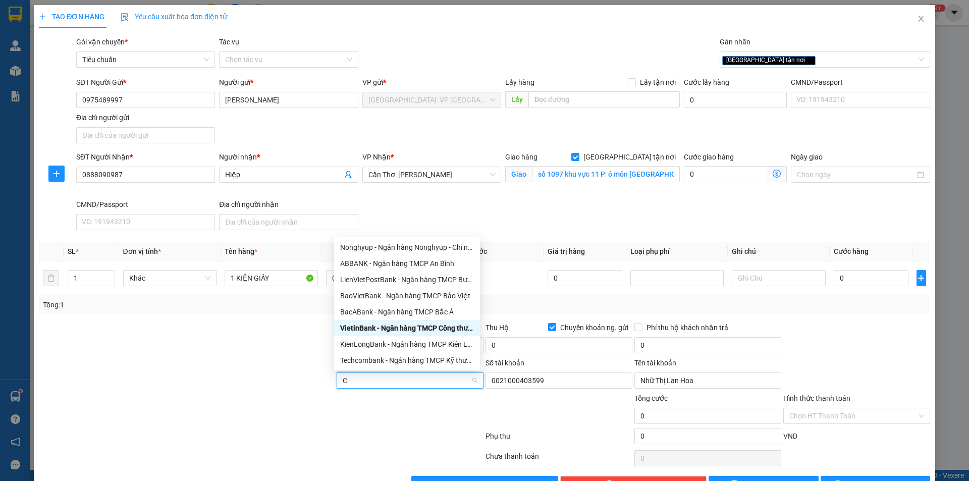
type input "C"
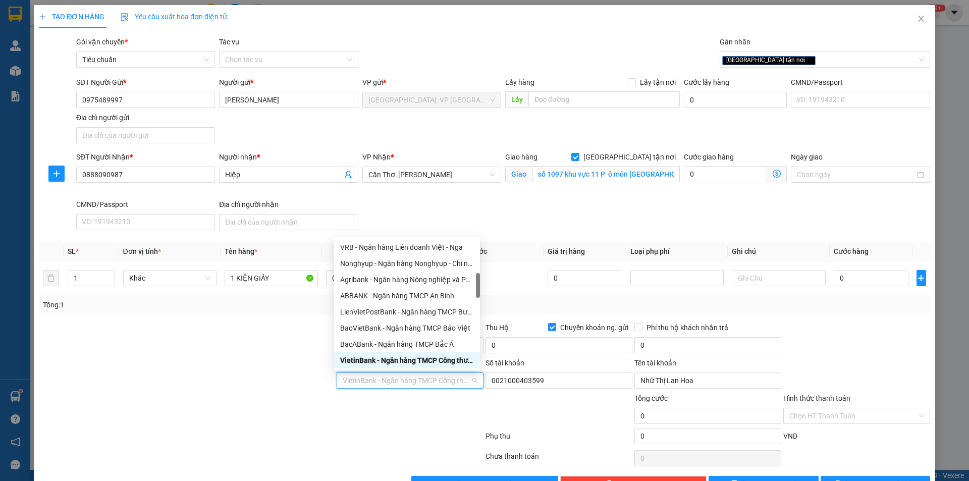
click at [374, 378] on span "VietinBank - Ngân hàng TMCP Công thương Việt Nam" at bounding box center [410, 380] width 135 height 15
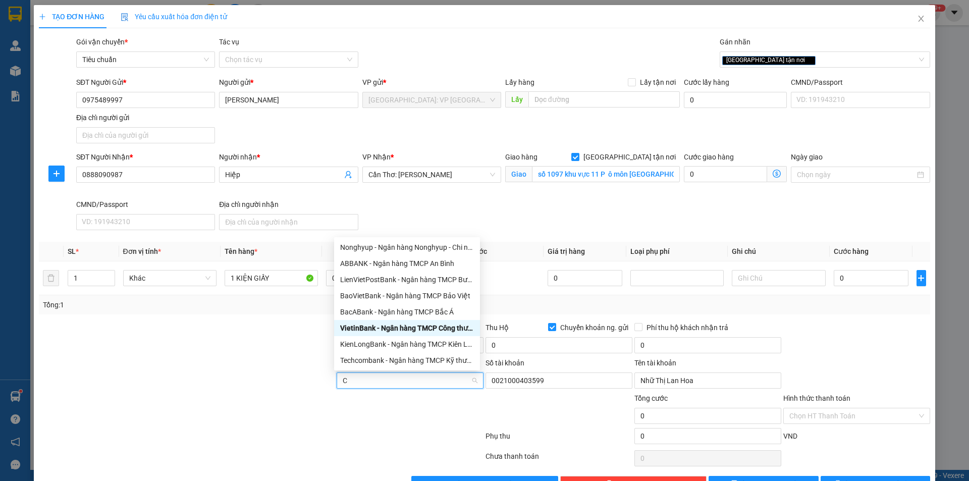
type input "C"
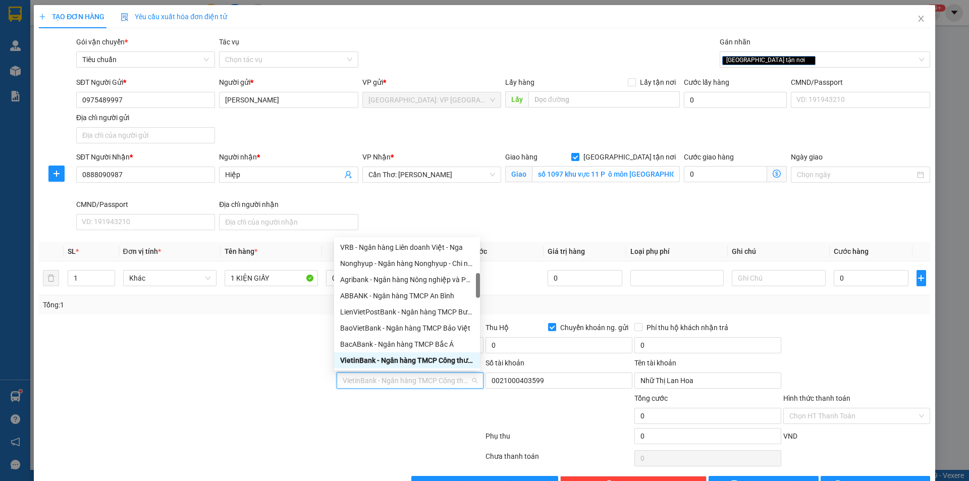
click at [355, 384] on span "VietinBank - Ngân hàng TMCP Công thương Việt Nam" at bounding box center [410, 380] width 135 height 15
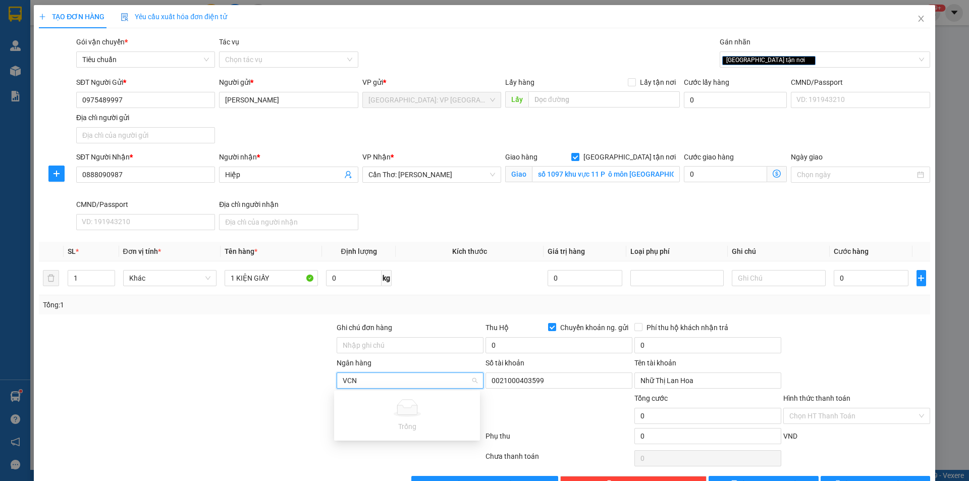
type input "VC"
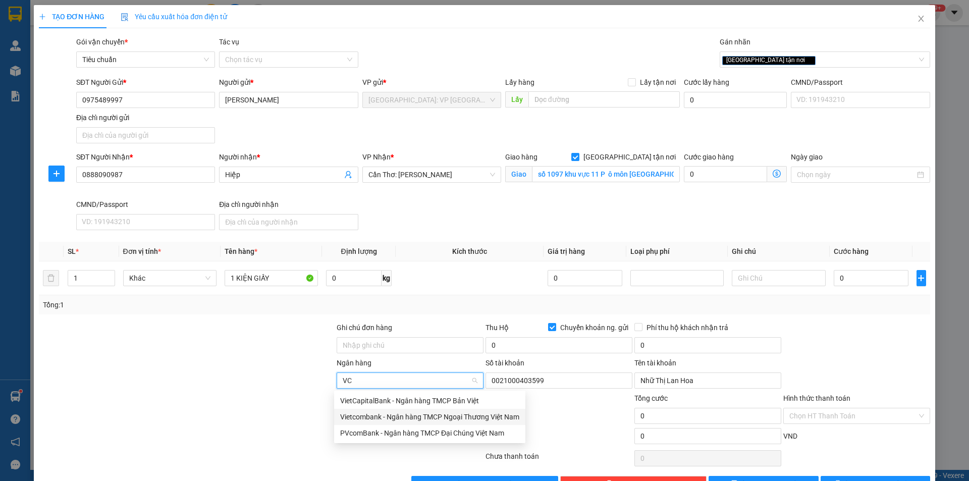
click at [373, 414] on div "Vietcombank - Ngân hàng TMCP Ngoại Thương Việt Nam" at bounding box center [429, 417] width 179 height 11
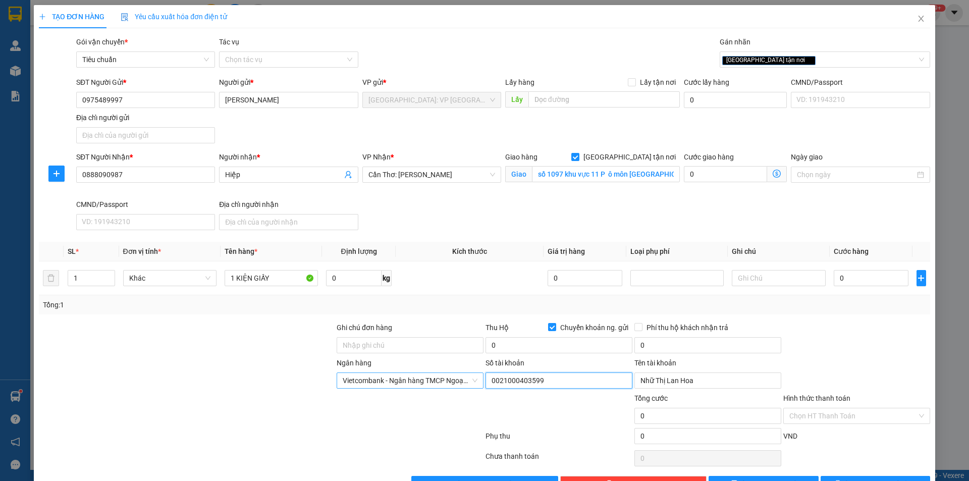
click at [553, 380] on input "0021000403599" at bounding box center [559, 381] width 147 height 16
click at [694, 382] on input "Nhữ Thị Lan Hoa" at bounding box center [708, 381] width 147 height 16
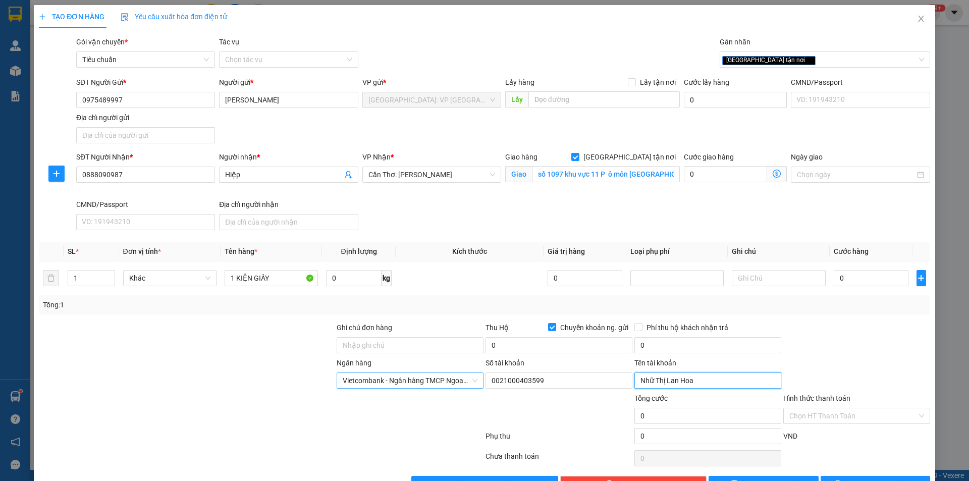
click at [694, 382] on input "Nhữ Thị Lan Hoa" at bounding box center [708, 381] width 147 height 16
click at [306, 100] on input "[PERSON_NAME]" at bounding box center [288, 100] width 139 height 16
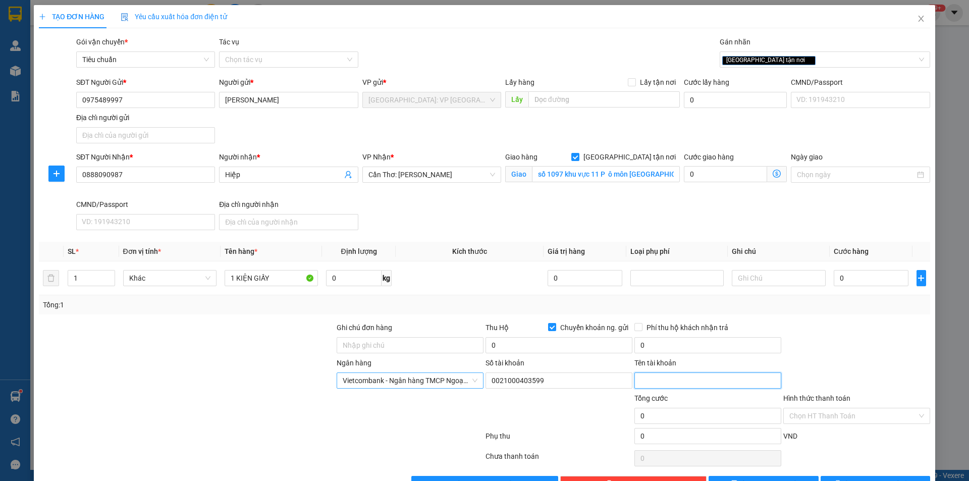
click at [671, 378] on input "Tên tài khoản" at bounding box center [708, 381] width 147 height 16
paste input "[PERSON_NAME]"
type input "[PERSON_NAME]"
click at [654, 343] on input "0" at bounding box center [708, 345] width 147 height 16
click at [547, 347] on input "0" at bounding box center [559, 345] width 147 height 16
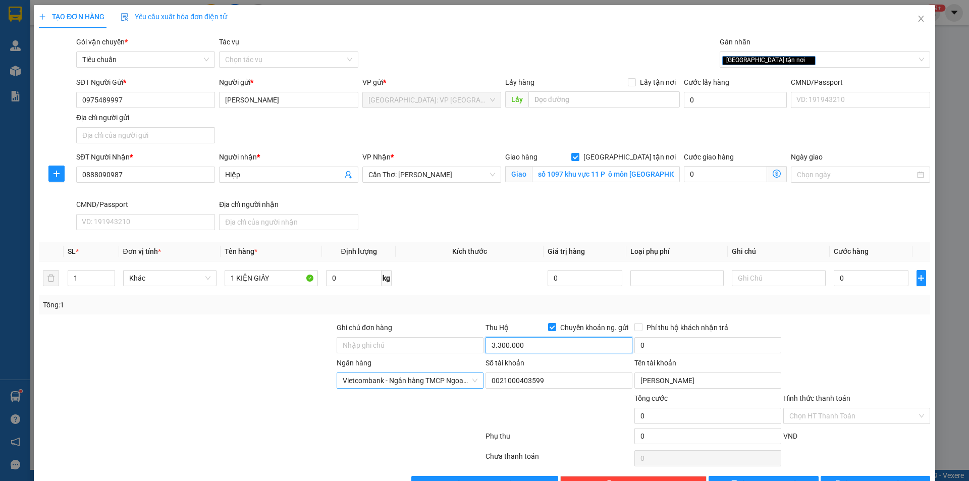
type input "3.300.000"
click at [522, 351] on input "3.300.000" at bounding box center [559, 345] width 147 height 16
click at [666, 343] on input "0" at bounding box center [708, 345] width 147 height 16
type input "20.000"
click at [638, 176] on input "số 1097 khu vực 11 P ô môn cần thơ ( nhà nghỉ kim thơ )" at bounding box center [606, 174] width 148 height 16
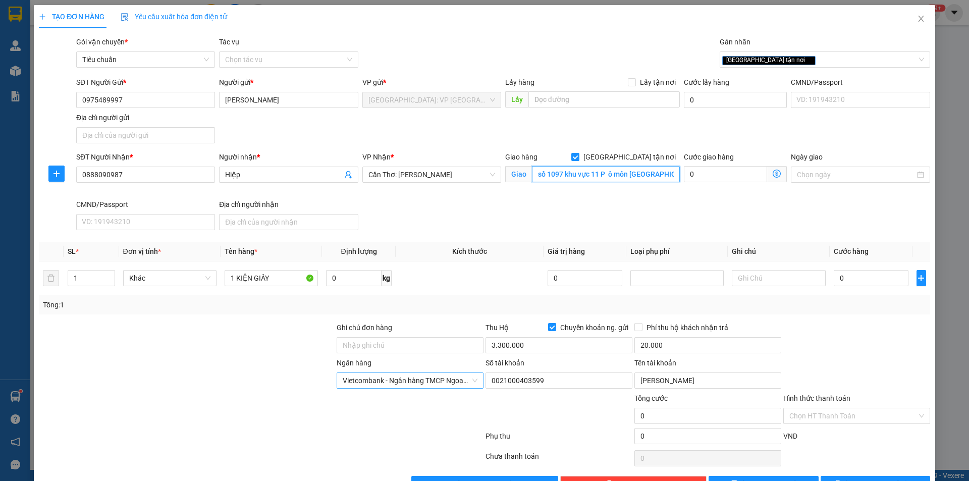
click at [642, 172] on input "số 1097 khu vực 11 P ô môn cần thơ ( nhà nghỉ kim thơ )" at bounding box center [606, 174] width 148 height 16
click at [859, 272] on input "0" at bounding box center [871, 278] width 75 height 16
type input "3"
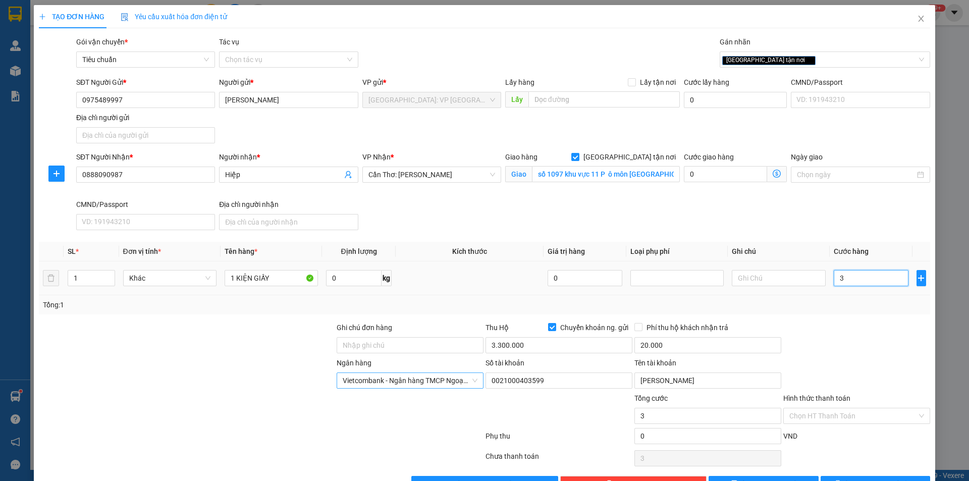
type input "31"
type input "310"
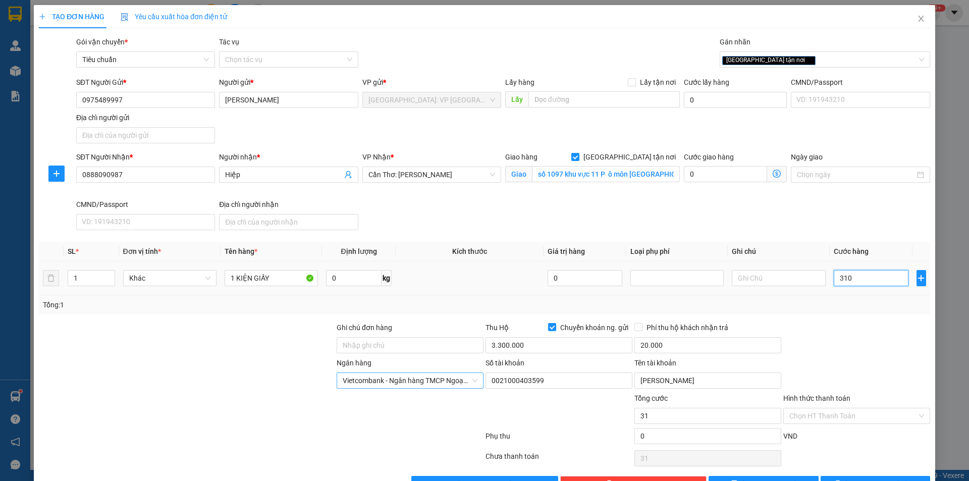
type input "310"
type input "3.100"
type input "31.000"
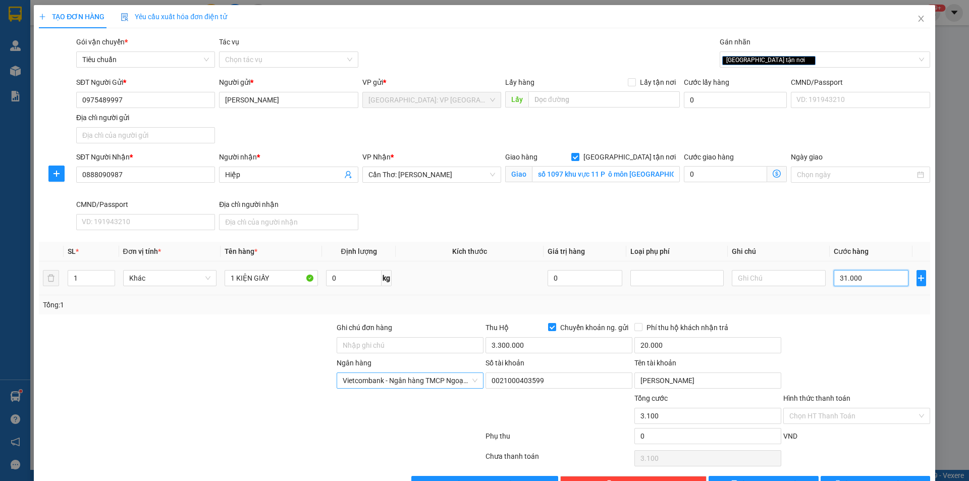
type input "31.000"
type input "310.000"
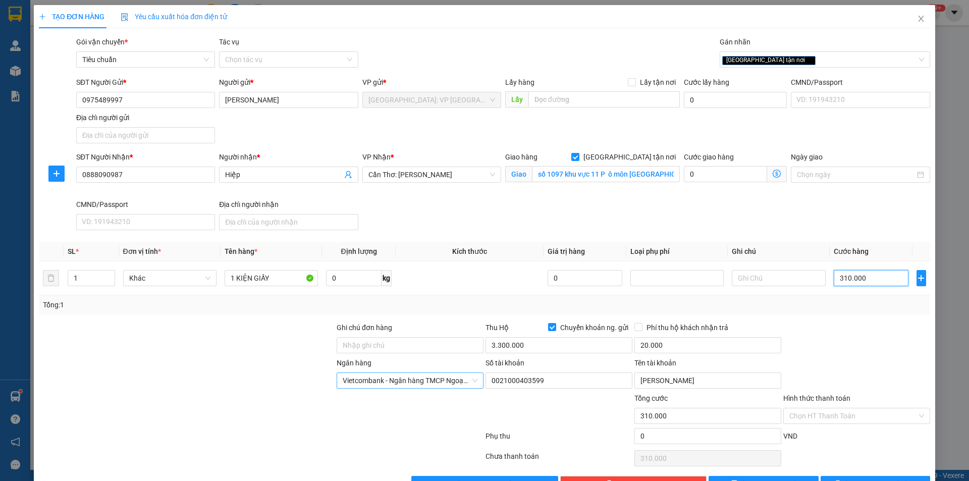
scroll to position [31, 0]
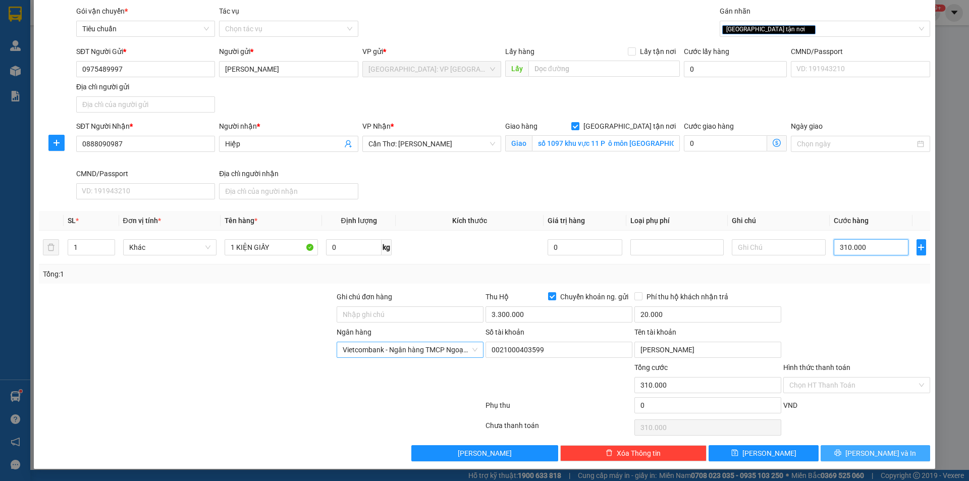
type input "310.000"
click at [872, 455] on span "Lưu và In" at bounding box center [881, 453] width 71 height 11
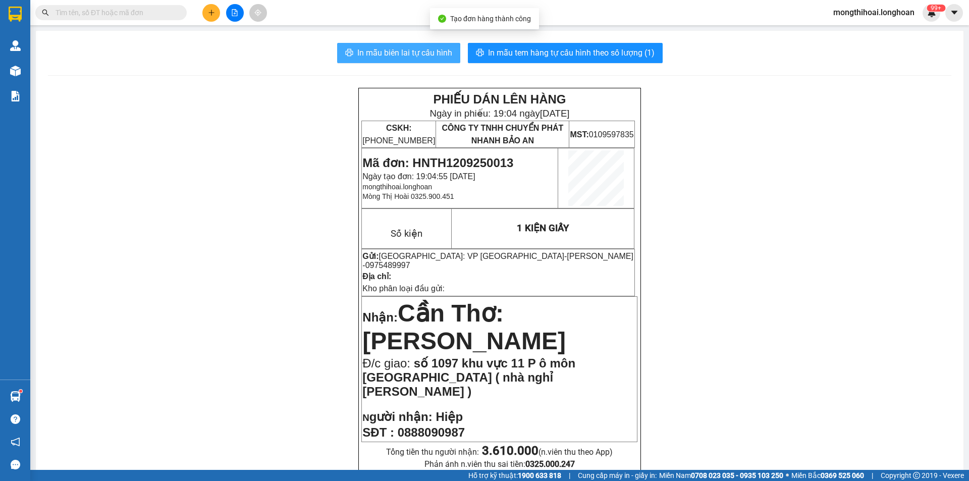
drag, startPoint x: 363, startPoint y: 48, endPoint x: 710, endPoint y: 212, distance: 383.5
click at [364, 47] on span "In mẫu biên lai tự cấu hình" at bounding box center [404, 52] width 95 height 13
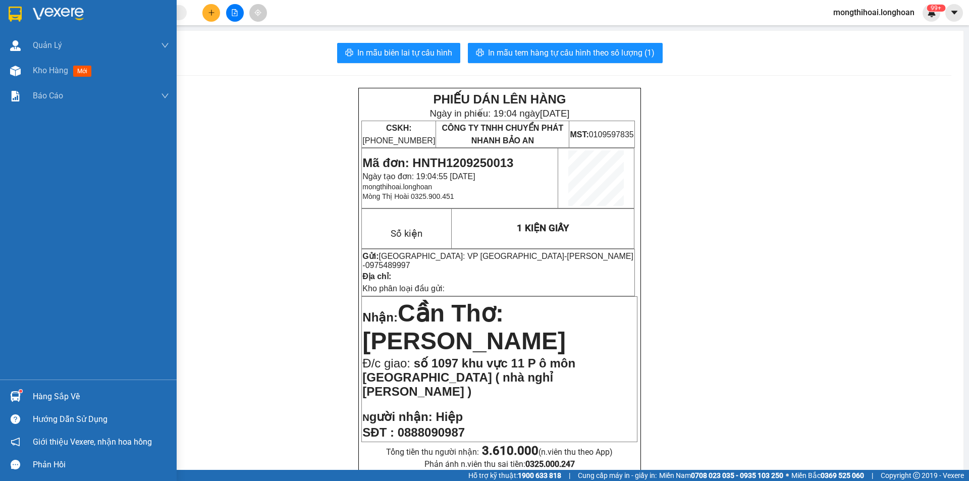
click at [1, 2] on div at bounding box center [88, 16] width 177 height 33
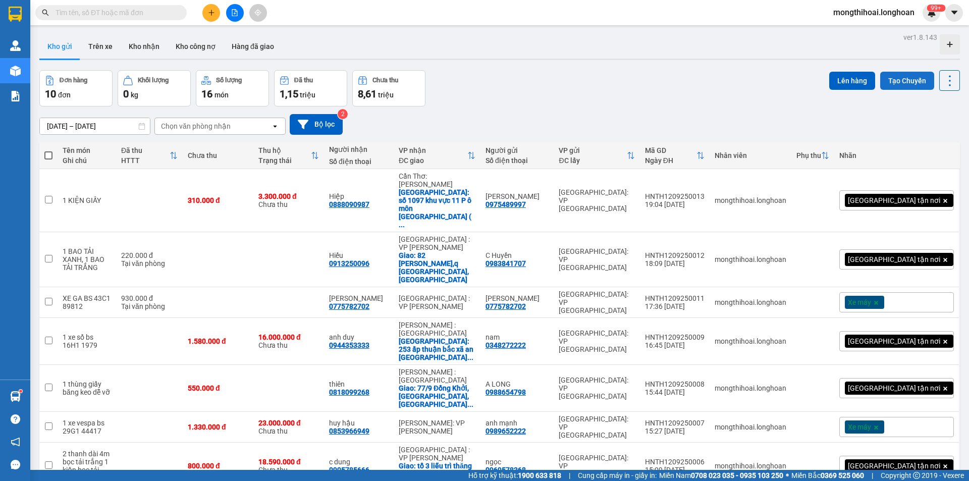
click at [895, 82] on button "Tạo Chuyến" at bounding box center [908, 81] width 54 height 18
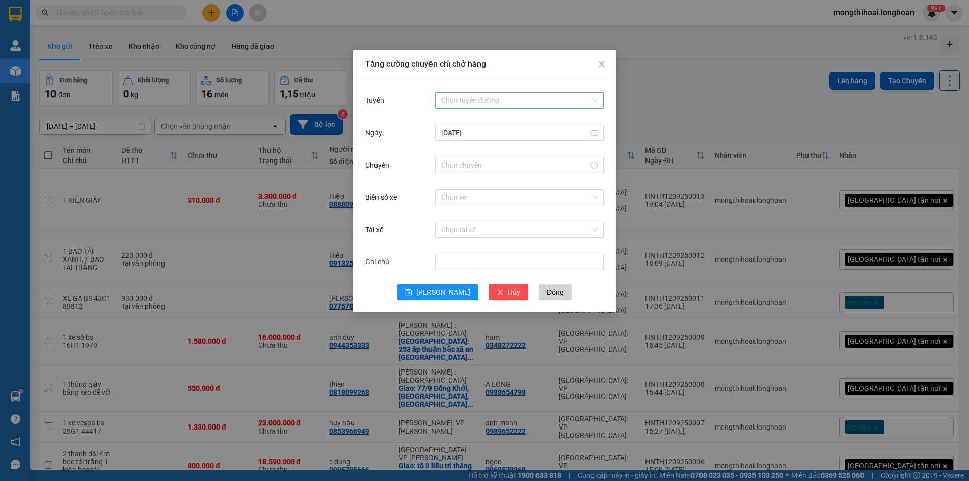
click at [536, 100] on input "Tuyến" at bounding box center [515, 100] width 149 height 15
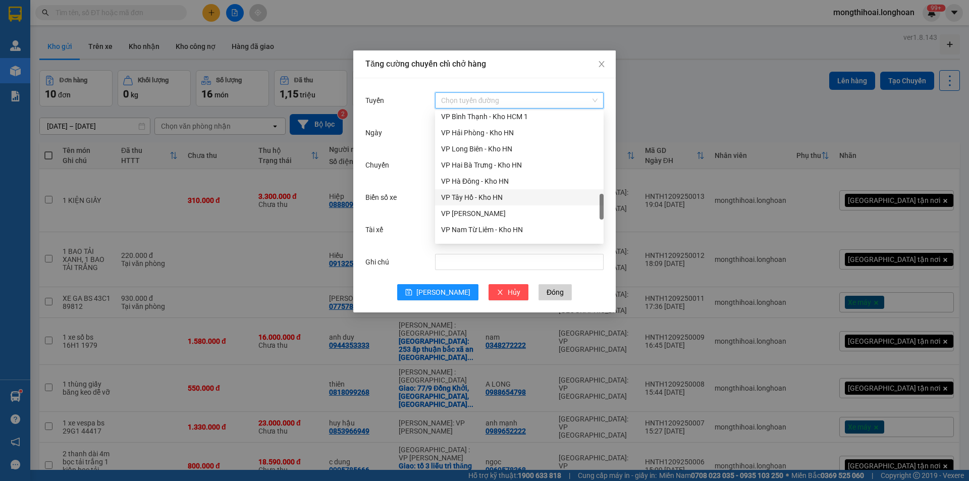
click at [480, 200] on div "VP Tây Hồ - Kho HN" at bounding box center [519, 197] width 157 height 11
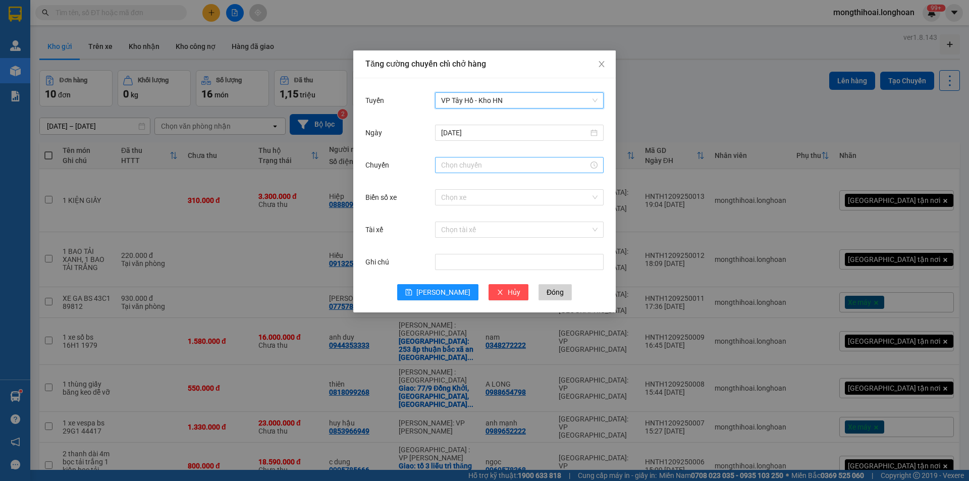
drag, startPoint x: 464, startPoint y: 158, endPoint x: 465, endPoint y: 163, distance: 5.6
click at [464, 158] on div at bounding box center [519, 165] width 169 height 16
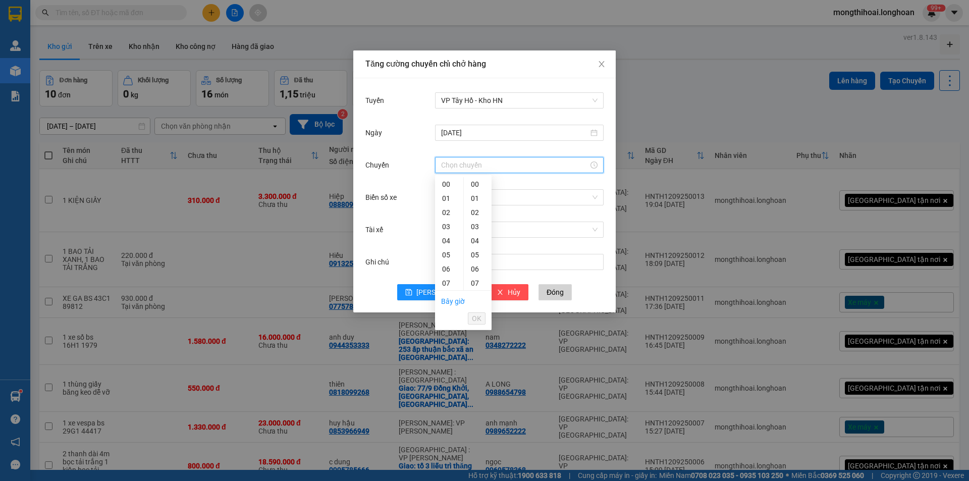
scroll to position [252, 0]
click at [446, 199] on div "19" at bounding box center [449, 200] width 28 height 14
click at [473, 196] on div "15" at bounding box center [478, 194] width 28 height 14
type input "19:15"
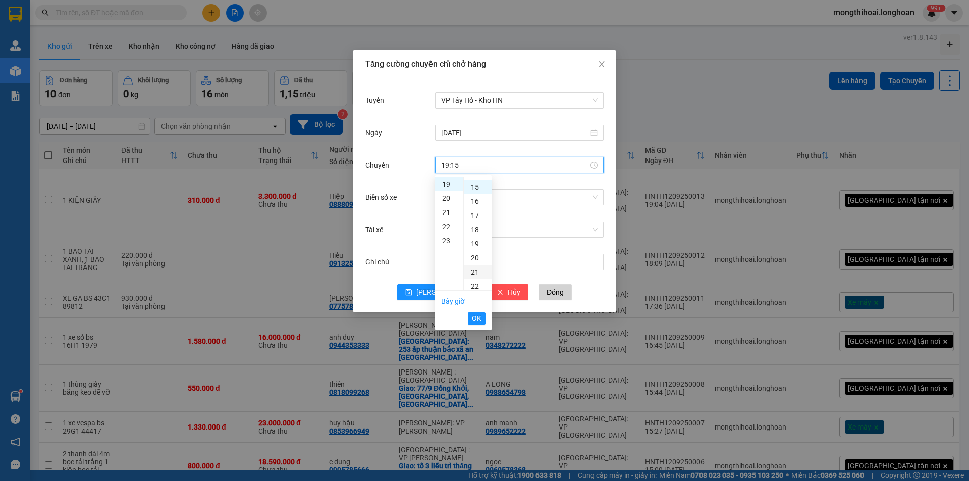
scroll to position [212, 0]
click at [481, 320] on span "OK" at bounding box center [477, 318] width 10 height 11
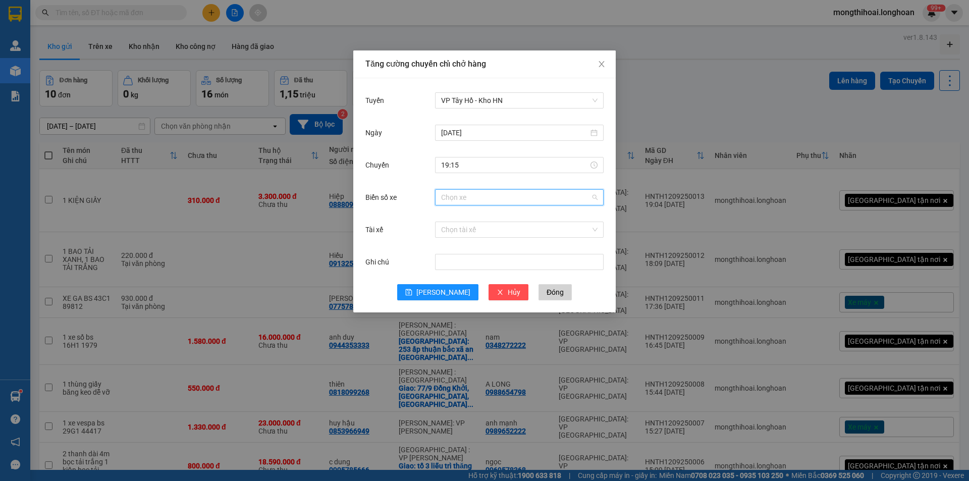
click at [469, 199] on input "Biển số xe" at bounding box center [515, 197] width 149 height 15
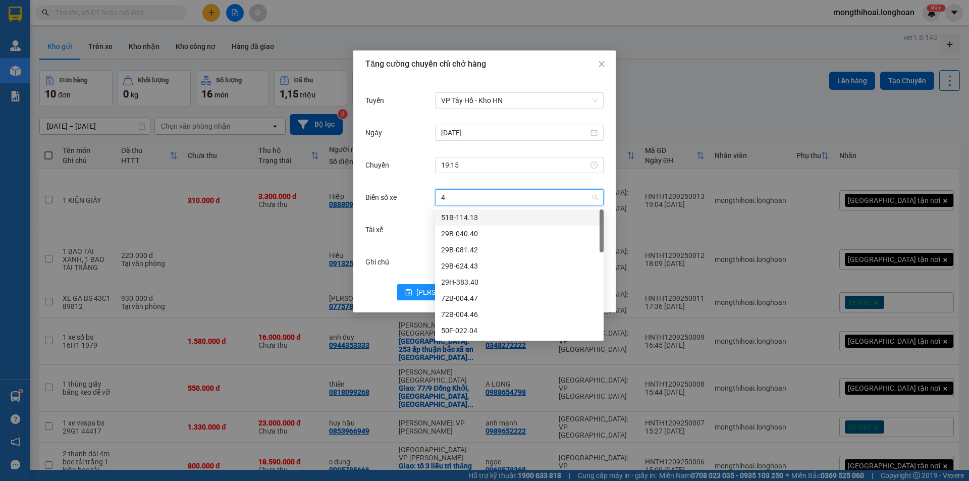
type input "45"
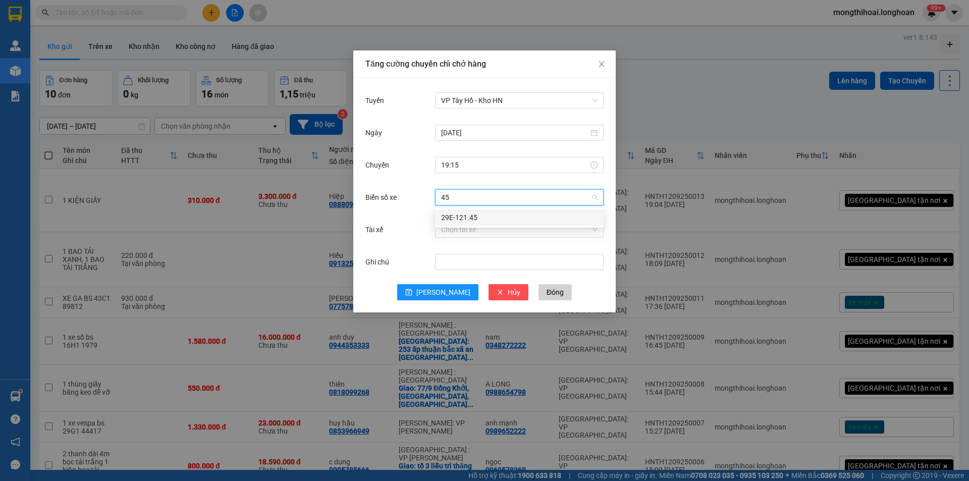
click at [472, 217] on div "29E-121.45" at bounding box center [519, 217] width 157 height 11
click at [475, 229] on input "Tài xế" at bounding box center [515, 229] width 149 height 15
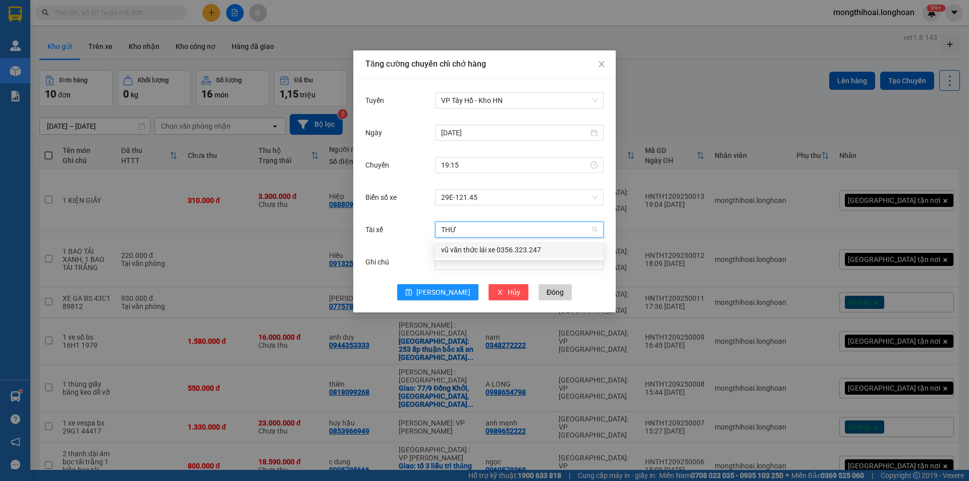
type input "THỨC"
drag, startPoint x: 483, startPoint y: 252, endPoint x: 475, endPoint y: 274, distance: 22.7
click at [481, 253] on div "vũ văn thức lái xe 0356.323.247" at bounding box center [519, 249] width 157 height 11
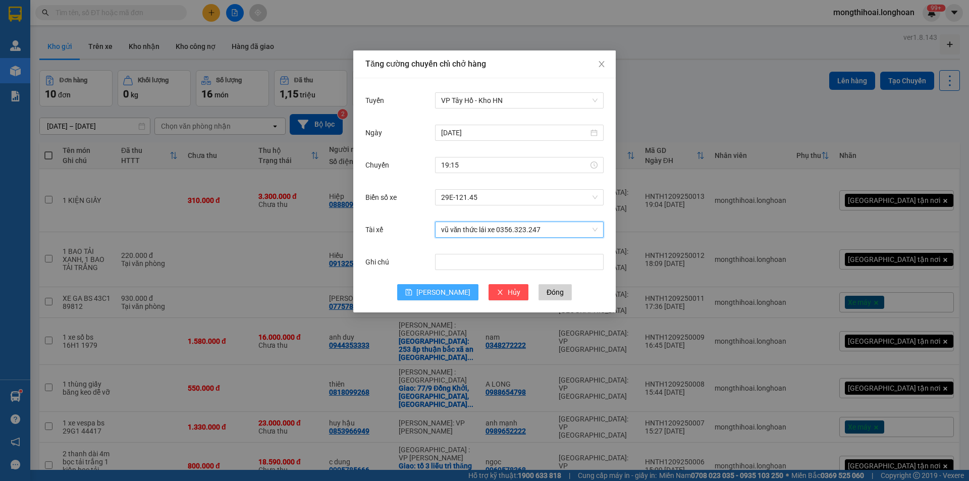
click at [448, 286] on button "Lưu" at bounding box center [437, 292] width 81 height 16
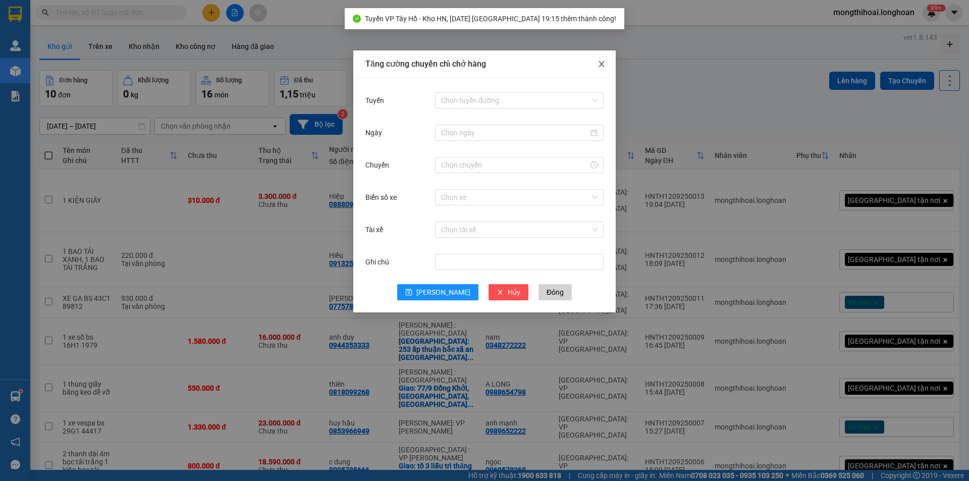
click at [601, 63] on icon "close" at bounding box center [602, 64] width 8 height 8
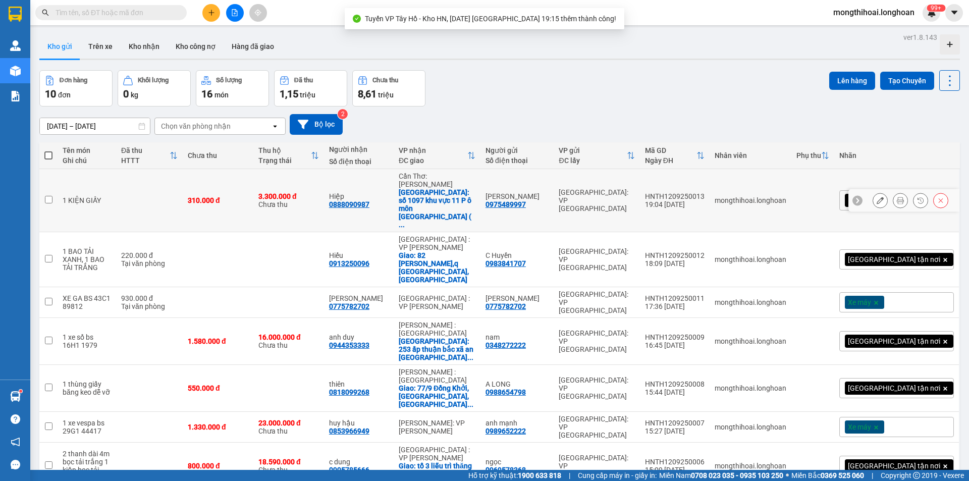
click at [43, 180] on td at bounding box center [48, 200] width 18 height 63
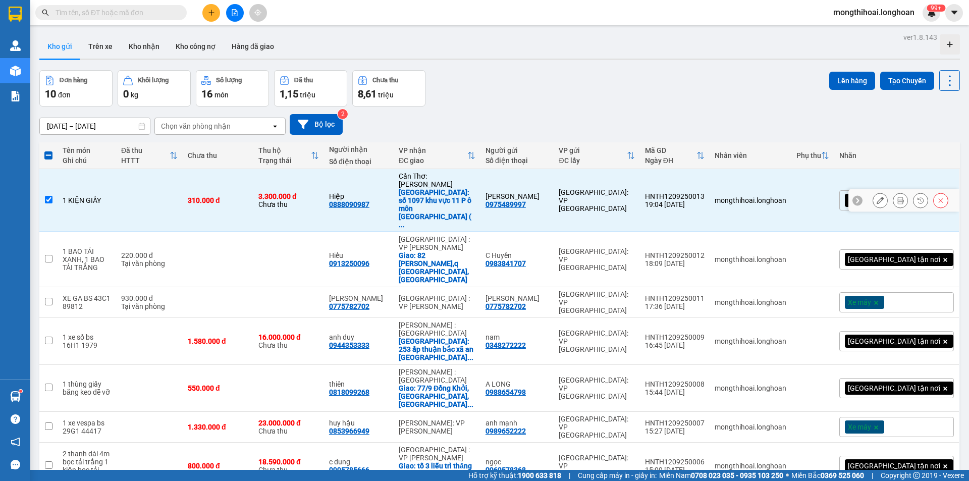
click at [46, 196] on input "checkbox" at bounding box center [49, 200] width 8 height 8
checkbox input "false"
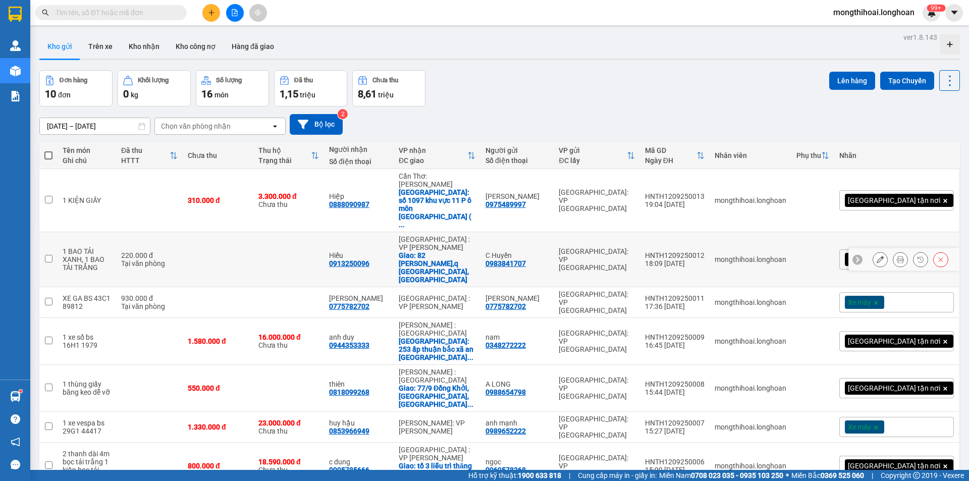
click at [50, 255] on input "checkbox" at bounding box center [49, 259] width 8 height 8
checkbox input "true"
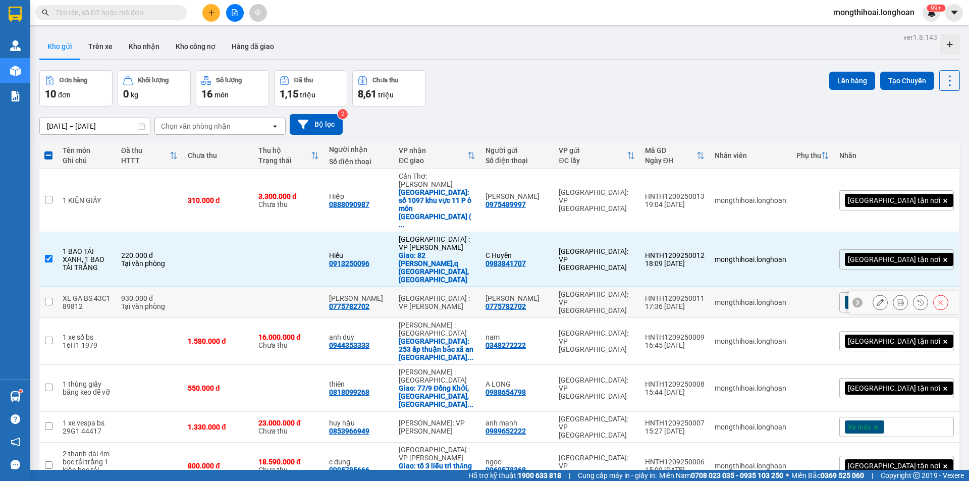
click at [44, 287] on td at bounding box center [48, 302] width 18 height 31
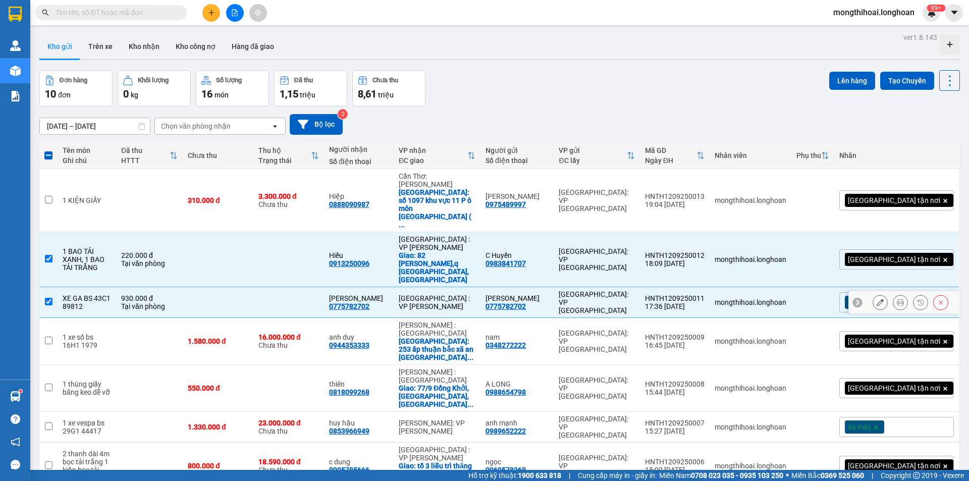
click at [46, 298] on input "checkbox" at bounding box center [49, 302] width 8 height 8
checkbox input "false"
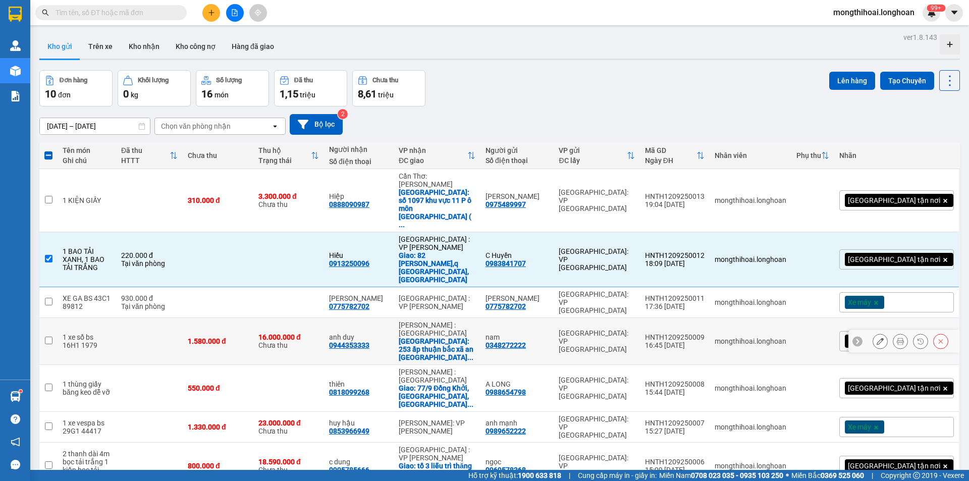
click at [45, 337] on input "checkbox" at bounding box center [49, 341] width 8 height 8
checkbox input "true"
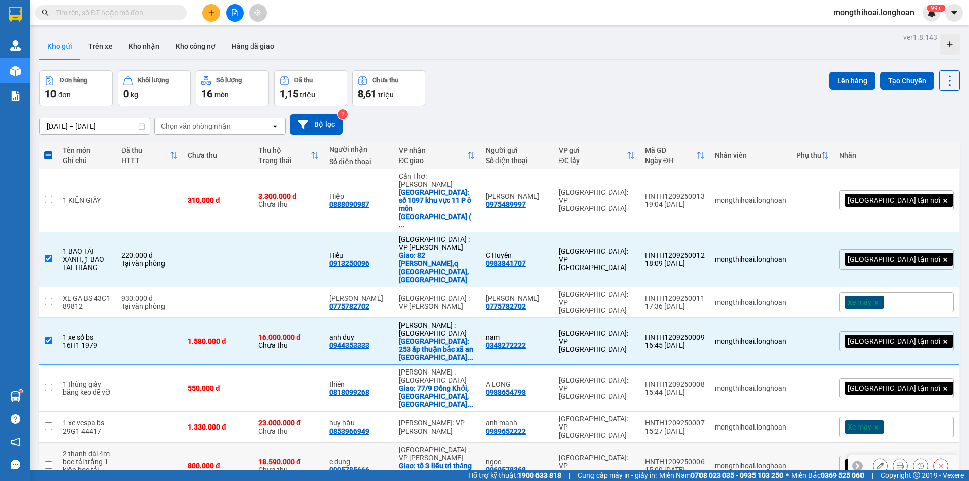
scroll to position [85, 0]
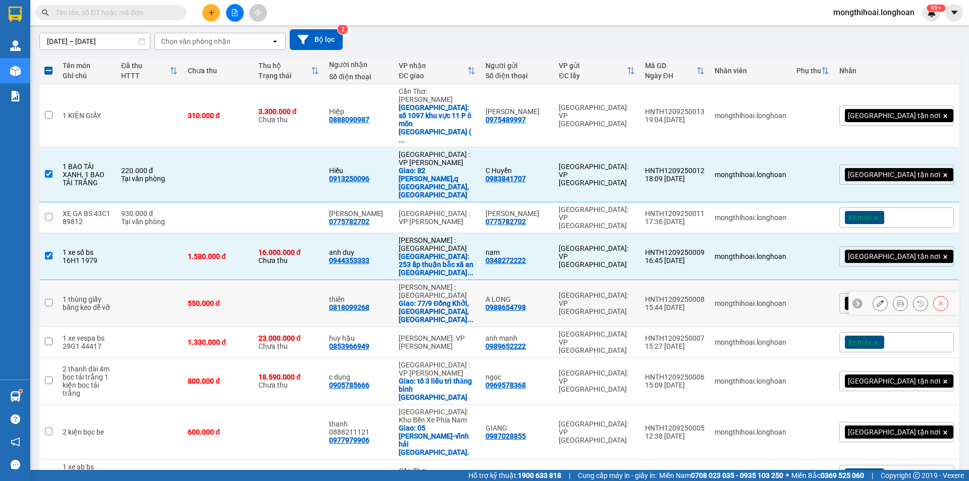
click at [47, 299] on input "checkbox" at bounding box center [49, 303] width 8 height 8
checkbox input "true"
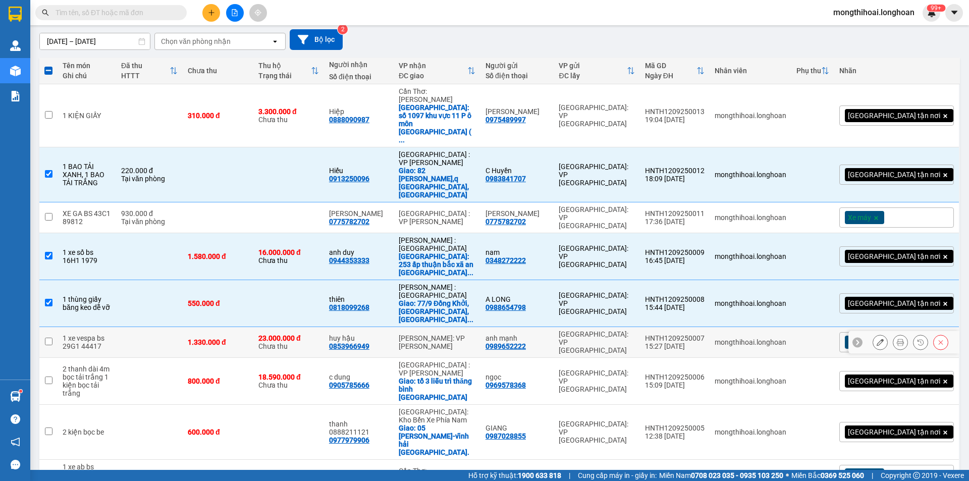
click at [47, 338] on input "checkbox" at bounding box center [49, 342] width 8 height 8
checkbox input "true"
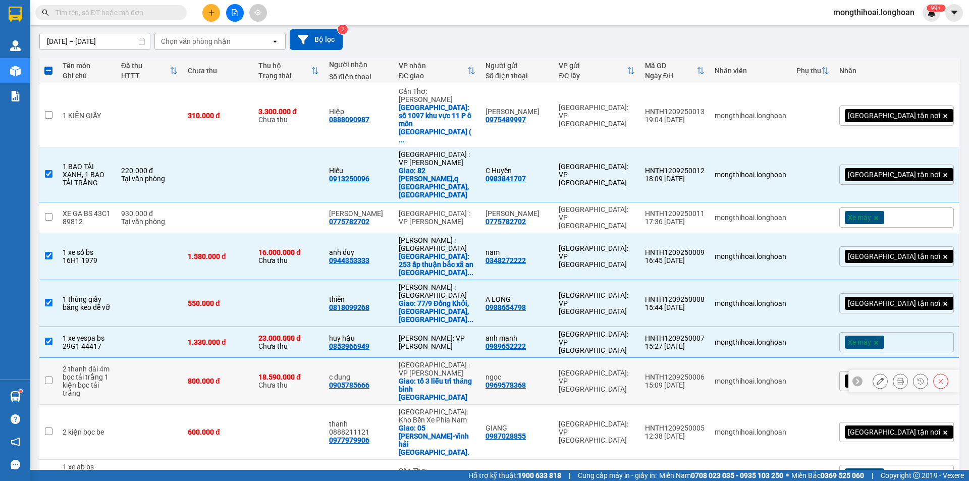
click at [53, 358] on td at bounding box center [48, 381] width 18 height 47
checkbox input "true"
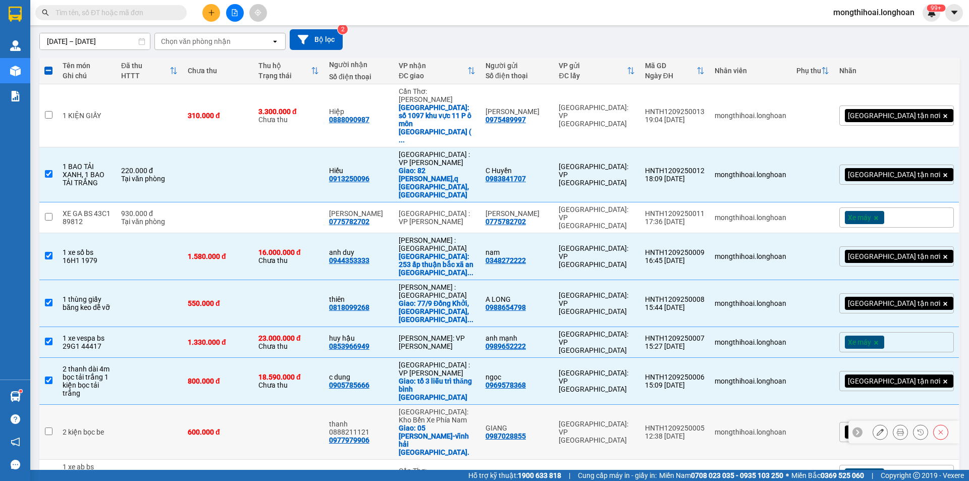
click at [49, 428] on input "checkbox" at bounding box center [49, 432] width 8 height 8
checkbox input "true"
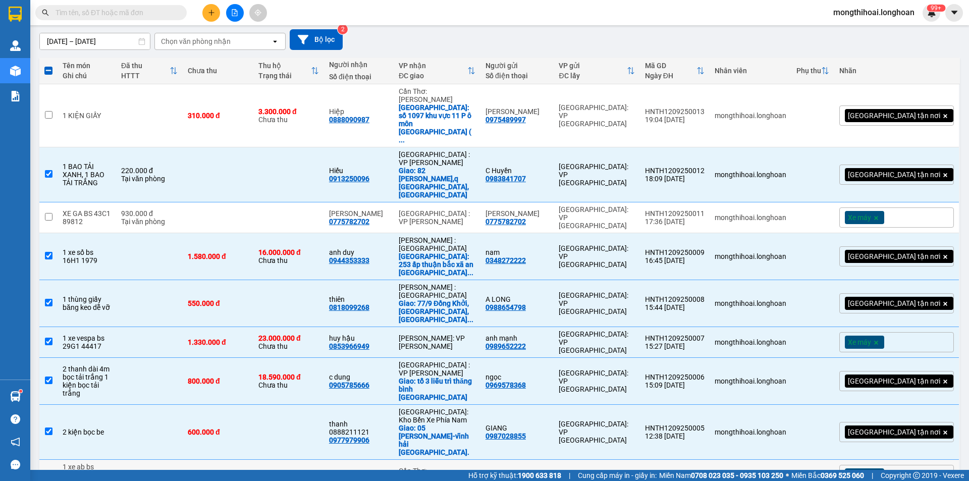
drag, startPoint x: 48, startPoint y: 363, endPoint x: 50, endPoint y: 381, distance: 18.8
click at [48, 479] on input "checkbox" at bounding box center [49, 483] width 8 height 8
checkbox input "true"
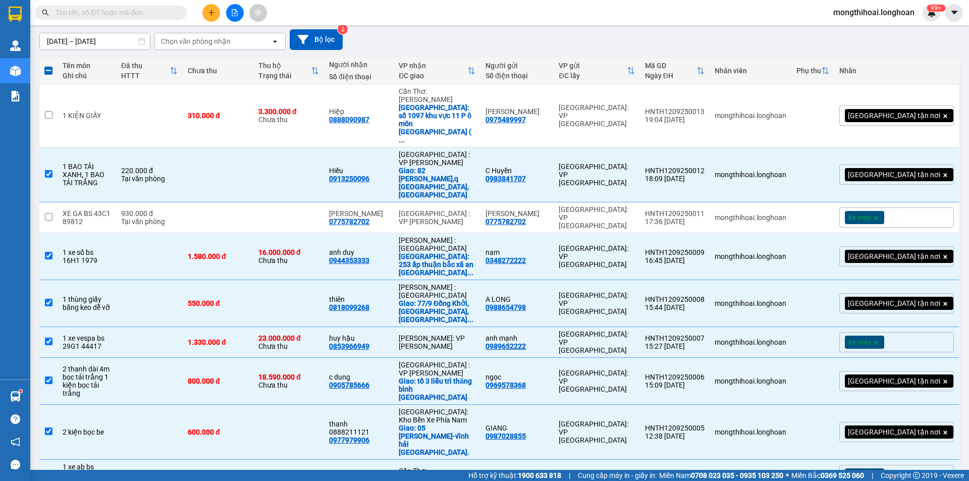
checkbox input "true"
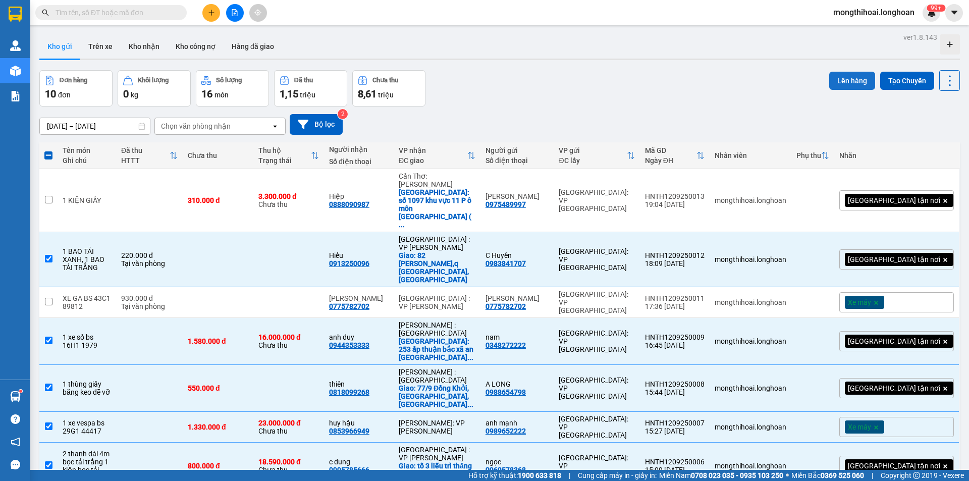
click at [846, 80] on button "Lên hàng" at bounding box center [853, 81] width 46 height 18
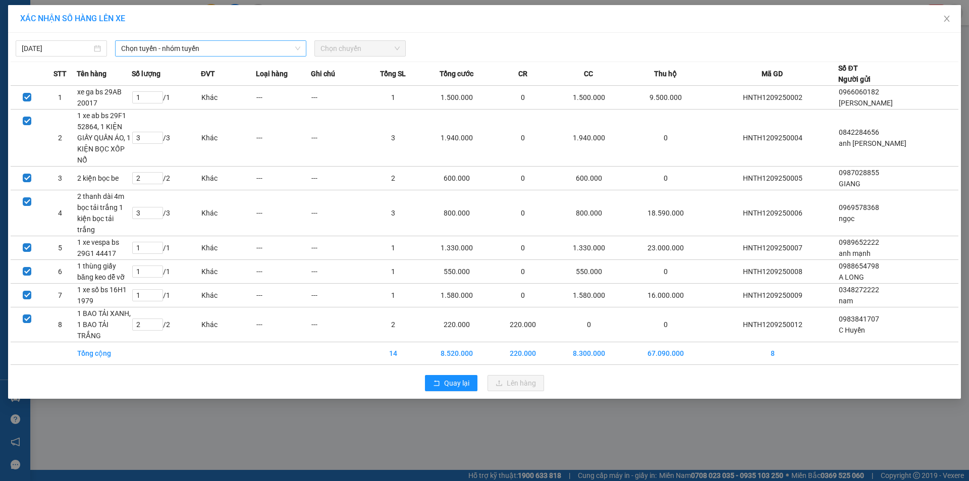
click at [262, 50] on span "Chọn tuyến - nhóm tuyến" at bounding box center [210, 48] width 179 height 15
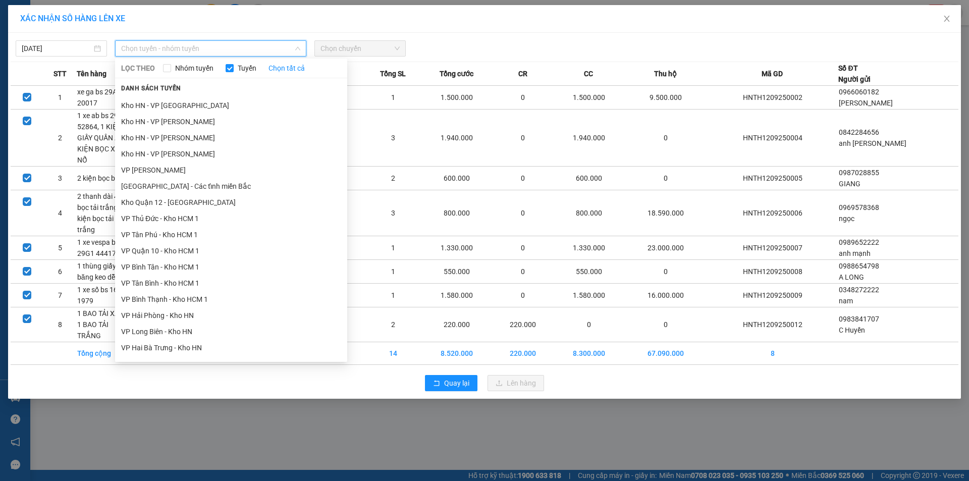
scroll to position [505, 0]
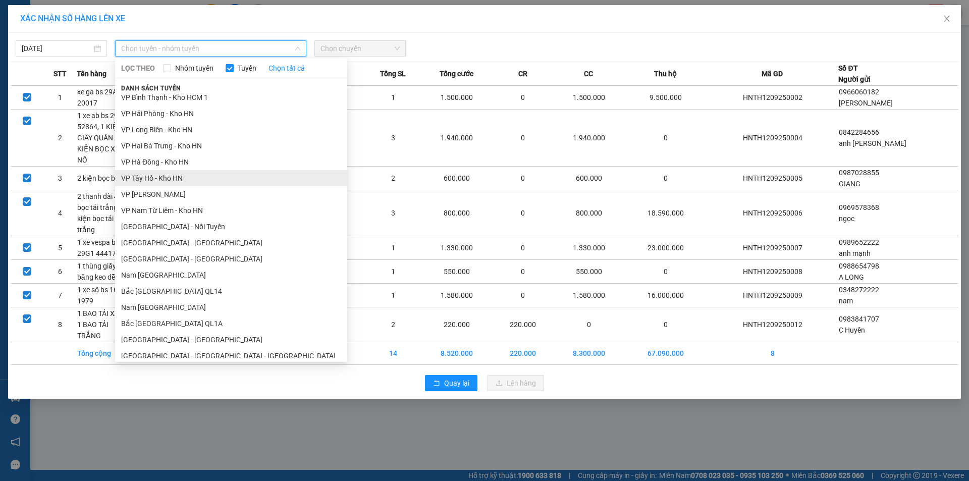
click at [146, 180] on li "VP Tây Hồ - Kho HN" at bounding box center [231, 178] width 232 height 16
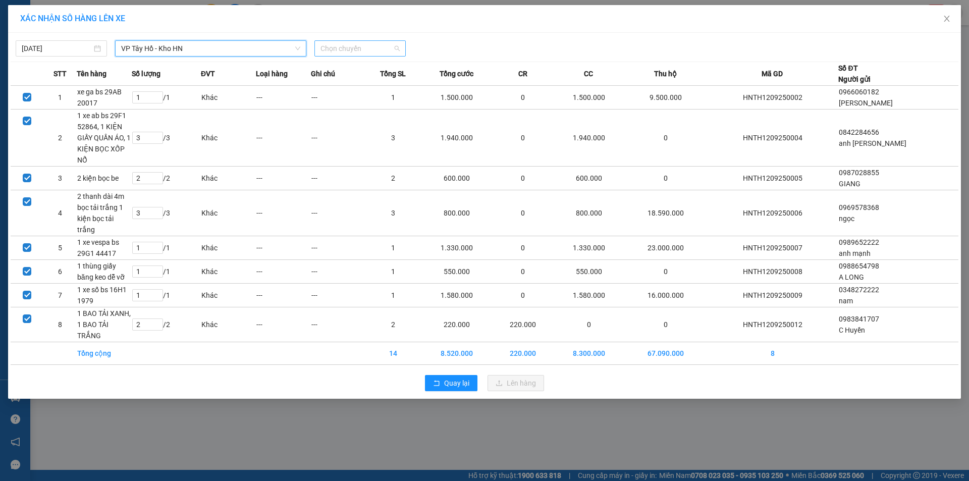
click at [374, 47] on span "Chọn chuyến" at bounding box center [360, 48] width 79 height 15
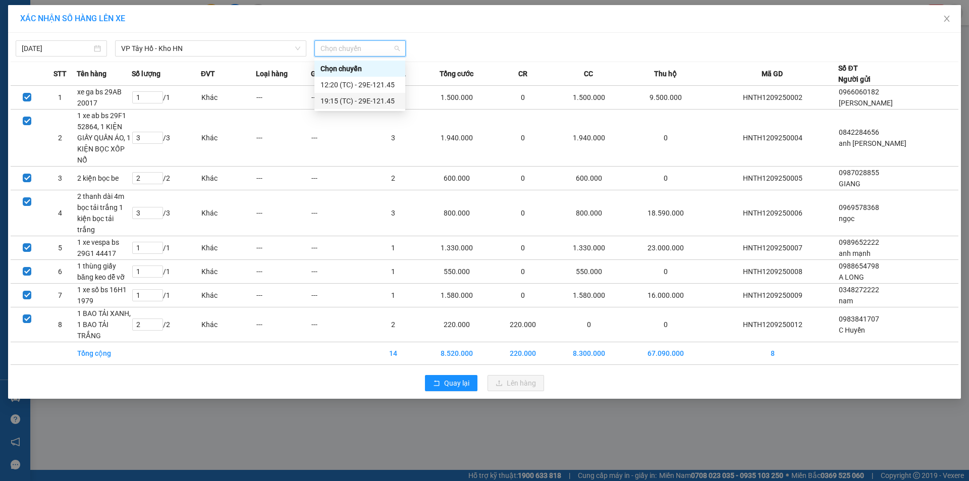
click at [358, 95] on div "19:15 (TC) - 29E-121.45" at bounding box center [360, 101] width 91 height 16
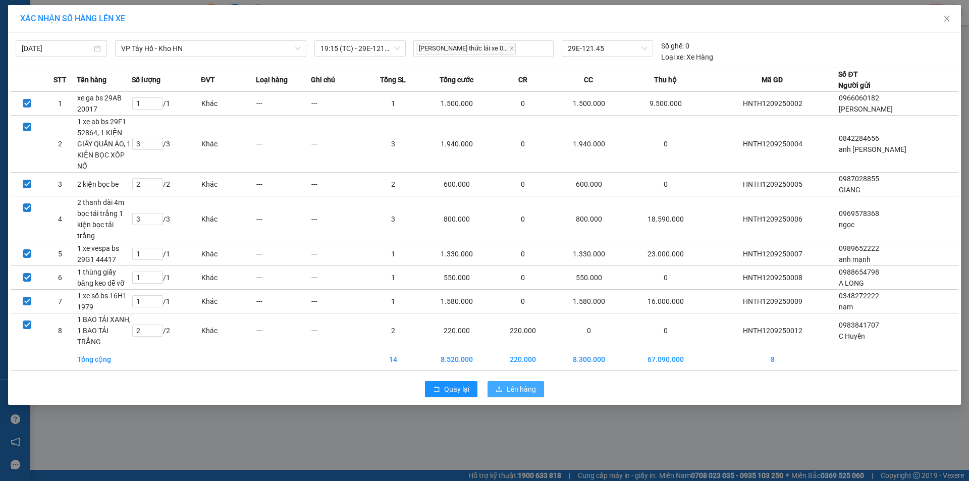
click at [530, 384] on span "Lên hàng" at bounding box center [521, 389] width 29 height 11
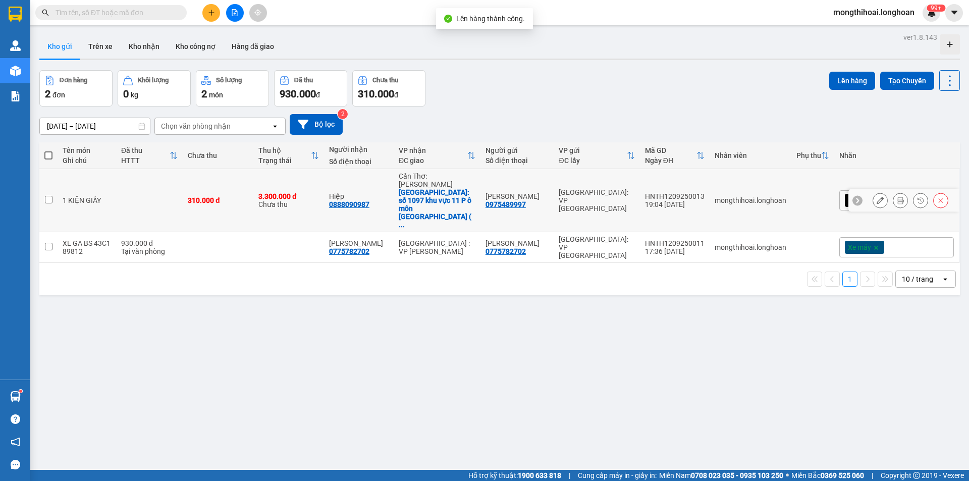
click at [873, 193] on div at bounding box center [880, 200] width 15 height 15
click at [877, 197] on icon at bounding box center [880, 200] width 7 height 7
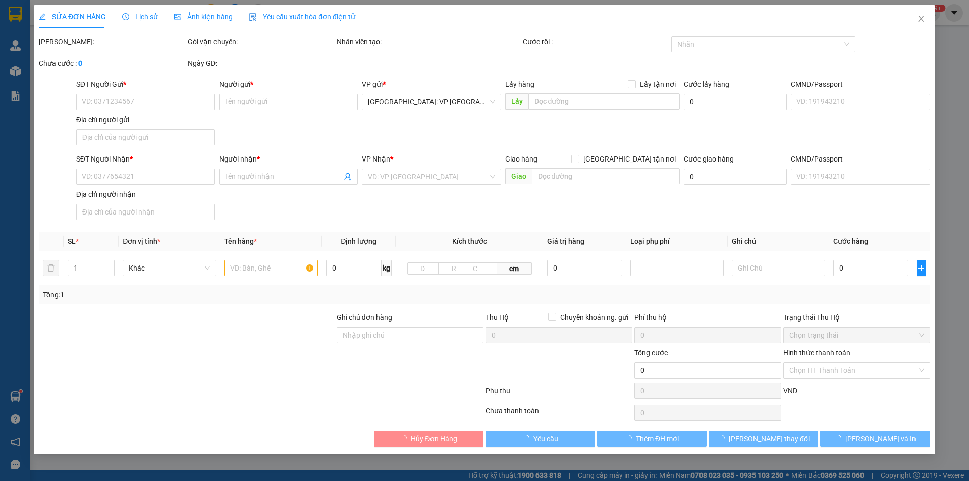
type input "0975489997"
type input "[PERSON_NAME]"
type input "0888090987"
type input "Hiệp"
checkbox input "true"
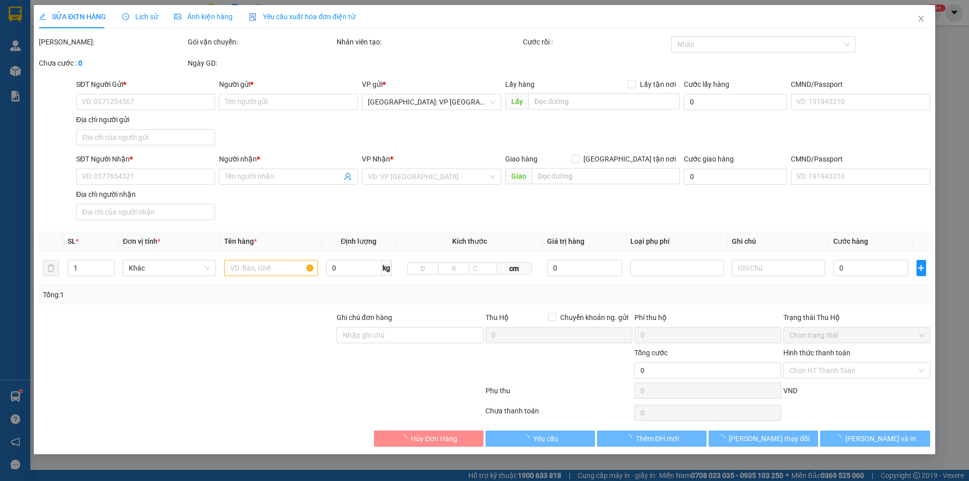
type input "số 1097 khu vực 11 P ô môn cần thơ ( nhà nghỉ kim thơ )"
type input "310.000"
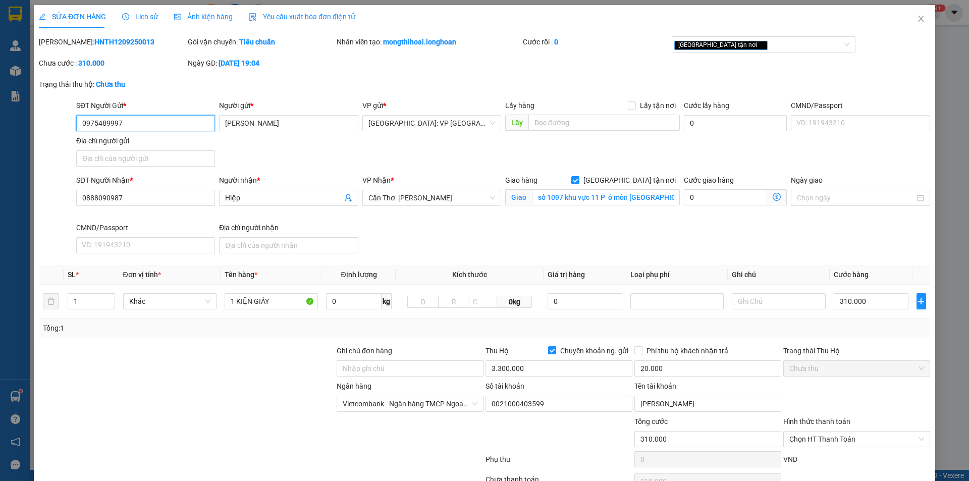
scroll to position [54, 0]
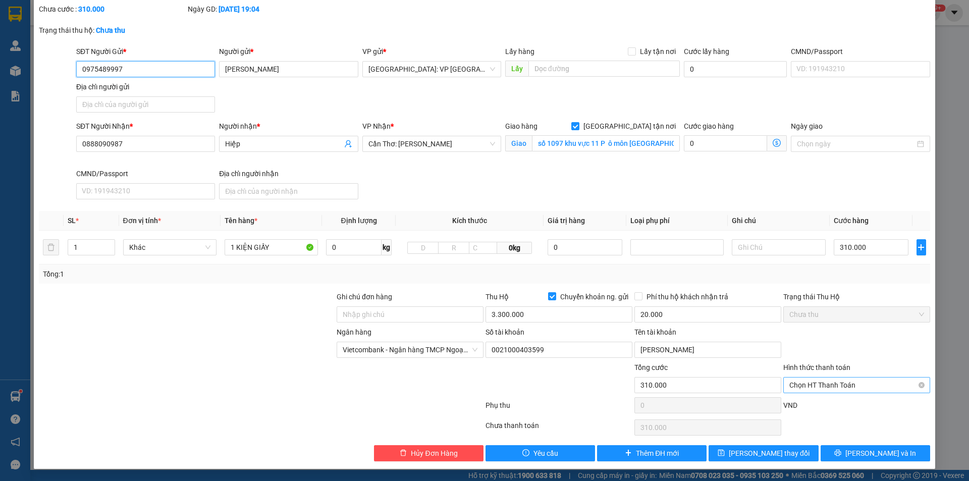
click at [852, 377] on div "Chọn HT Thanh Toán" at bounding box center [857, 385] width 147 height 16
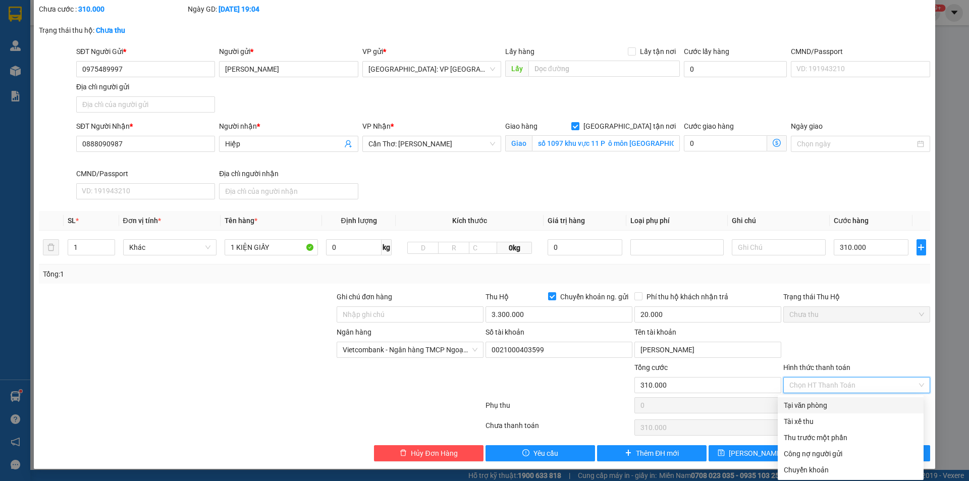
click at [823, 406] on div "Tại văn phòng" at bounding box center [851, 405] width 134 height 11
type input "0"
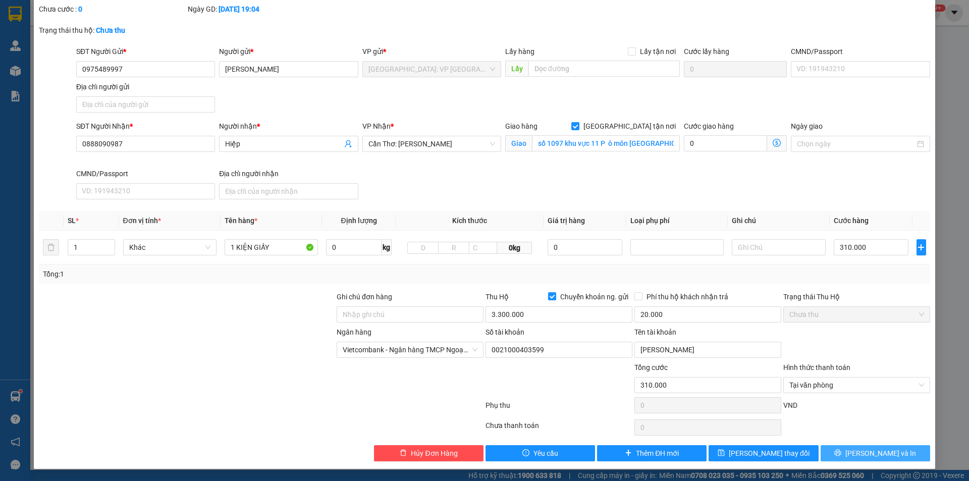
click at [843, 448] on button "Lưu và In" at bounding box center [876, 453] width 110 height 16
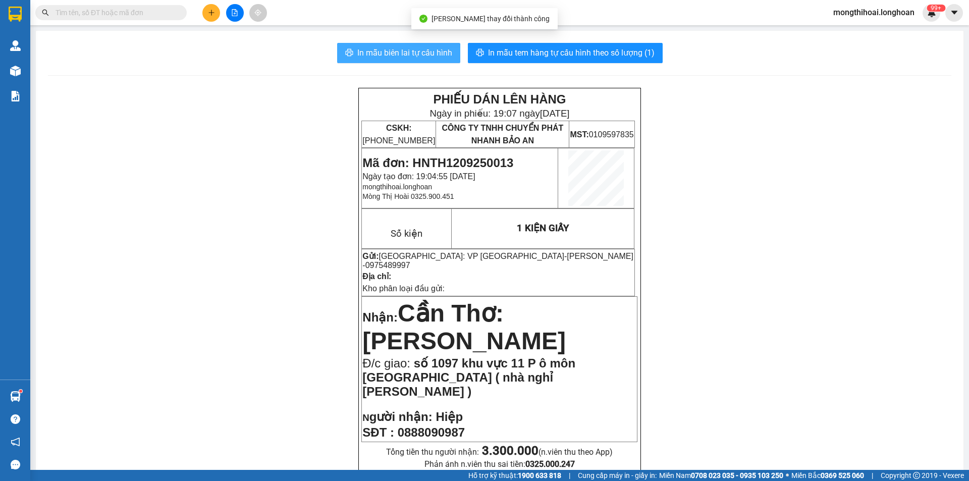
click at [421, 58] on span "In mẫu biên lai tự cấu hình" at bounding box center [404, 52] width 95 height 13
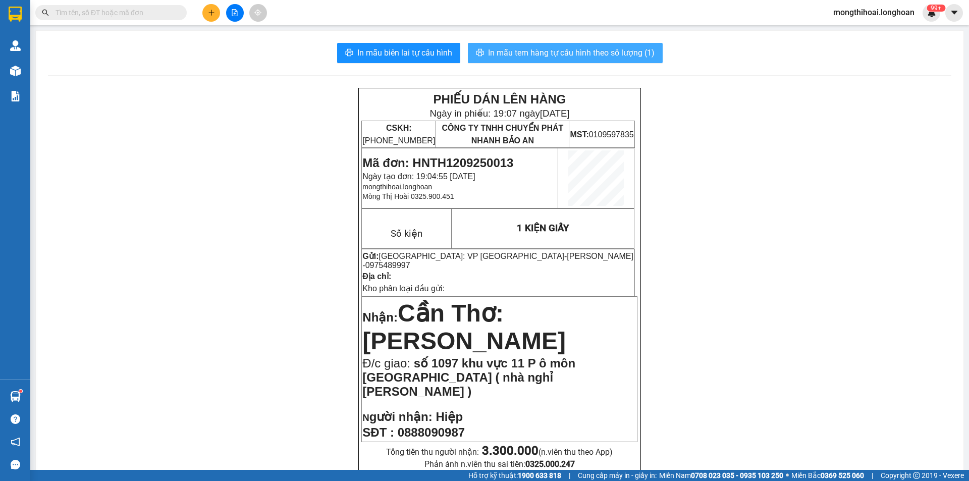
click at [576, 53] on span "In mẫu tem hàng tự cấu hình theo số lượng (1)" at bounding box center [571, 52] width 167 height 13
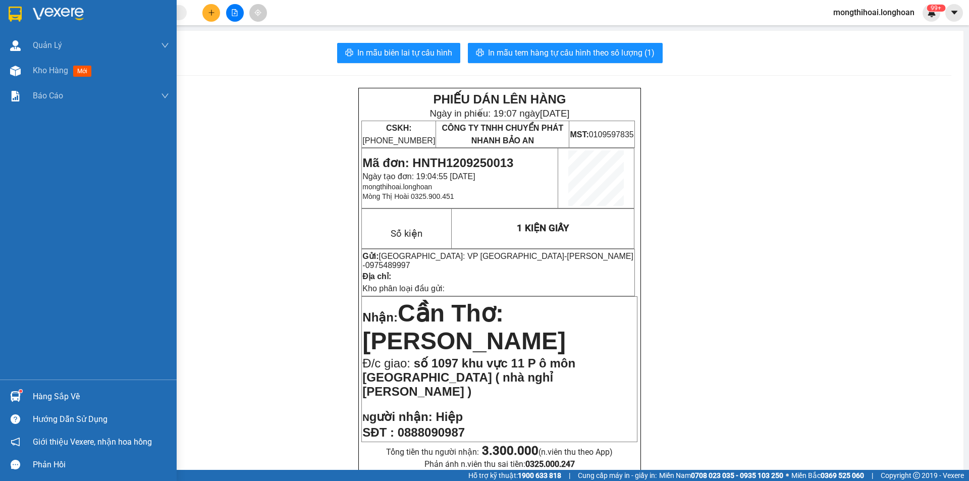
click at [0, 14] on div at bounding box center [88, 16] width 177 height 33
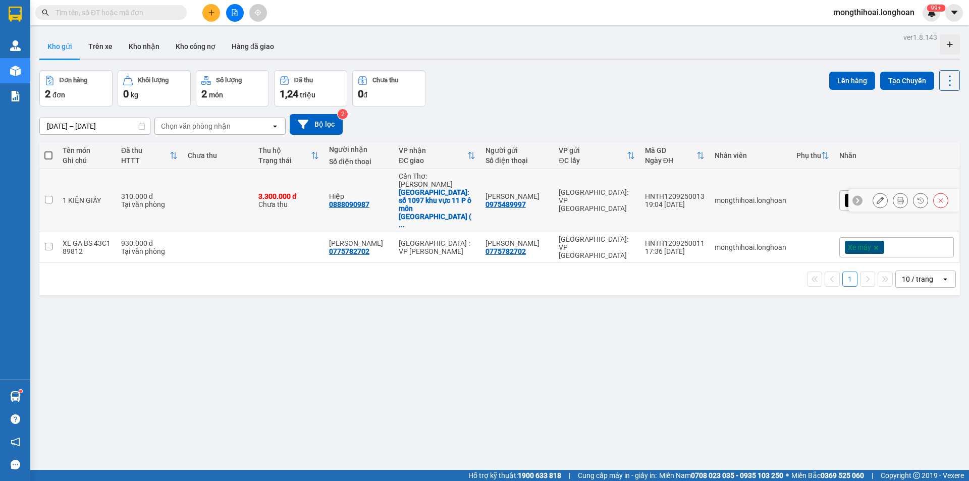
drag, startPoint x: 43, startPoint y: 180, endPoint x: 167, endPoint y: 152, distance: 126.7
click at [45, 179] on td at bounding box center [48, 200] width 18 height 63
checkbox input "true"
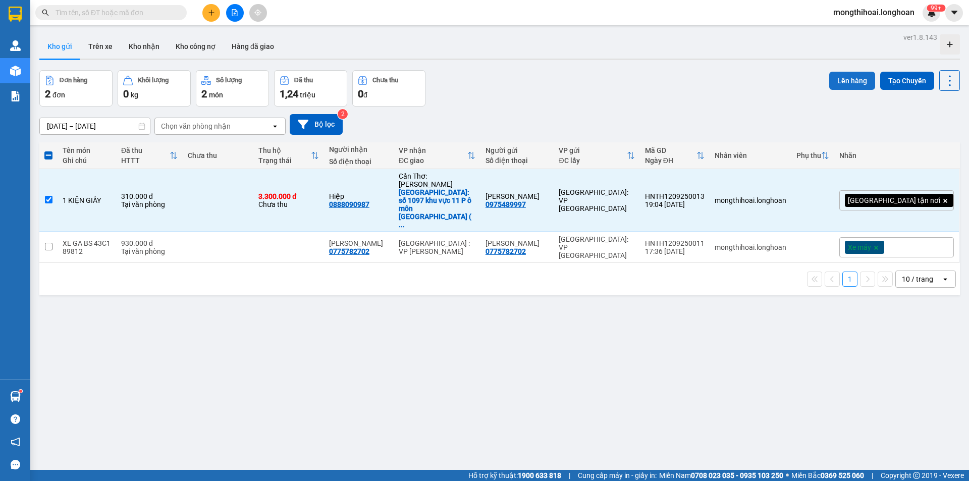
click at [854, 84] on button "Lên hàng" at bounding box center [853, 81] width 46 height 18
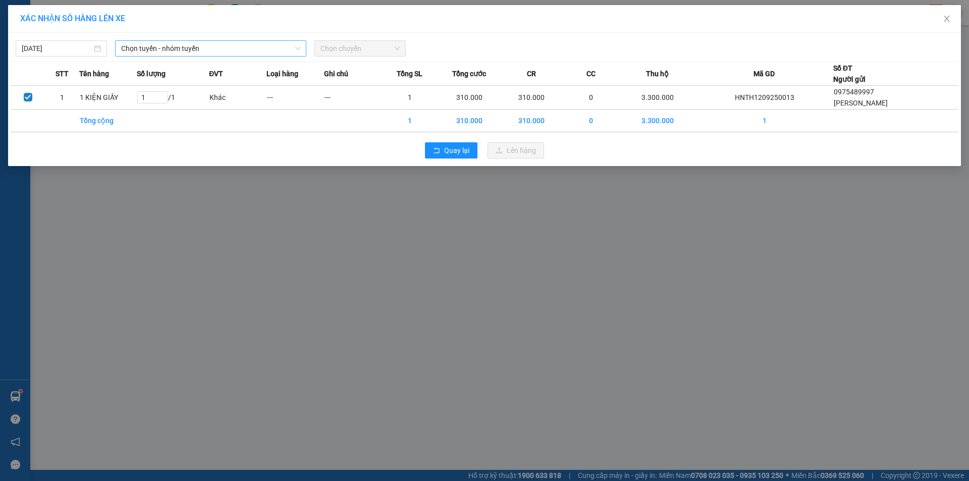
click at [254, 43] on span "Chọn tuyến - nhóm tuyến" at bounding box center [210, 48] width 179 height 15
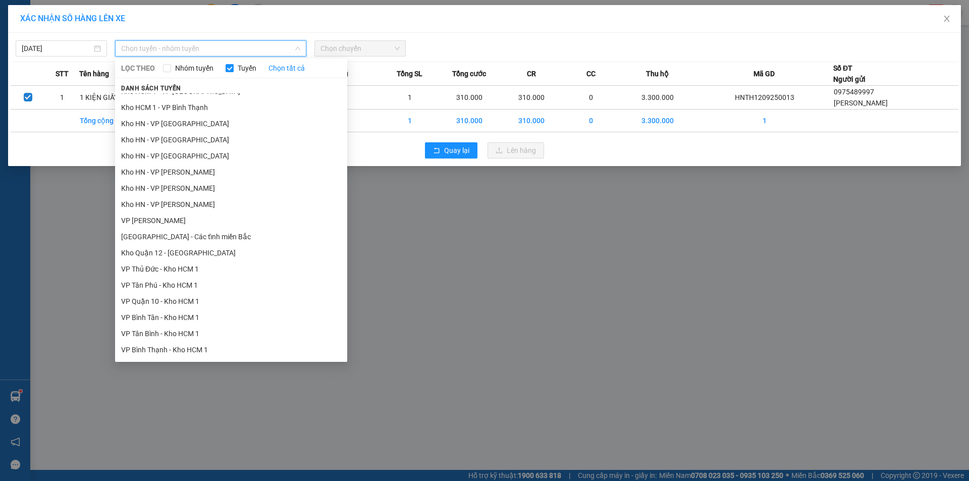
scroll to position [404, 0]
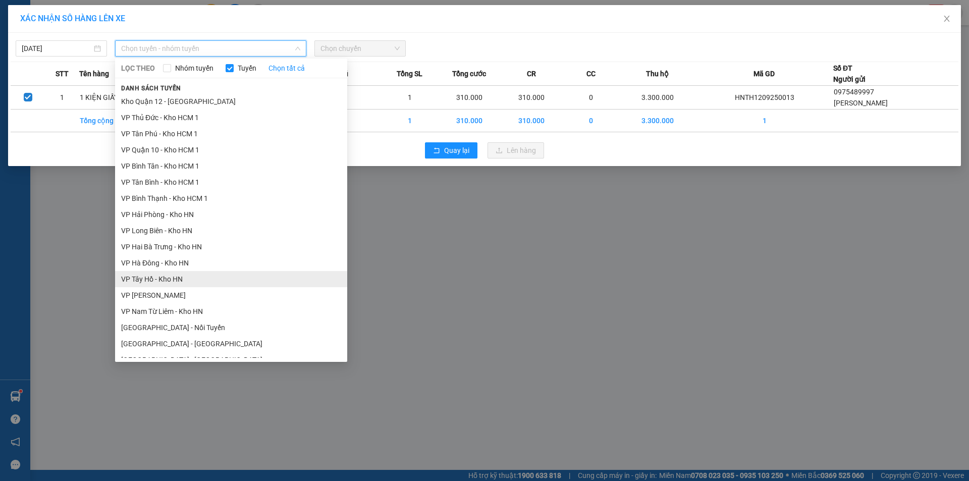
click at [143, 279] on li "VP Tây Hồ - Kho HN" at bounding box center [231, 279] width 232 height 16
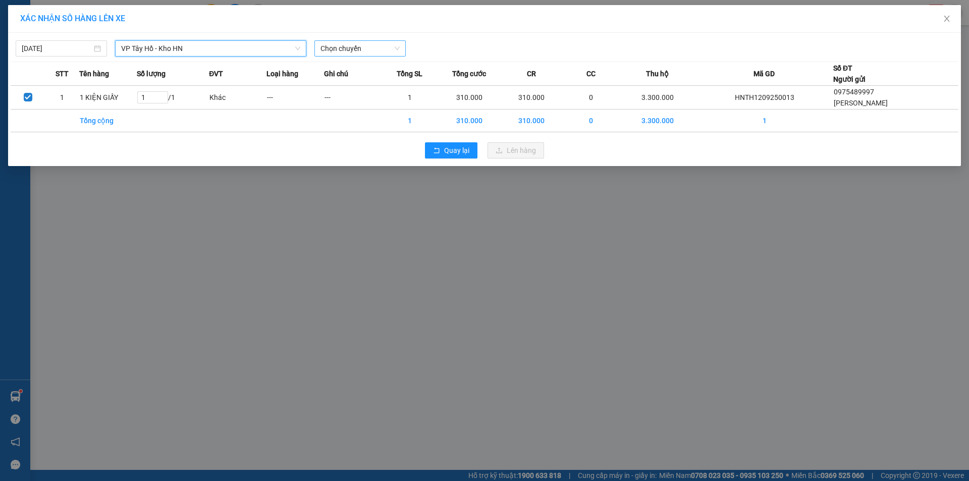
click at [363, 47] on span "Chọn chuyến" at bounding box center [360, 48] width 79 height 15
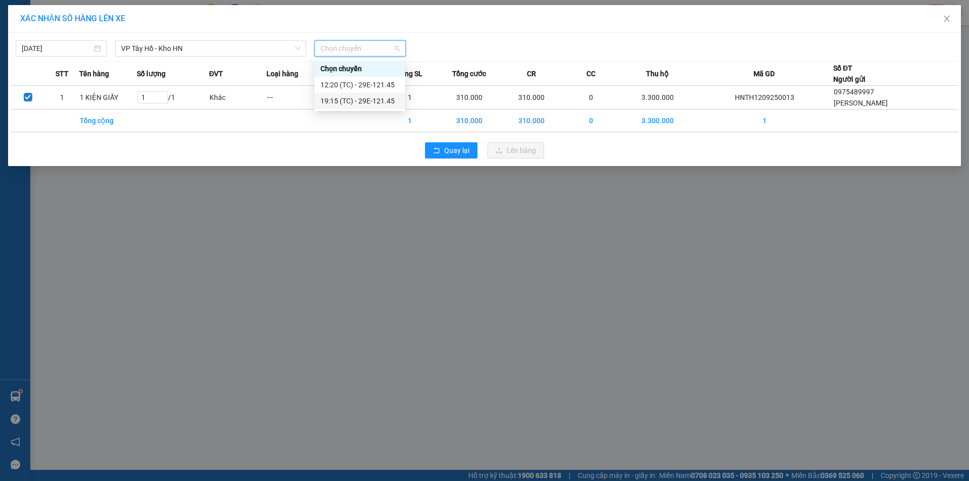
click at [366, 94] on div "19:15 (TC) - 29E-121.45" at bounding box center [360, 101] width 91 height 16
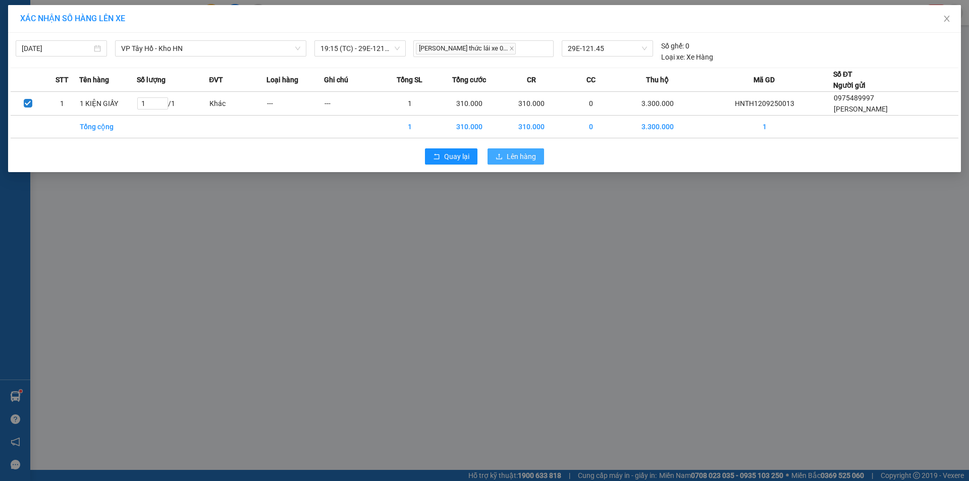
click at [500, 152] on button "Lên hàng" at bounding box center [516, 156] width 57 height 16
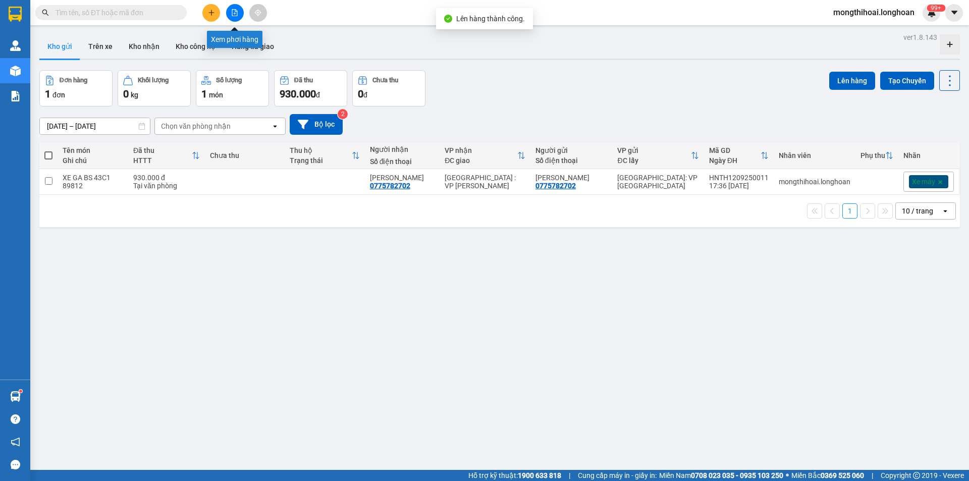
click at [235, 6] on button at bounding box center [235, 13] width 18 height 18
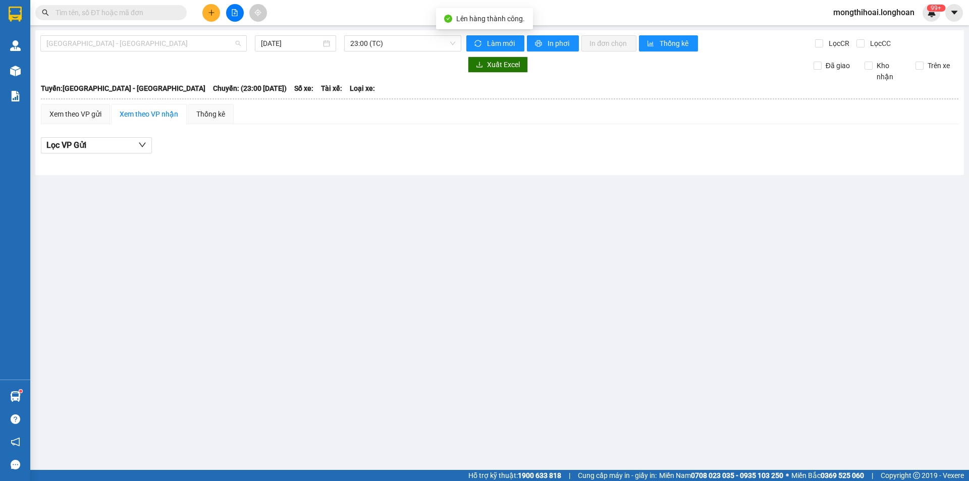
drag, startPoint x: 195, startPoint y: 41, endPoint x: 165, endPoint y: 85, distance: 53.7
click at [197, 44] on span "Hải Phòng - Hà Nội" at bounding box center [143, 43] width 194 height 15
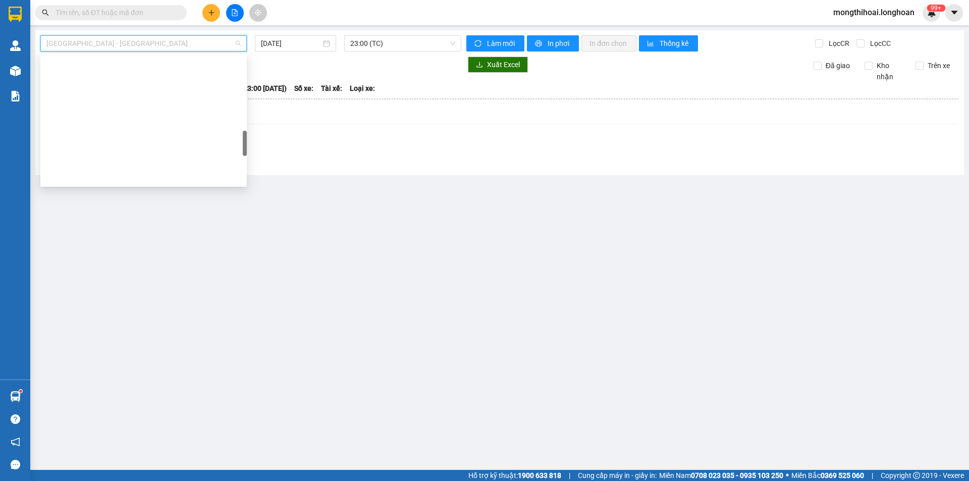
scroll to position [505, 0]
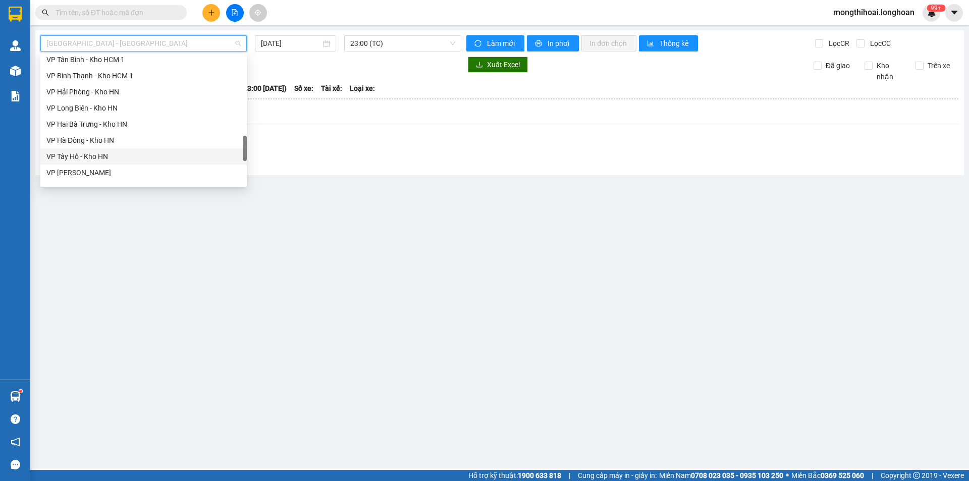
click at [76, 156] on div "VP Tây Hồ - Kho HN" at bounding box center [143, 156] width 194 height 11
type input "12/09/2025"
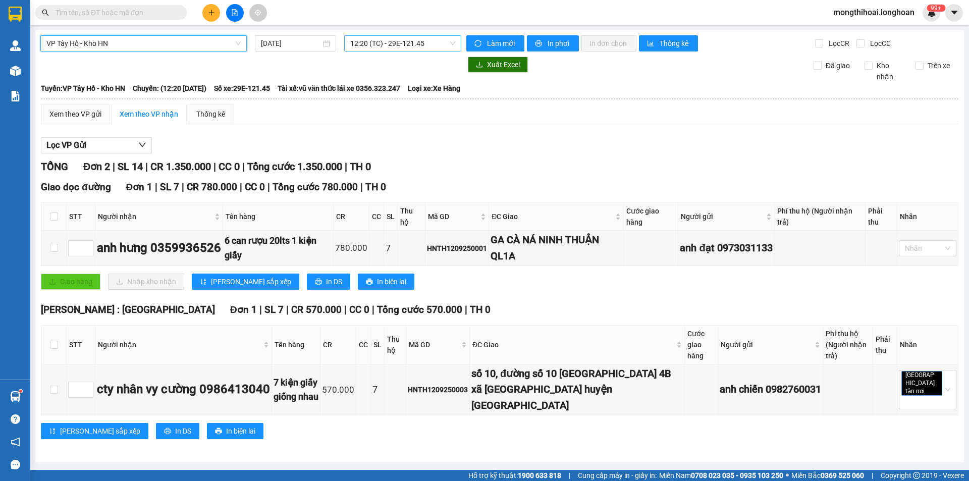
click at [427, 42] on span "12:20 (TC) - 29E-121.45" at bounding box center [402, 43] width 105 height 15
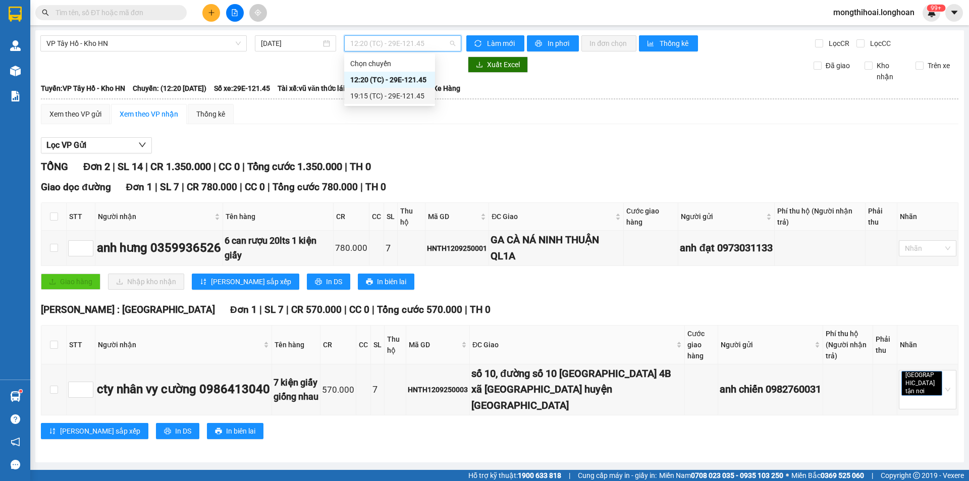
click at [377, 91] on div "19:15 (TC) - 29E-121.45" at bounding box center [389, 95] width 79 height 11
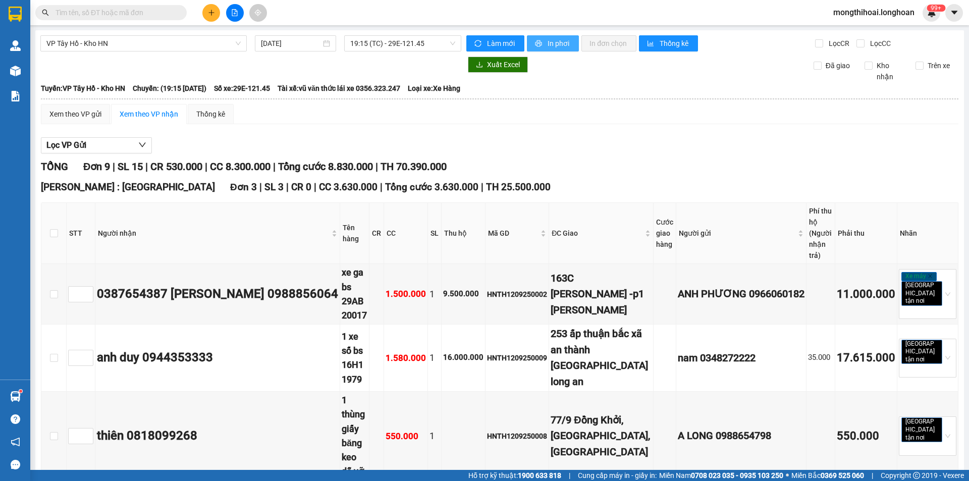
click at [556, 46] on span "In phơi" at bounding box center [559, 43] width 23 height 11
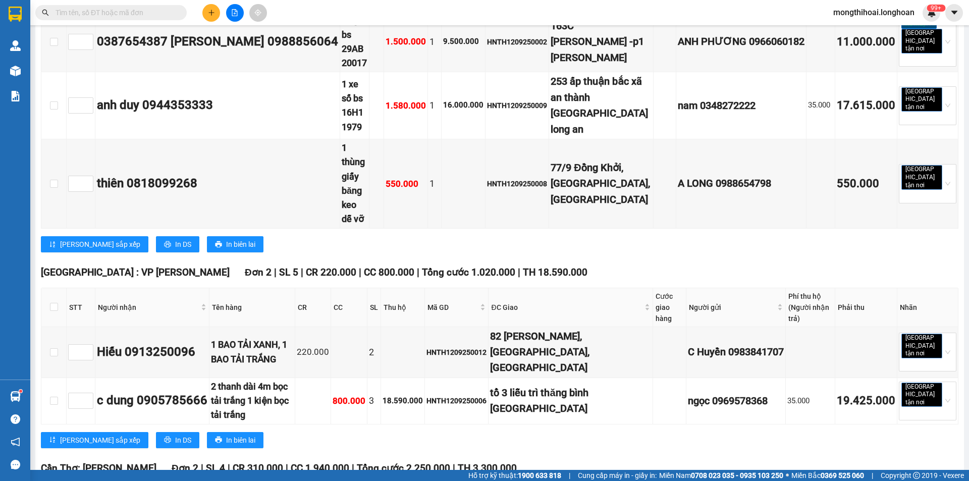
scroll to position [404, 0]
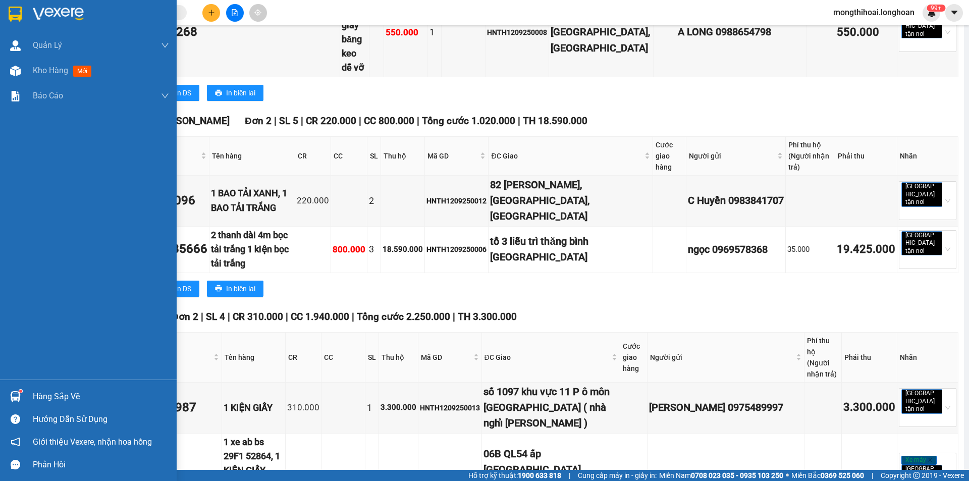
click at [5, 15] on div at bounding box center [88, 16] width 177 height 33
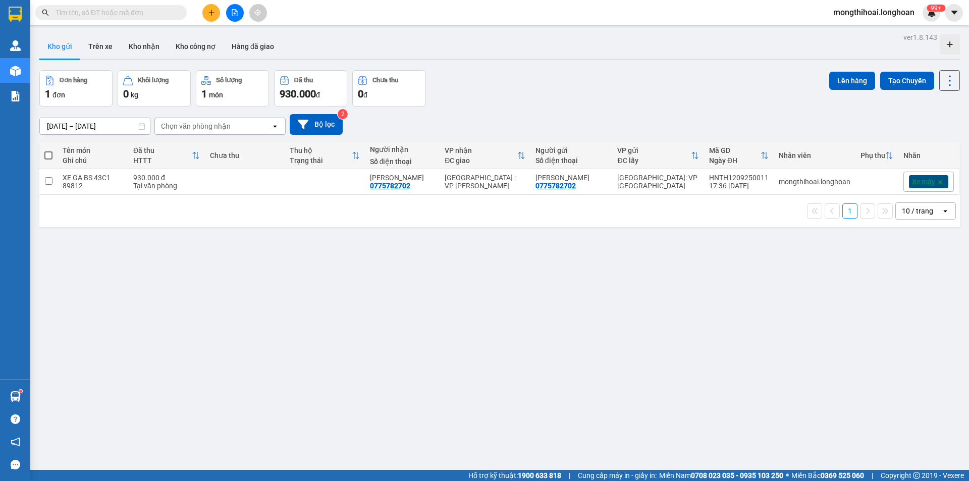
click at [227, 13] on button at bounding box center [235, 13] width 18 height 18
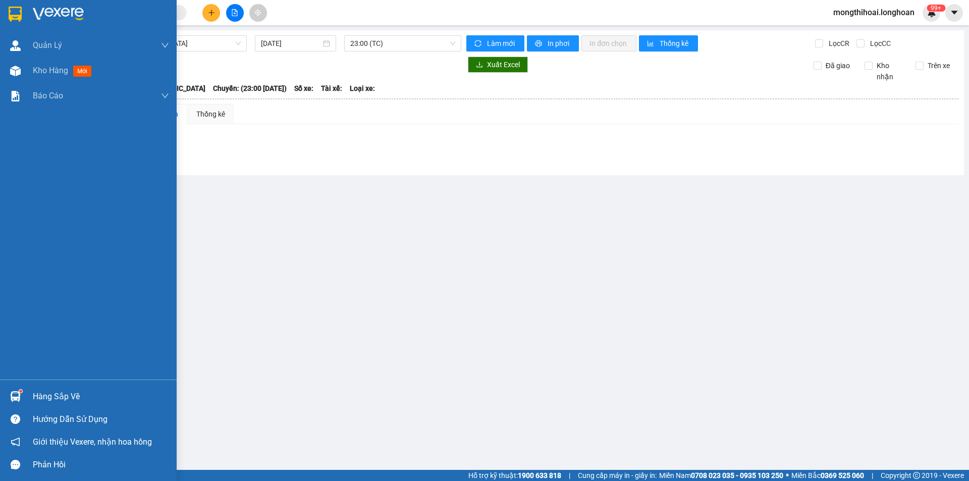
drag, startPoint x: 5, startPoint y: 11, endPoint x: 40, endPoint y: 2, distance: 36.0
click at [7, 10] on div at bounding box center [88, 16] width 177 height 33
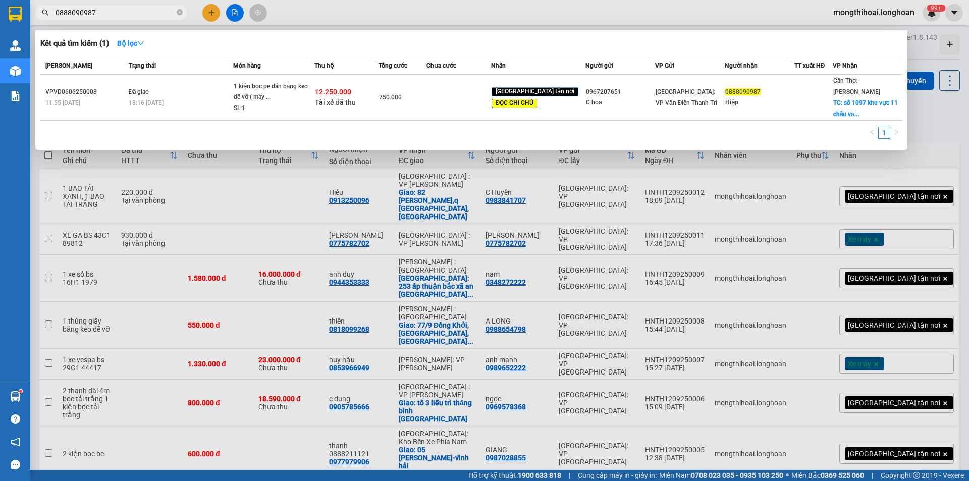
type input "0888090987"
click at [177, 13] on icon "close-circle" at bounding box center [180, 12] width 6 height 6
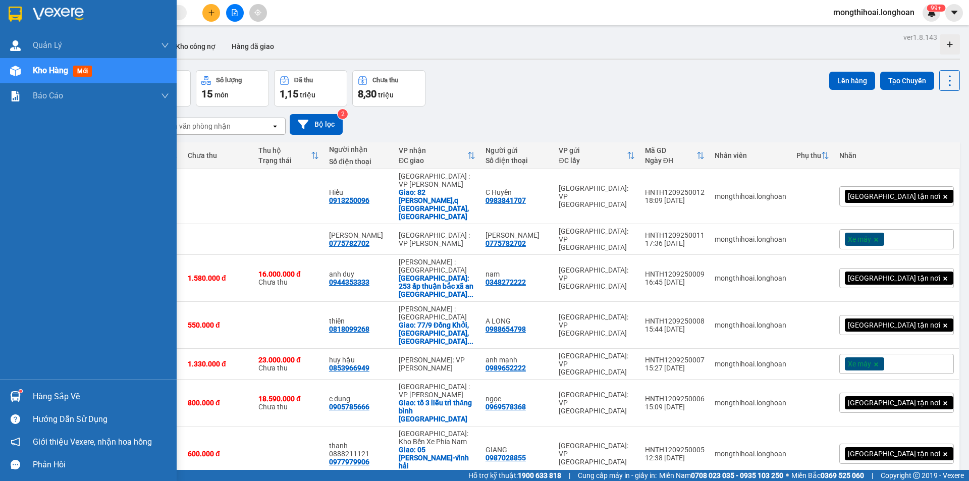
click at [1, 5] on div at bounding box center [88, 16] width 177 height 33
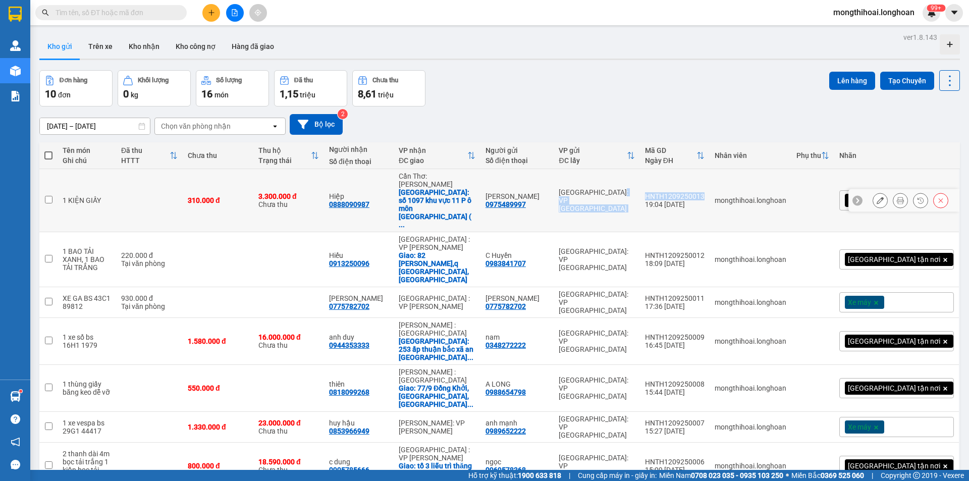
drag, startPoint x: 684, startPoint y: 177, endPoint x: 752, endPoint y: 178, distance: 68.7
click at [752, 178] on tr "1 KIỆN GIẤY 310.000 đ 3.300.000 đ [GEOGRAPHIC_DATA] 0888090987 [GEOGRAPHIC_DATA…" at bounding box center [499, 200] width 921 height 63
checkbox input "true"
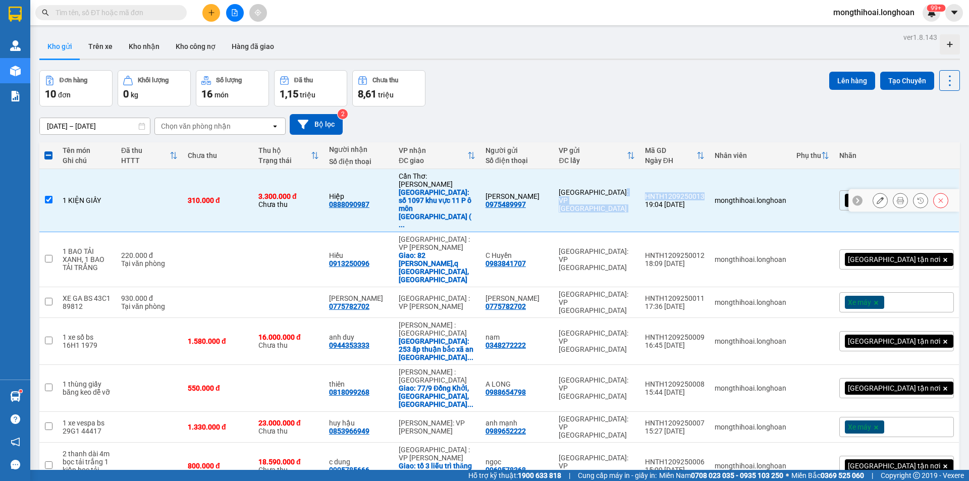
copy tr "[GEOGRAPHIC_DATA]: VP [GEOGRAPHIC_DATA]"
